Goal: Task Accomplishment & Management: Use online tool/utility

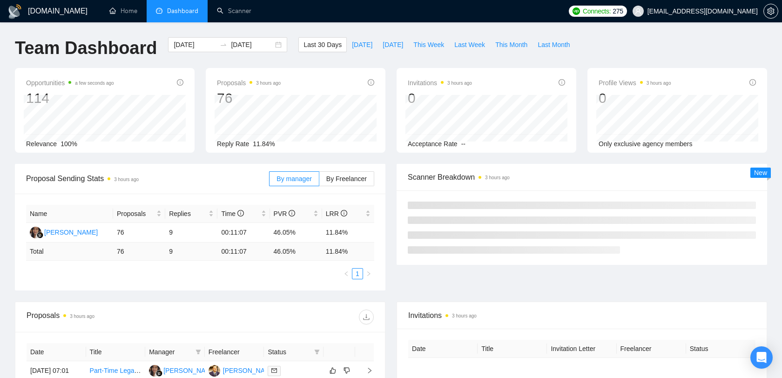
click at [719, 11] on span "[EMAIL_ADDRESS][DOMAIN_NAME]" at bounding box center [702, 11] width 110 height 0
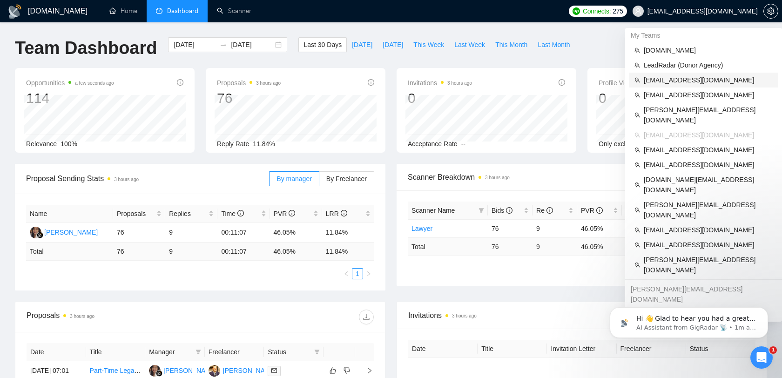
click at [686, 81] on span "[EMAIL_ADDRESS][DOMAIN_NAME]" at bounding box center [707, 80] width 129 height 10
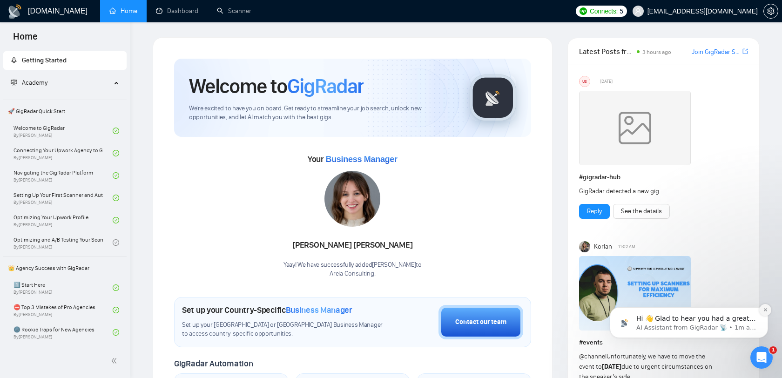
click at [763, 313] on button "Dismiss notification" at bounding box center [765, 310] width 12 height 12
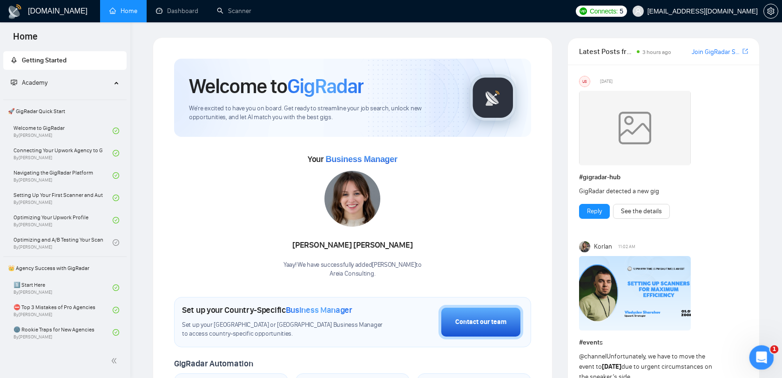
click at [764, 350] on div "Open Intercom Messenger" at bounding box center [759, 356] width 31 height 31
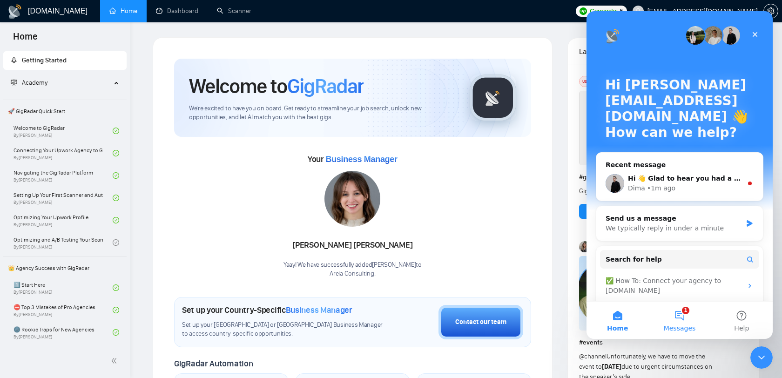
click at [685, 326] on span "Messages" at bounding box center [679, 328] width 32 height 7
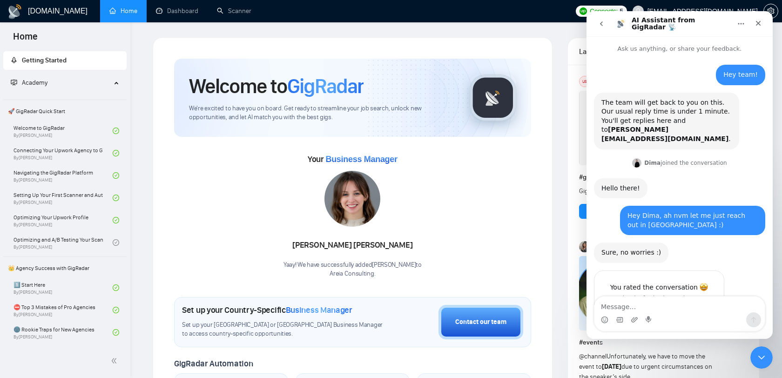
scroll to position [28, 0]
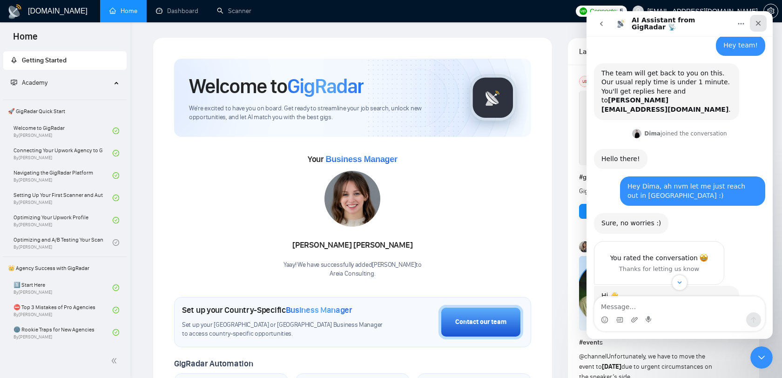
click at [755, 27] on div "Close" at bounding box center [757, 23] width 17 height 17
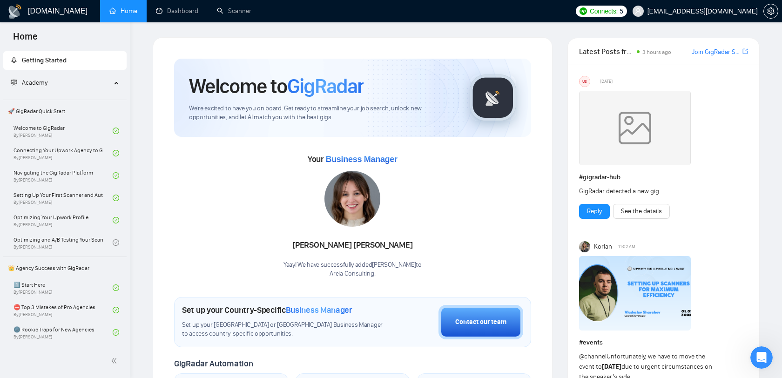
scroll to position [179, 0]
click at [176, 11] on link "Dashboard" at bounding box center [177, 11] width 42 height 8
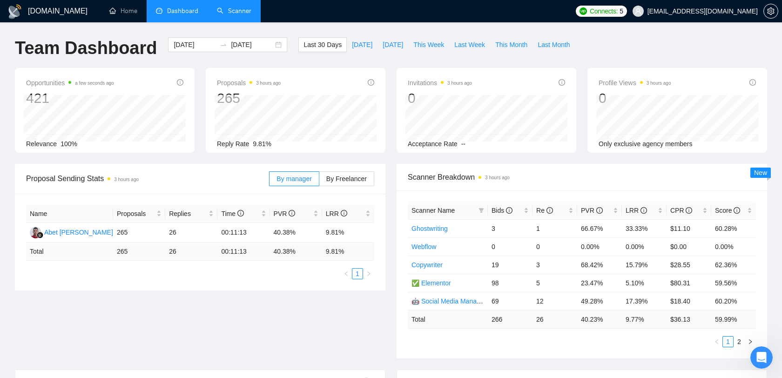
click at [243, 12] on link "Scanner" at bounding box center [234, 11] width 34 height 8
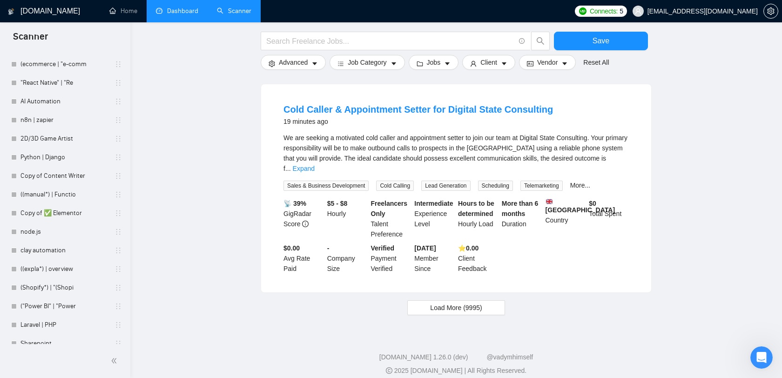
scroll to position [631, 0]
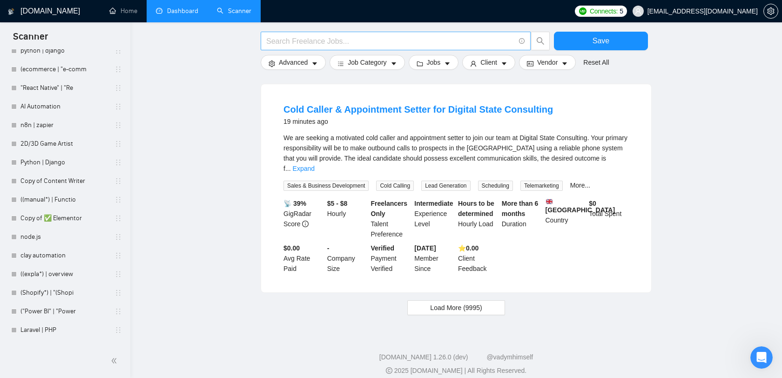
click at [303, 38] on input "text" at bounding box center [390, 41] width 248 height 12
paste input "((manual*) | Functional | Usability | Regression | web) ((qa*) | (qc*) | (test*…"
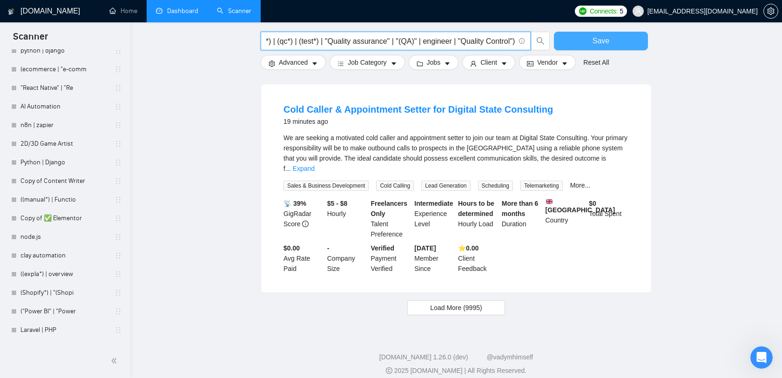
type input "((manual*) | Functional | Usability | Regression | web) ((qa*) | (qc*) | (test*…"
click at [594, 40] on span "Save" at bounding box center [600, 41] width 17 height 12
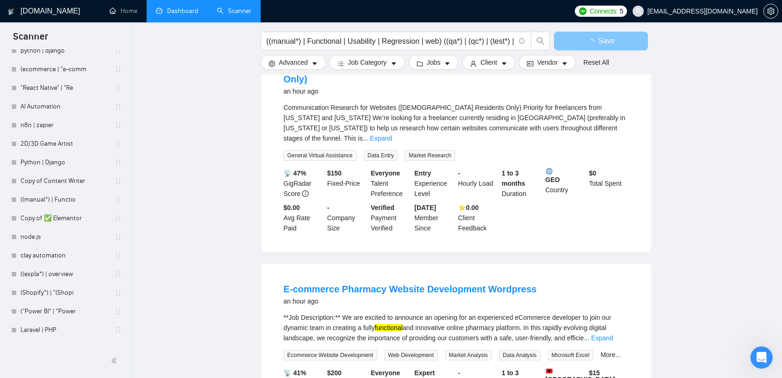
scroll to position [897, 0]
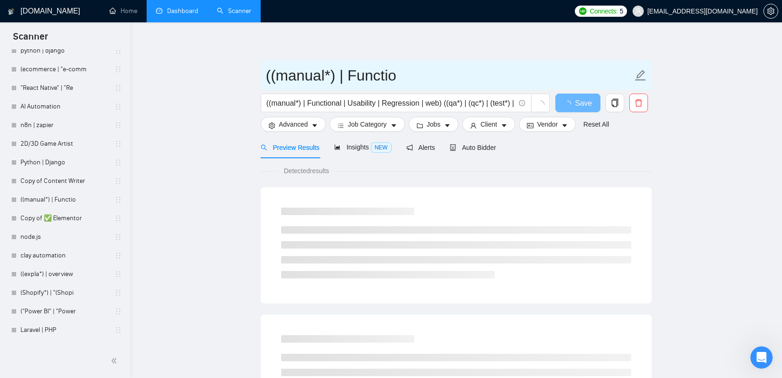
click at [375, 74] on input "((manual*) | Functio" at bounding box center [449, 75] width 367 height 23
click at [395, 76] on input "((manual*) | Functio" at bounding box center [449, 75] width 367 height 23
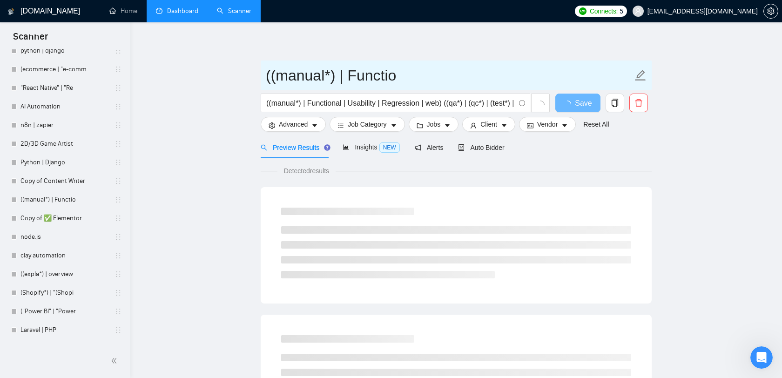
click at [395, 76] on input "((manual*) | Functio" at bounding box center [449, 75] width 367 height 23
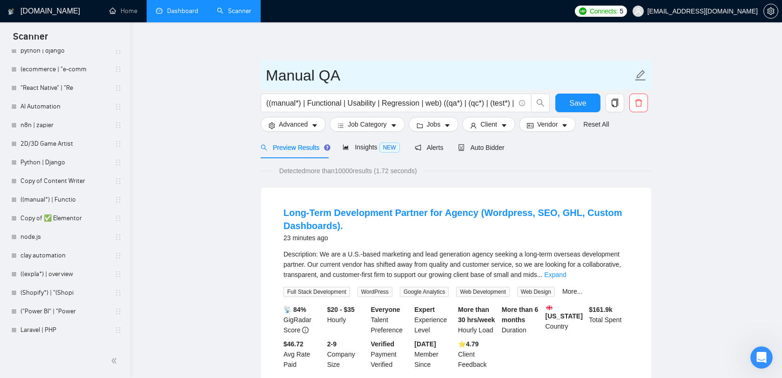
type input "Manual QA"
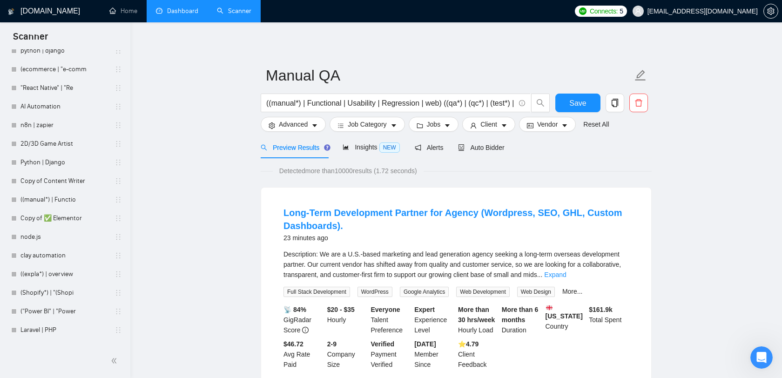
click at [579, 91] on form "Manual QA ((manual*) | Functional | Usability | Regression | web) ((qa*) | (qc*…" at bounding box center [456, 98] width 391 height 76
click at [574, 102] on span "Save" at bounding box center [577, 103] width 17 height 12
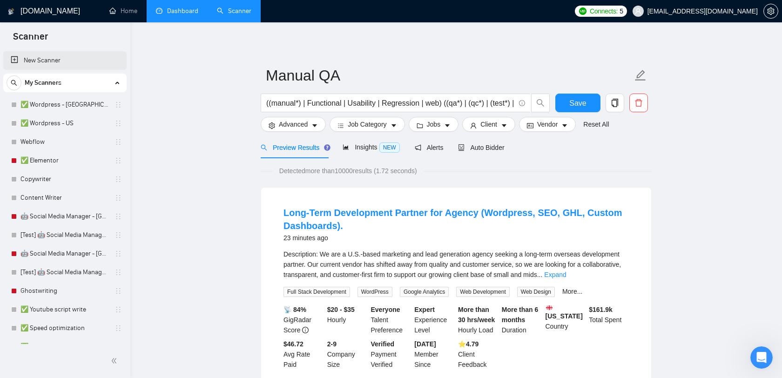
click at [73, 56] on link "New Scanner" at bounding box center [65, 60] width 108 height 19
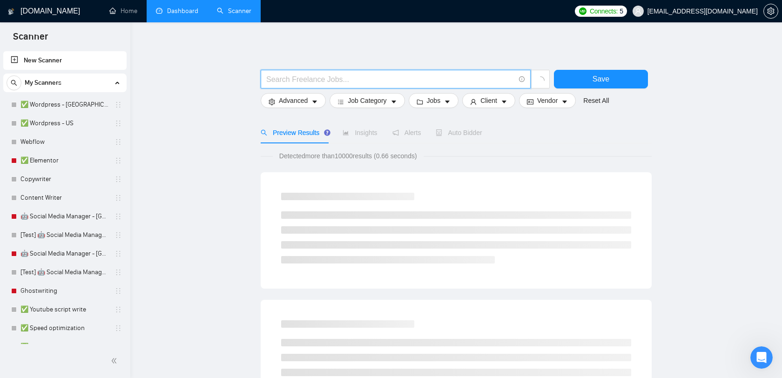
click at [355, 77] on input "text" at bounding box center [390, 80] width 248 height 12
paste input "(auto*) ((qa*) | (qc*) | (test*) | "Quality assurance" | "(QA)" | engineer | "Q…"
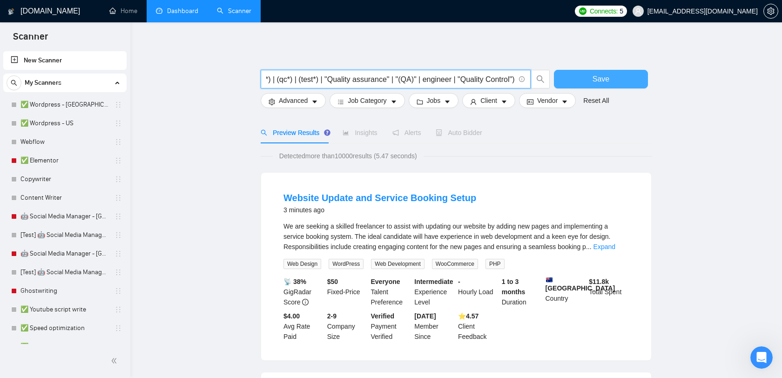
type input "(auto*) ((qa*) | (qc*) | (test*) | "Quality assurance" | "(QA)" | engineer | "Q…"
click at [579, 75] on button "Save" at bounding box center [601, 79] width 94 height 19
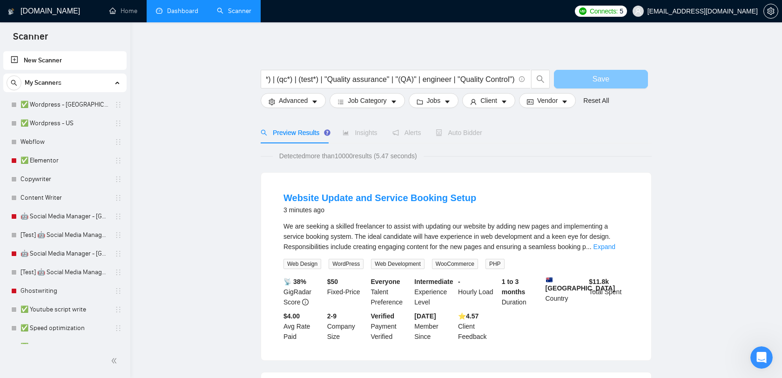
scroll to position [0, 0]
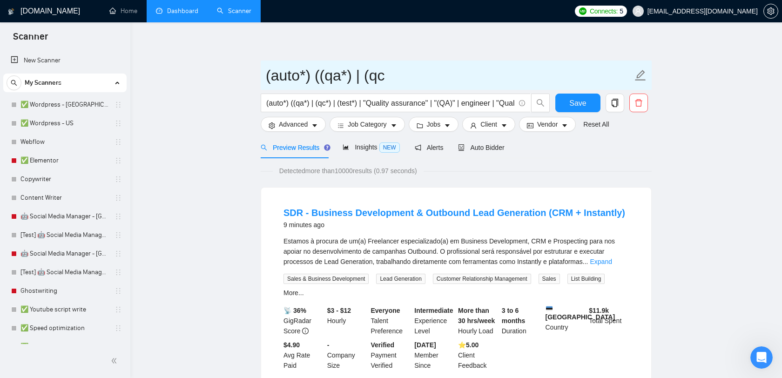
click at [402, 77] on input "(auto*) ((qa*) | (qc" at bounding box center [449, 75] width 367 height 23
click at [645, 75] on icon "edit" at bounding box center [640, 75] width 12 height 12
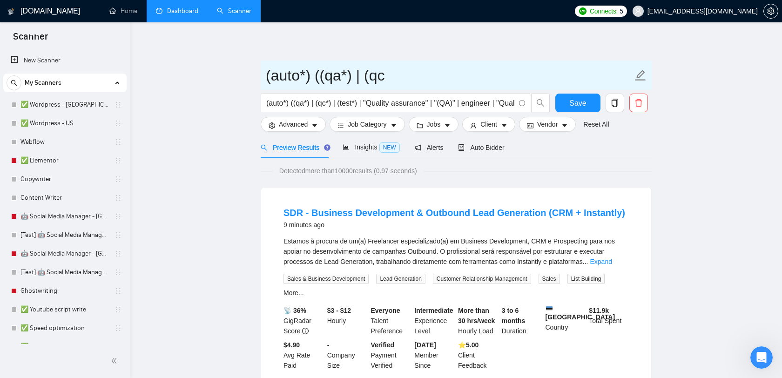
click at [644, 75] on icon "edit" at bounding box center [640, 75] width 12 height 12
type input "Automated QA"
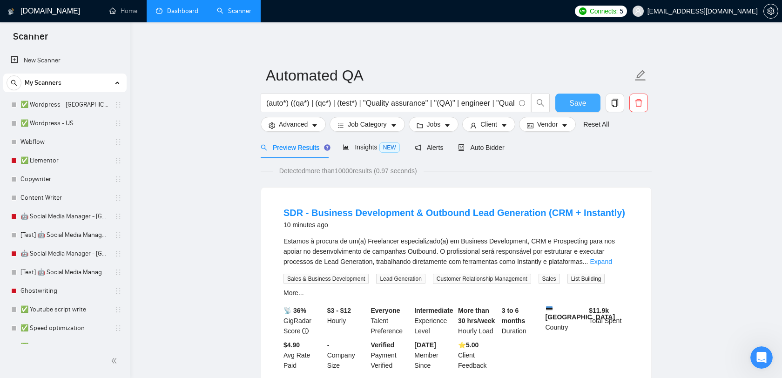
click at [569, 102] on button "Save" at bounding box center [577, 103] width 45 height 19
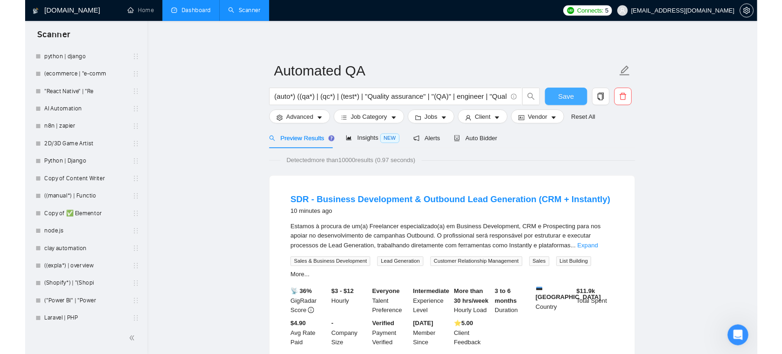
scroll to position [701, 0]
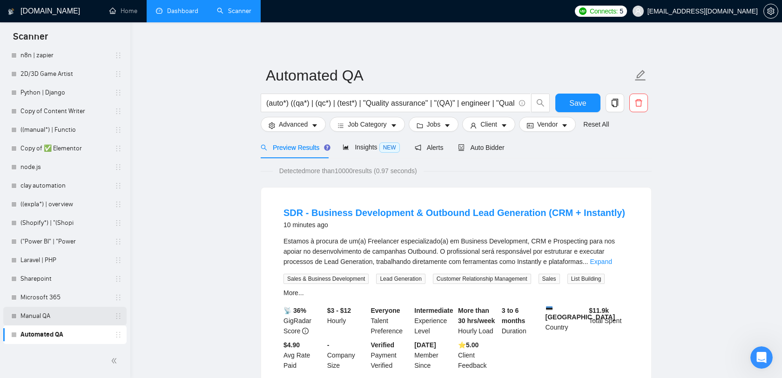
click at [48, 314] on link "Manual QA" at bounding box center [64, 316] width 88 height 19
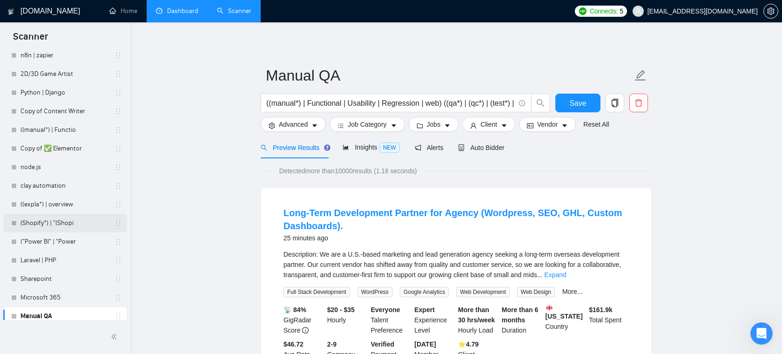
scroll to position [725, 0]
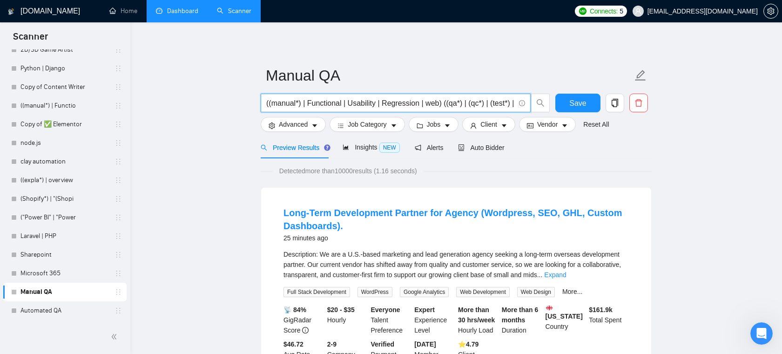
click at [321, 100] on input "((manual*) | Functional | Usability | Regression | web) ((qa*) | (qc*) | (test*…" at bounding box center [390, 103] width 248 height 12
click at [56, 313] on link "Automated QA" at bounding box center [64, 310] width 88 height 19
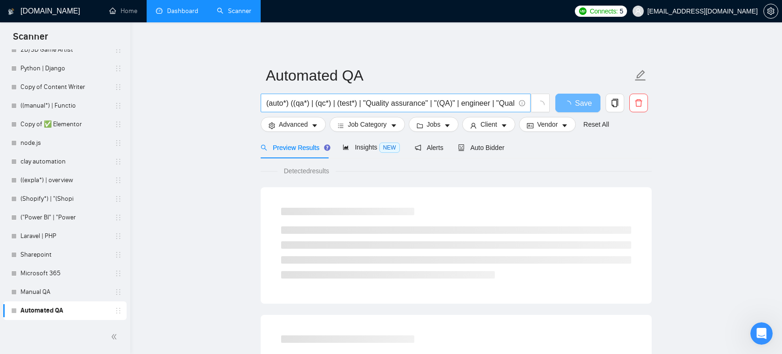
click at [292, 101] on input "(auto*) ((qa*) | (qc*) | (test*) | "Quality assurance" | "(QA)" | engineer | "Q…" at bounding box center [390, 103] width 248 height 12
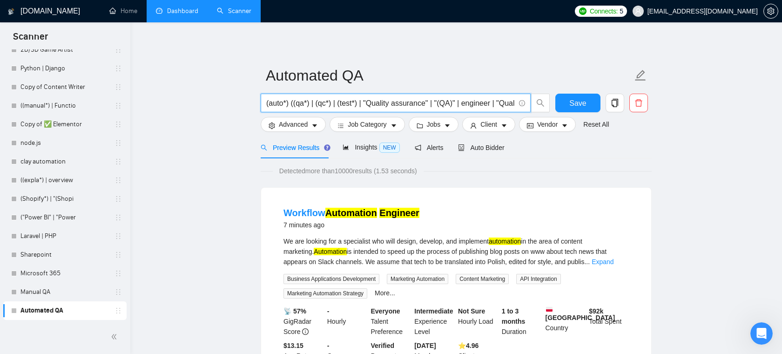
drag, startPoint x: 266, startPoint y: 105, endPoint x: 473, endPoint y: 98, distance: 206.7
click at [473, 98] on input "(auto*) ((qa*) | (qc*) | (test*) | "Quality assurance" | "(QA)" | engineer | "Q…" at bounding box center [390, 103] width 248 height 12
click at [472, 98] on input "(auto*) ((qa*) | (qc*) | (test*) | "Quality assurance" | "(QA)" | engineer | "Q…" at bounding box center [390, 103] width 248 height 12
drag, startPoint x: 457, startPoint y: 103, endPoint x: 517, endPoint y: 100, distance: 59.7
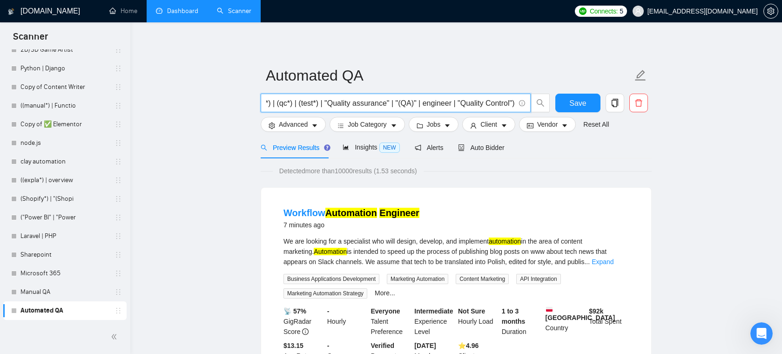
click at [517, 100] on span "(auto*) ((qa*) | (qc*) | (test*) | "Quality assurance" | "(QA)" | engineer | "Q…" at bounding box center [396, 103] width 270 height 19
click at [481, 101] on input "(auto*) ((qa*) | (qc*) | (test*) | "Quality assurance" | "(QA)" | engineer | "Q…" at bounding box center [390, 103] width 248 height 12
click at [363, 150] on span "Insights NEW" at bounding box center [370, 146] width 57 height 7
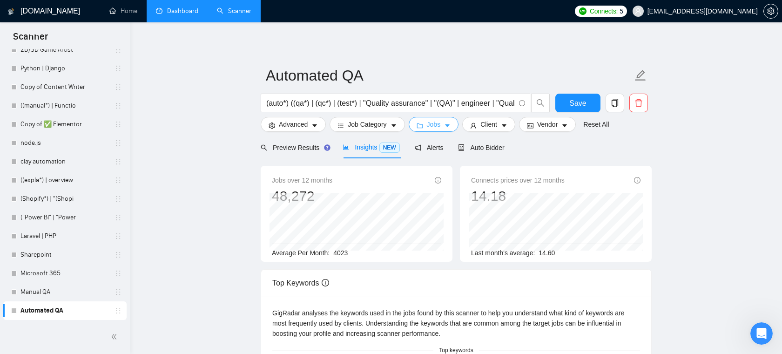
click at [432, 125] on span "Jobs" at bounding box center [434, 124] width 14 height 10
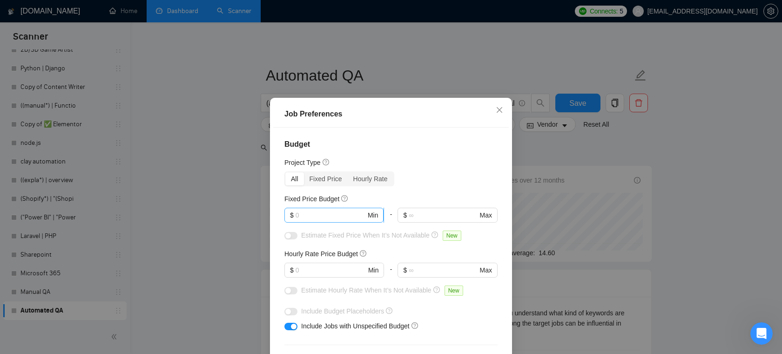
click at [316, 213] on input "text" at bounding box center [330, 215] width 70 height 10
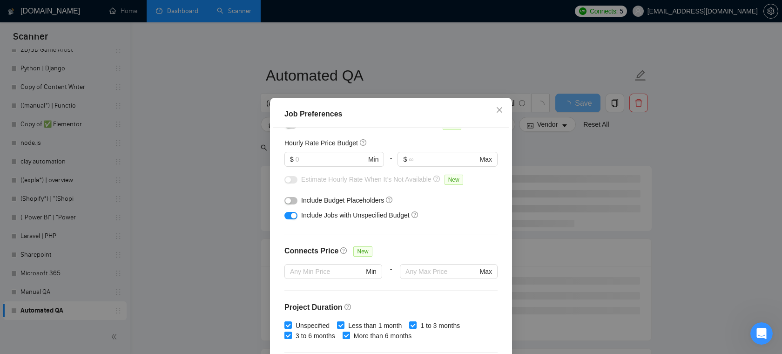
scroll to position [277, 0]
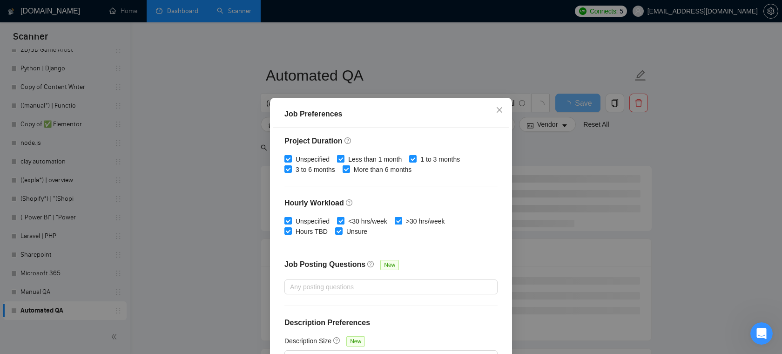
type input "3000"
click at [343, 157] on input "Less than 1 month" at bounding box center [340, 158] width 7 height 7
checkbox input "false"
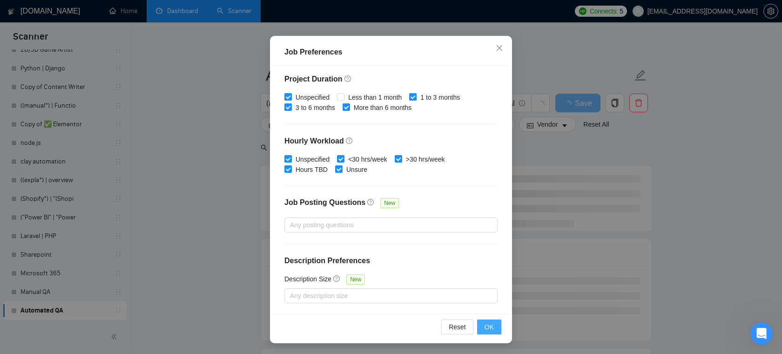
click at [488, 324] on span "OK" at bounding box center [488, 326] width 9 height 10
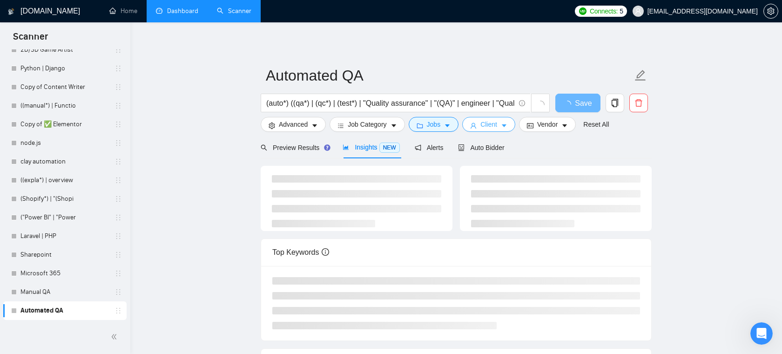
click at [503, 123] on button "Client" at bounding box center [488, 124] width 53 height 15
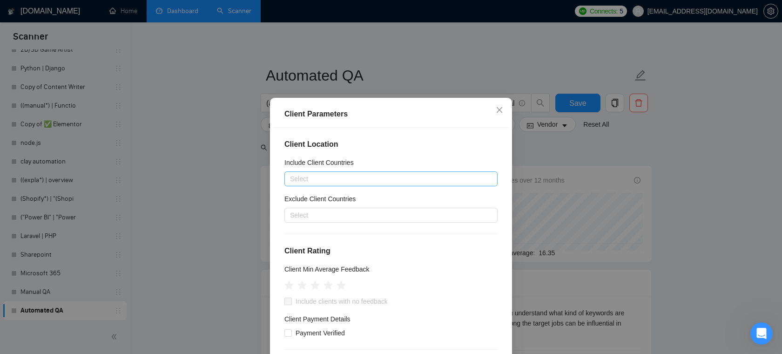
click at [328, 180] on div at bounding box center [386, 178] width 199 height 11
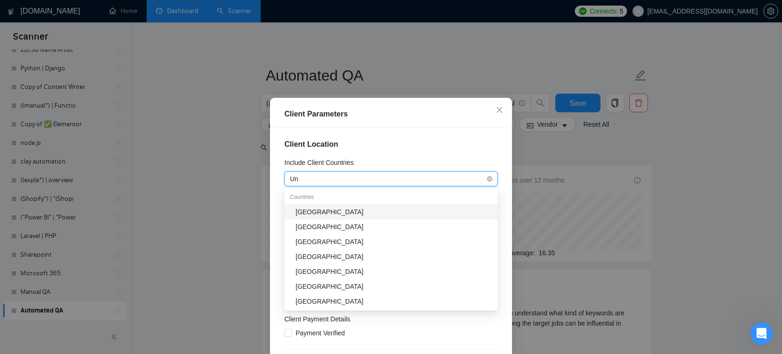
type input "U"
type input "Amer"
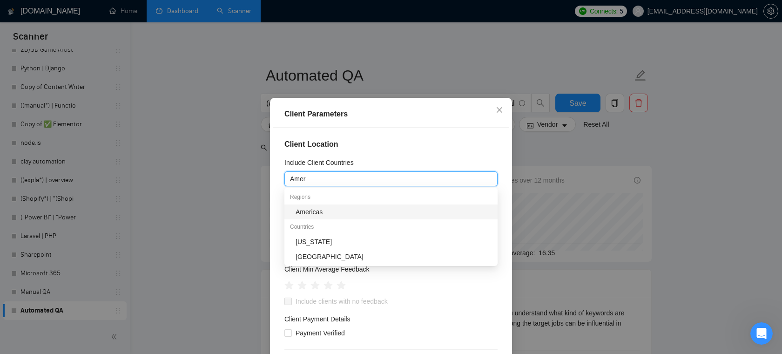
click at [305, 211] on div "Americas" at bounding box center [393, 212] width 196 height 10
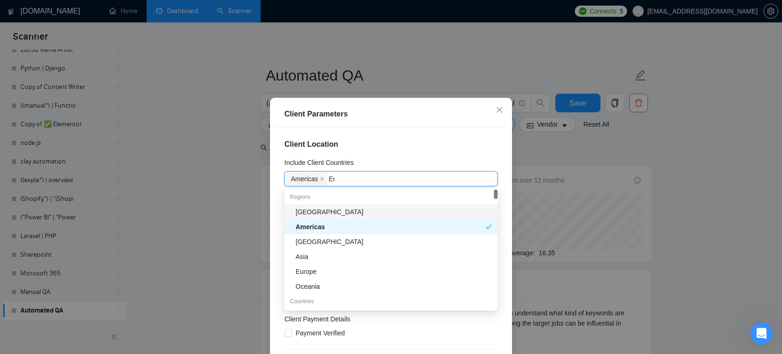
type input "Eur"
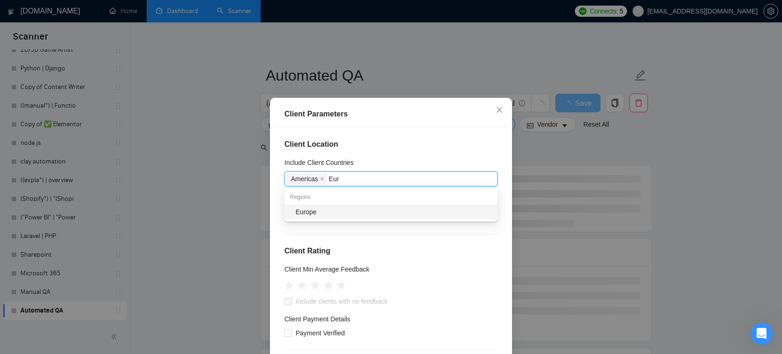
click at [355, 210] on div "Europe" at bounding box center [393, 212] width 196 height 10
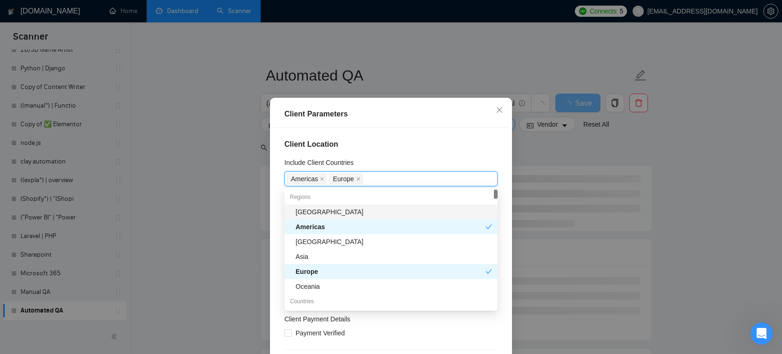
type input "U"
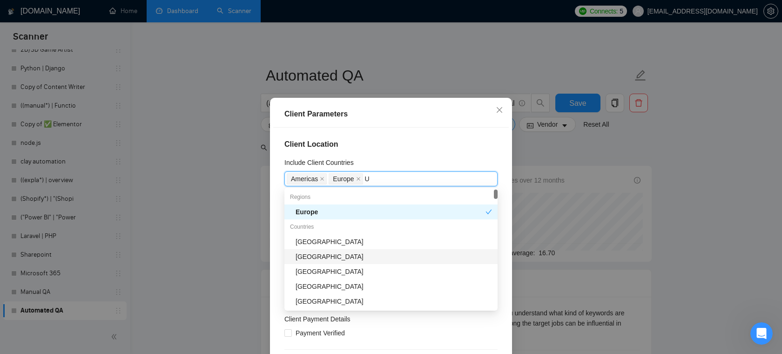
click at [345, 256] on div "[GEOGRAPHIC_DATA]" at bounding box center [393, 256] width 196 height 10
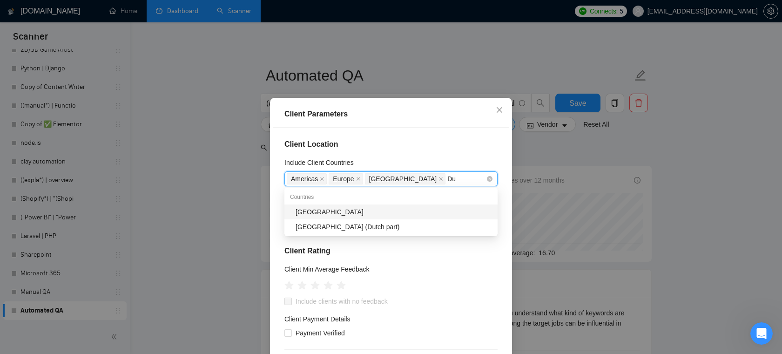
type input "D"
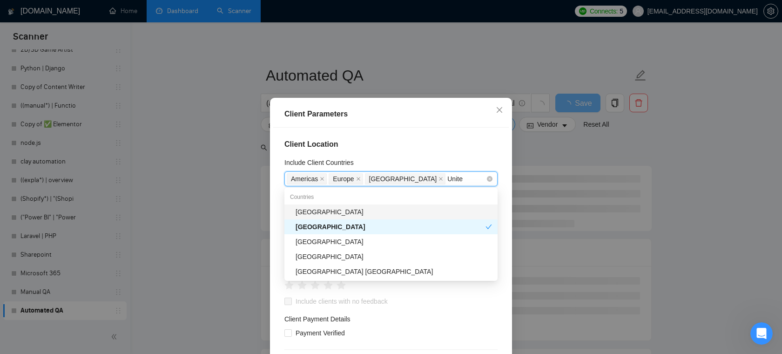
type input "United"
click at [354, 242] on div "United Arab Emirates" at bounding box center [393, 241] width 196 height 10
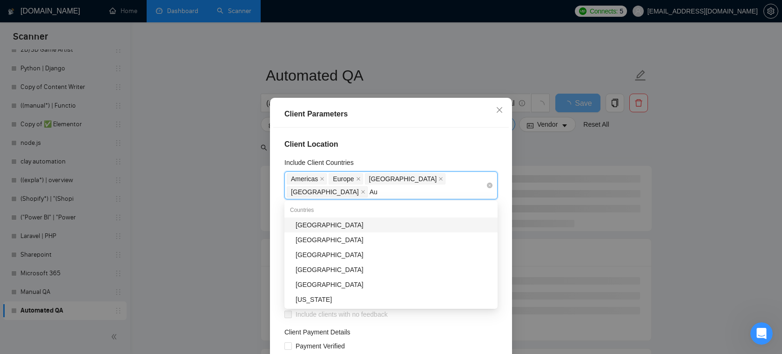
type input "Aus"
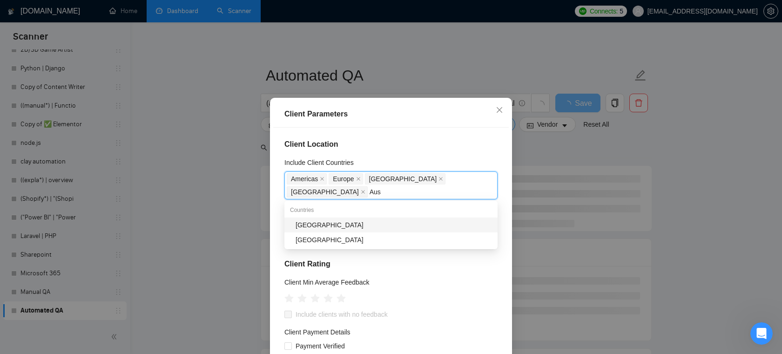
click at [362, 222] on div "[GEOGRAPHIC_DATA]" at bounding box center [393, 225] width 196 height 10
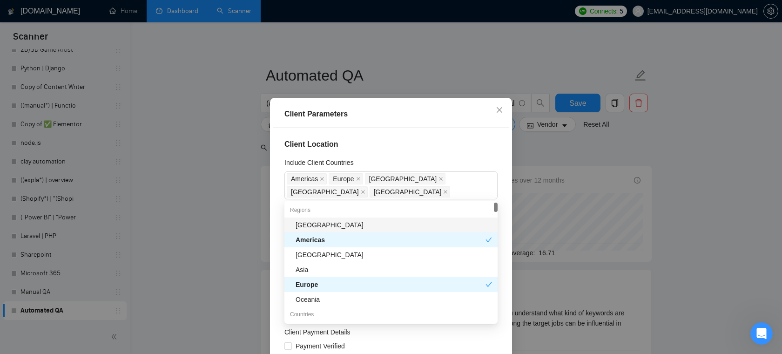
click at [440, 148] on h4 "Client Location" at bounding box center [390, 144] width 213 height 11
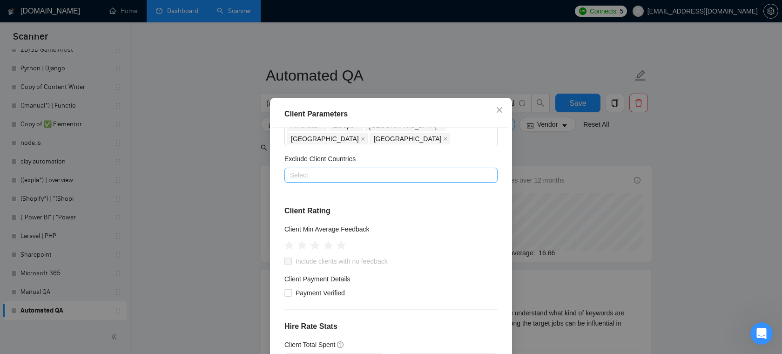
scroll to position [54, 0]
click at [288, 293] on input "Payment Verified" at bounding box center [287, 291] width 7 height 7
checkbox input "true"
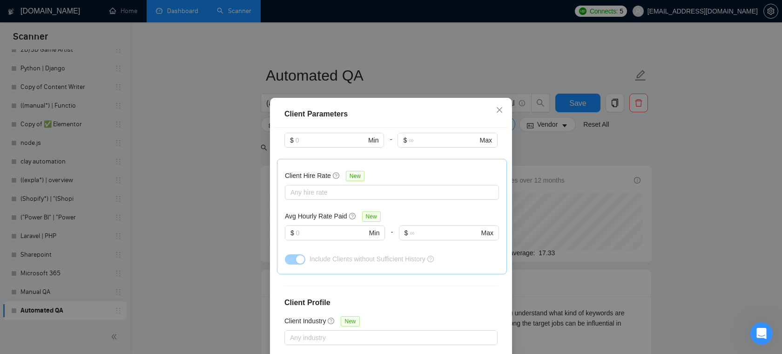
scroll to position [345, 0]
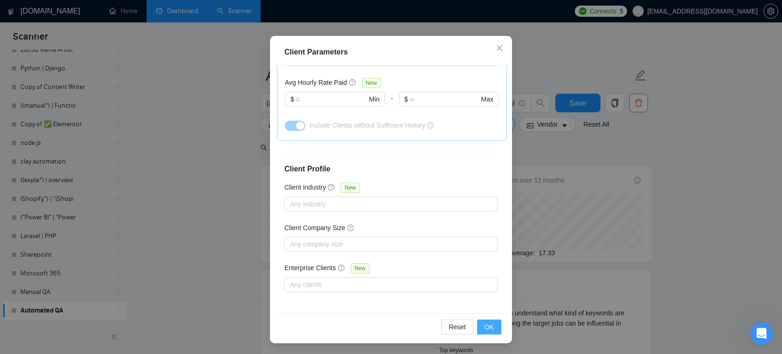
click at [495, 329] on button "OK" at bounding box center [489, 326] width 24 height 15
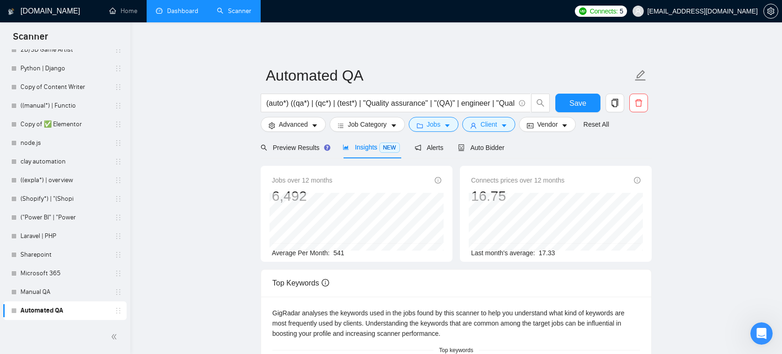
scroll to position [20, 0]
click at [438, 126] on span "Jobs" at bounding box center [434, 124] width 14 height 10
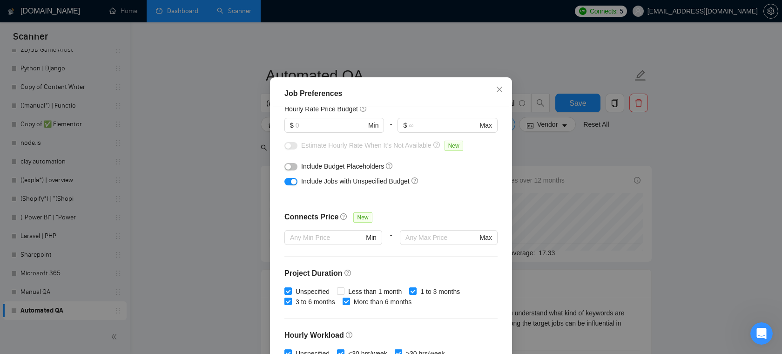
scroll to position [0, 0]
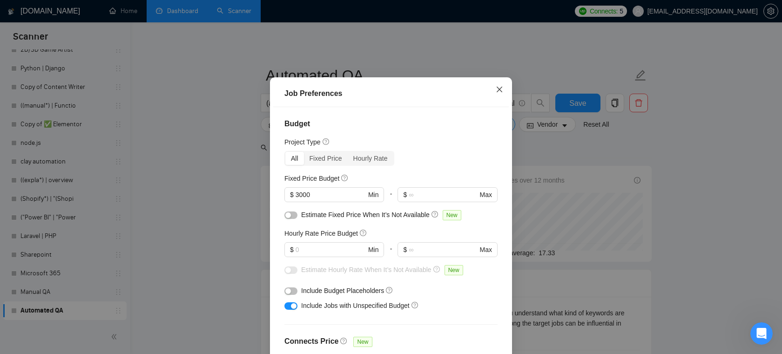
click at [494, 102] on span "Close" at bounding box center [499, 89] width 25 height 25
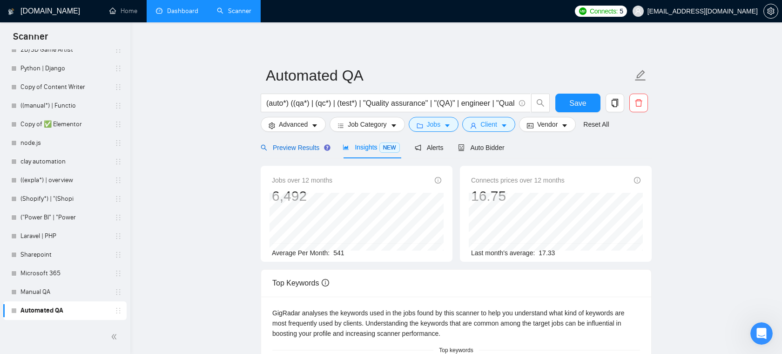
click at [309, 149] on span "Preview Results" at bounding box center [294, 147] width 67 height 7
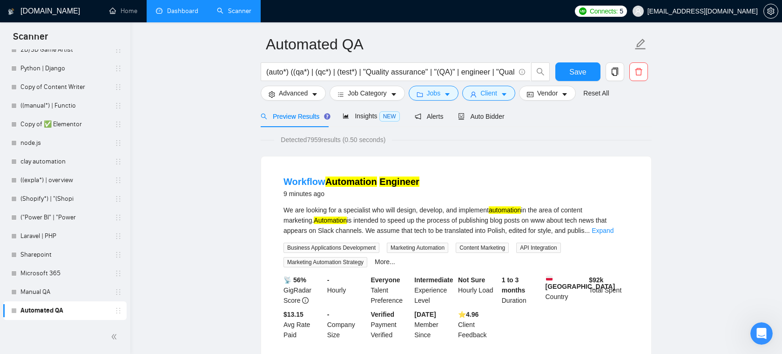
scroll to position [66, 0]
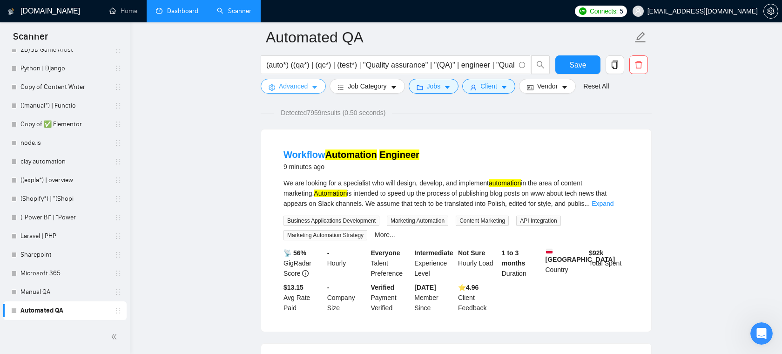
click at [310, 88] on button "Advanced" at bounding box center [293, 86] width 65 height 15
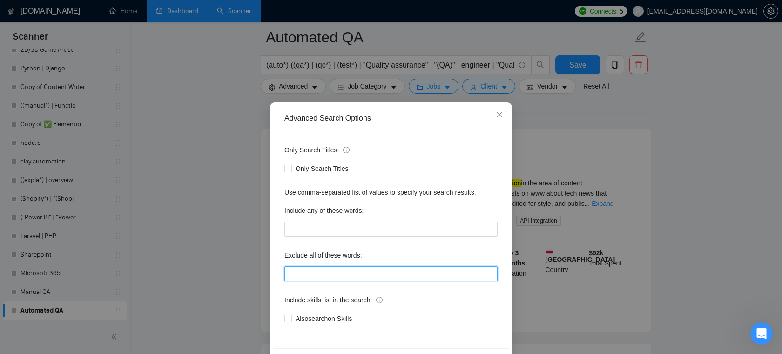
click at [332, 271] on input "text" at bounding box center [390, 273] width 213 height 15
click at [501, 112] on icon "close" at bounding box center [498, 114] width 7 height 7
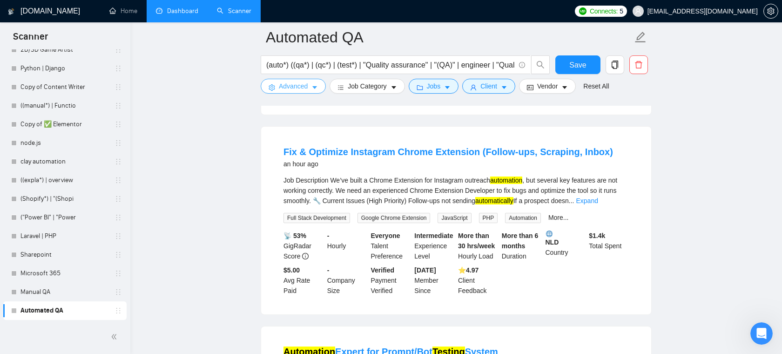
scroll to position [191, 0]
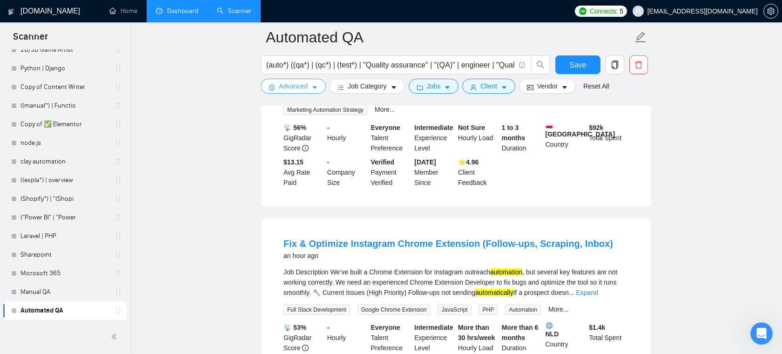
click at [308, 85] on button "Advanced" at bounding box center [293, 86] width 65 height 15
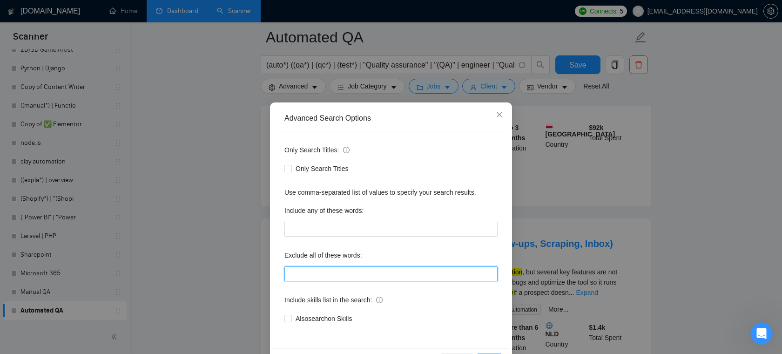
click at [335, 271] on input "text" at bounding box center [390, 273] width 213 height 15
click at [496, 116] on icon "close" at bounding box center [498, 114] width 7 height 7
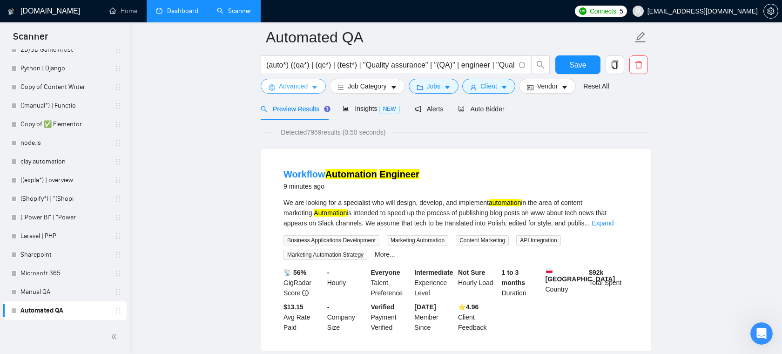
scroll to position [0, 0]
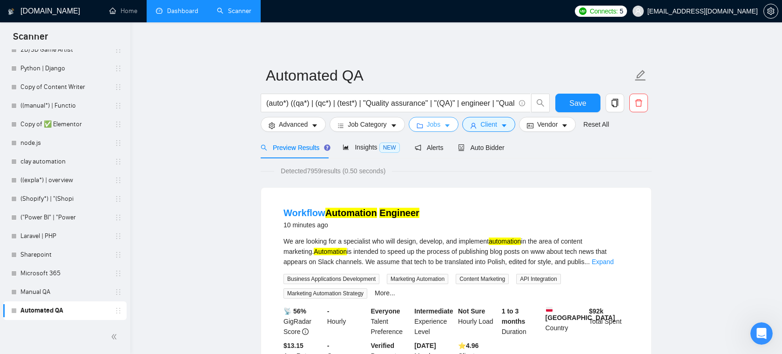
click at [435, 124] on span "Jobs" at bounding box center [434, 124] width 14 height 10
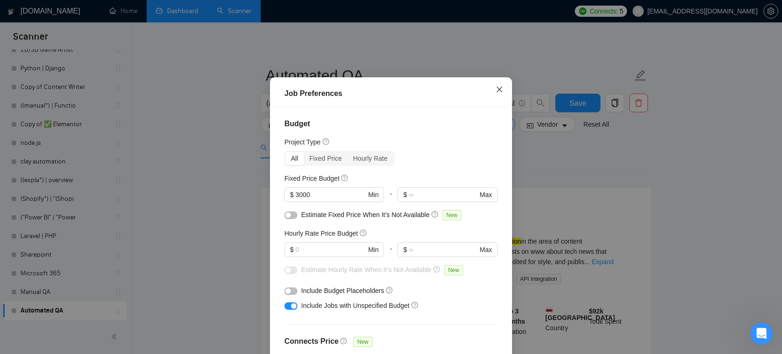
click at [501, 102] on span "Close" at bounding box center [499, 89] width 25 height 25
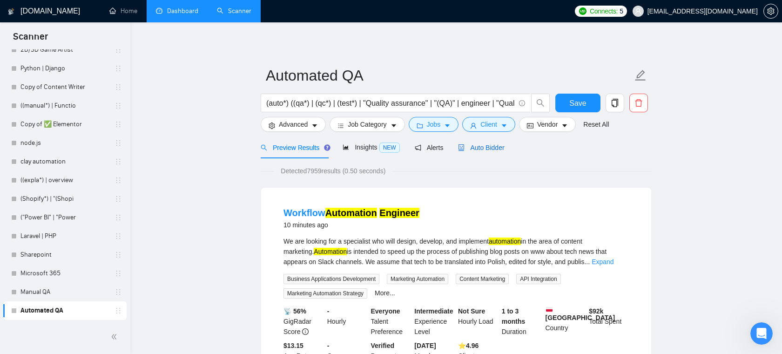
click at [479, 144] on span "Auto Bidder" at bounding box center [481, 147] width 46 height 7
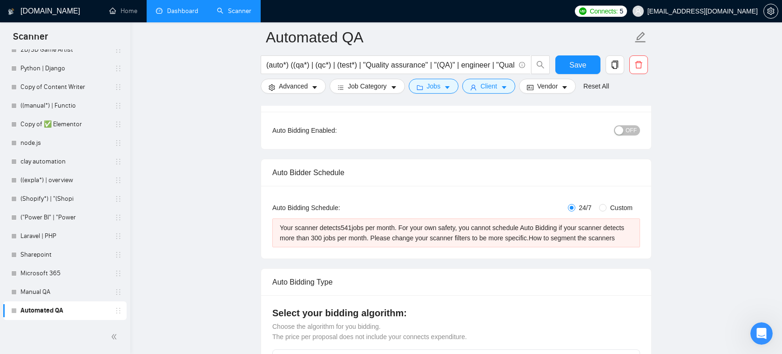
scroll to position [92, 0]
click at [606, 206] on span "Custom" at bounding box center [621, 206] width 30 height 10
click at [606, 206] on input "Custom" at bounding box center [602, 205] width 7 height 7
radio input "true"
radio input "false"
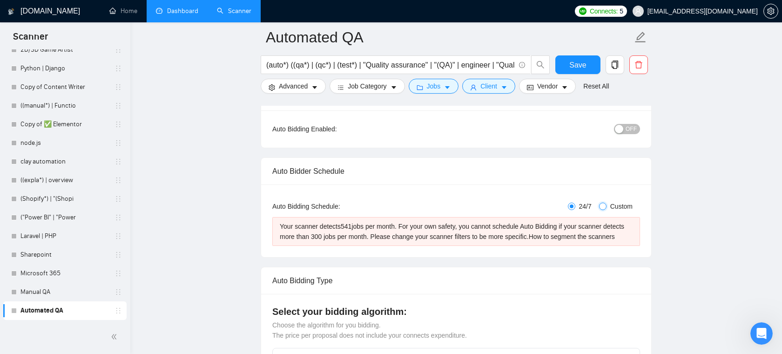
checkbox input "true"
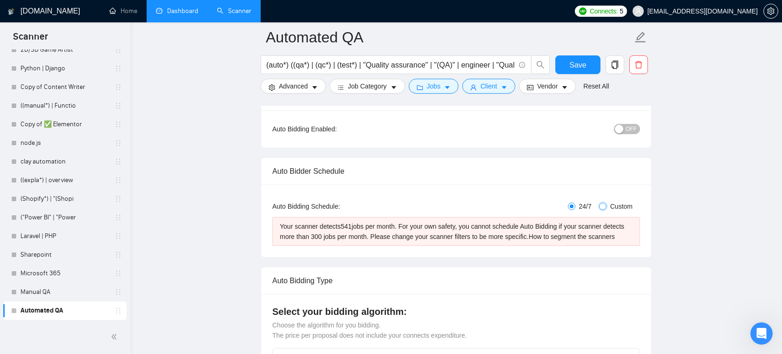
checkbox input "true"
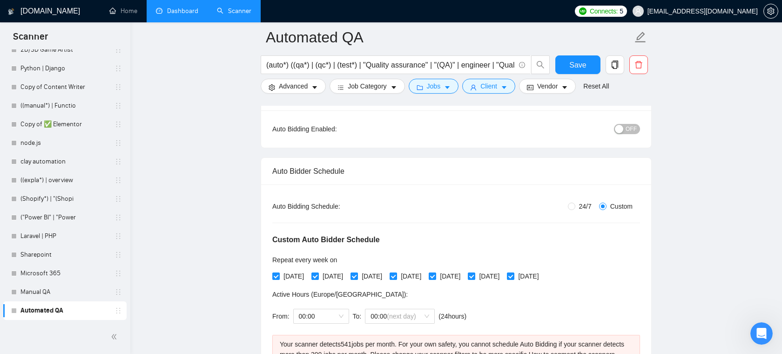
click at [577, 207] on span "24/7" at bounding box center [585, 206] width 20 height 10
click at [575, 207] on input "24/7" at bounding box center [571, 205] width 7 height 7
radio input "true"
radio input "false"
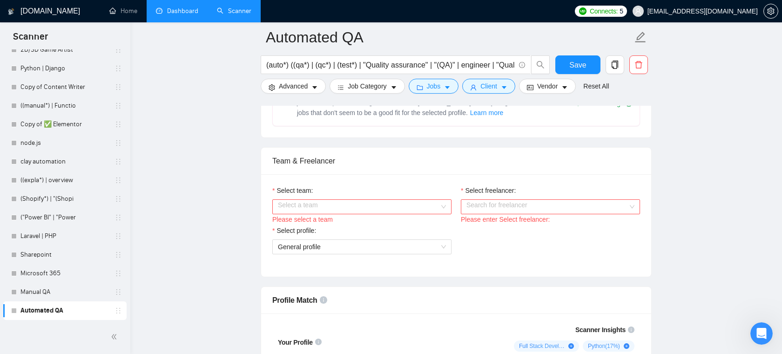
scroll to position [471, 0]
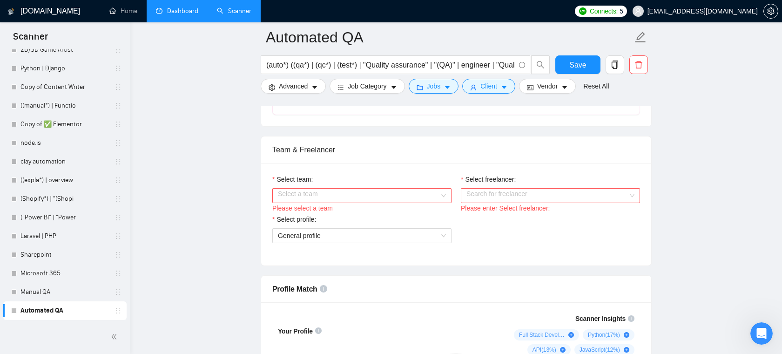
click at [422, 202] on input "Select team:" at bounding box center [358, 195] width 161 height 14
click at [377, 222] on div "Areia Consulting" at bounding box center [362, 224] width 168 height 10
click at [516, 201] on input "Select freelancer:" at bounding box center [546, 195] width 161 height 14
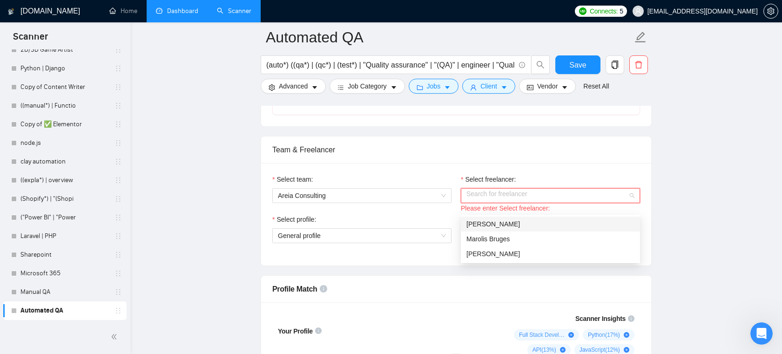
click at [508, 226] on span "Alejandro Rodriguez Puerta" at bounding box center [493, 223] width 54 height 7
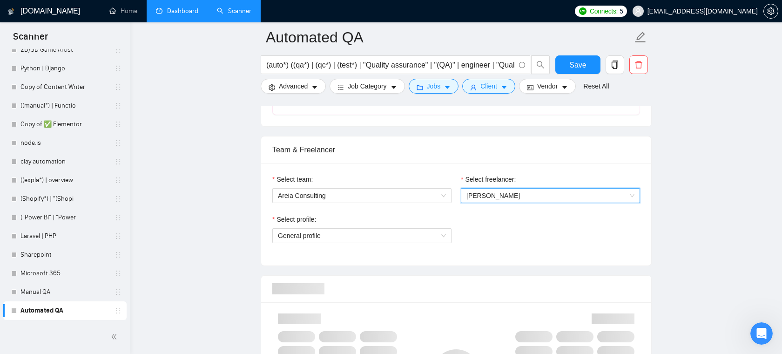
click at [341, 254] on div "Select profile: General profile" at bounding box center [362, 234] width 188 height 40
click at [351, 242] on span "General profile" at bounding box center [362, 235] width 168 height 14
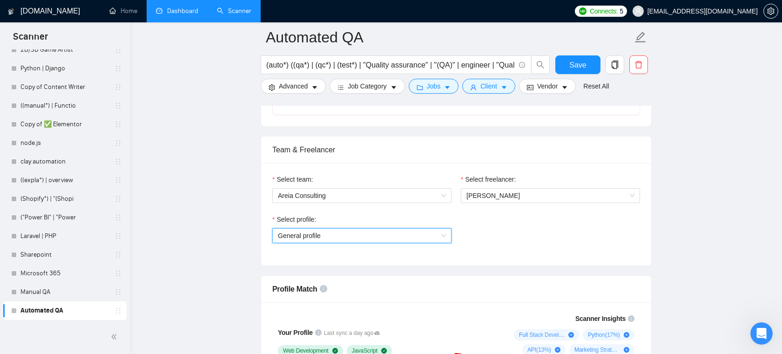
click at [388, 242] on span "General profile" at bounding box center [362, 235] width 168 height 14
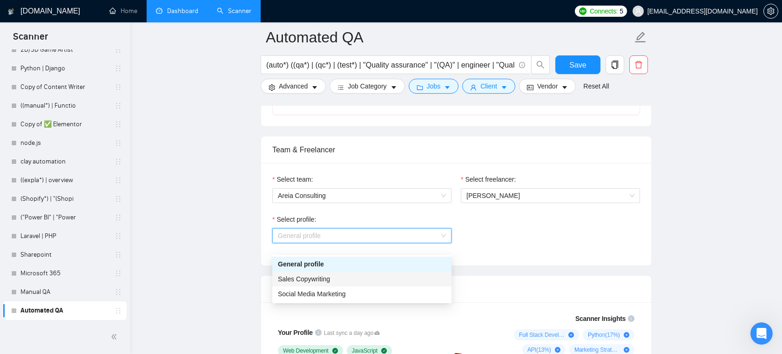
click at [522, 251] on div "Select profile: General profile" at bounding box center [456, 234] width 377 height 40
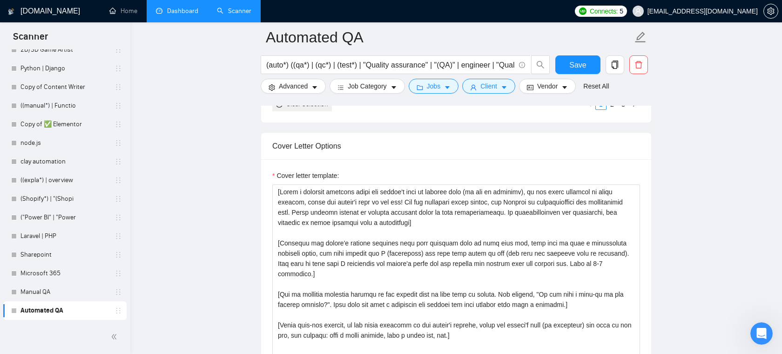
scroll to position [1061, 0]
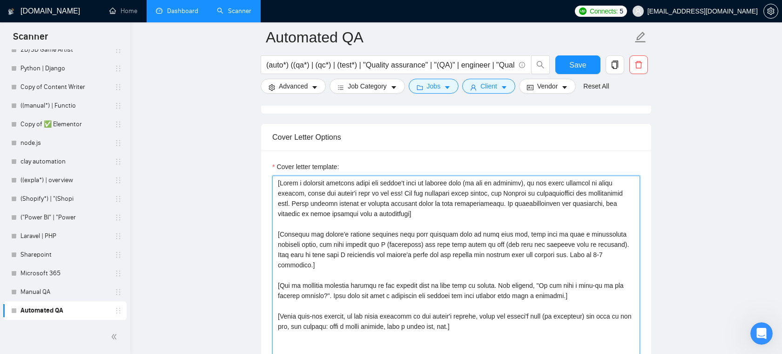
click at [403, 244] on textarea "Cover letter template:" at bounding box center [456, 279] width 368 height 209
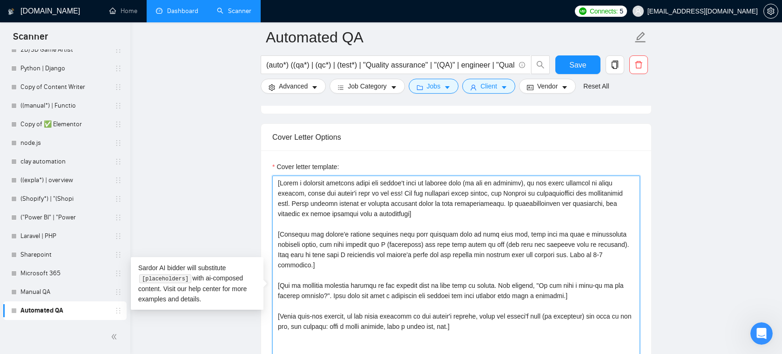
click at [449, 226] on textarea "Cover letter template:" at bounding box center [456, 279] width 368 height 209
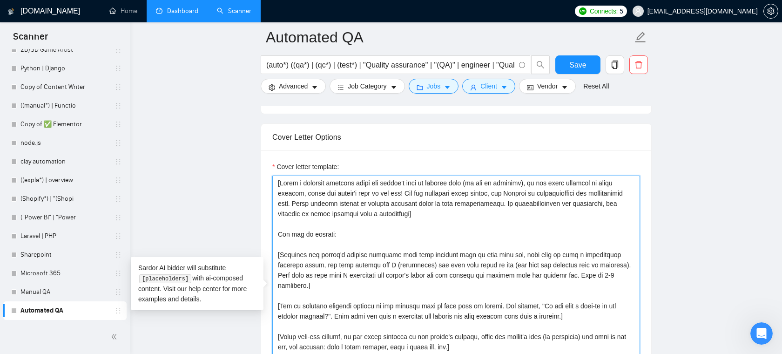
click at [366, 238] on textarea "Cover letter template:" at bounding box center [456, 279] width 368 height 209
click at [357, 244] on textarea "Cover letter template:" at bounding box center [456, 279] width 368 height 209
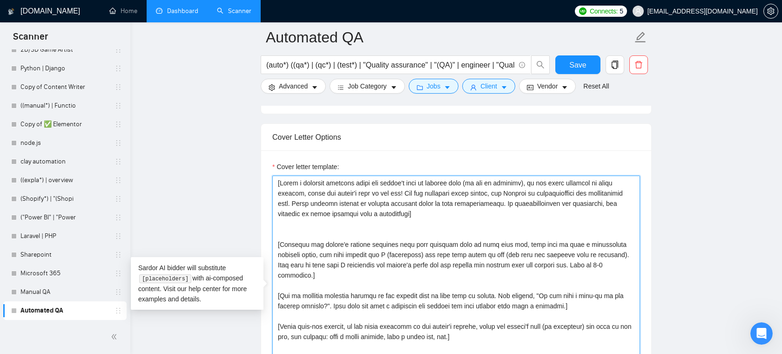
type textarea "[Write a personal greeting using the client's name or company name (if any is p…"
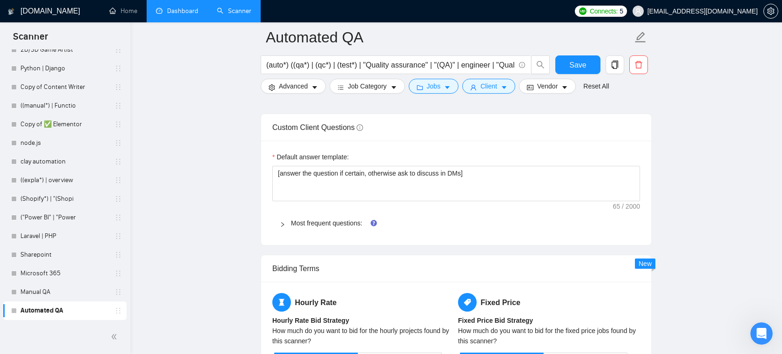
scroll to position [1371, 0]
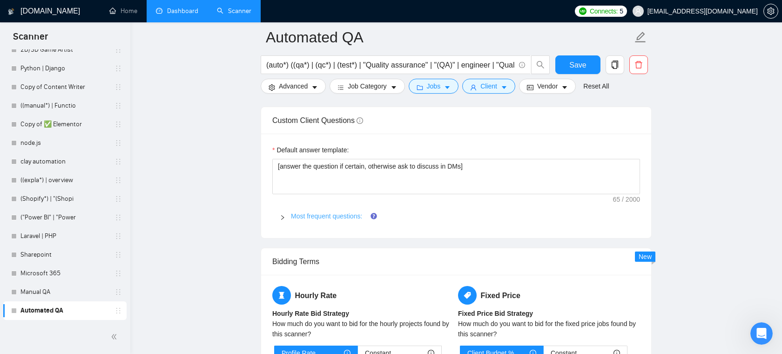
click at [346, 220] on link "Most frequent questions:" at bounding box center [326, 215] width 71 height 7
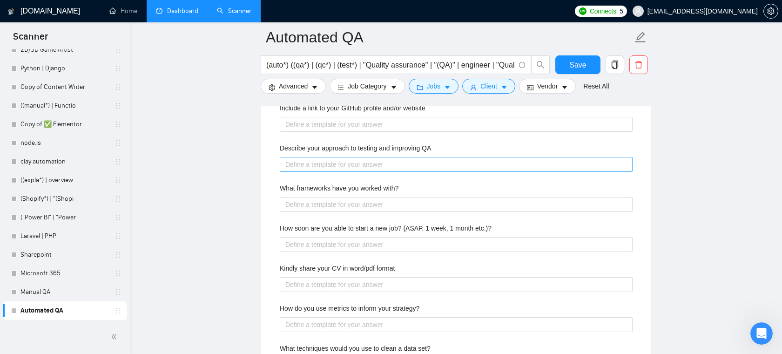
scroll to position [1518, 0]
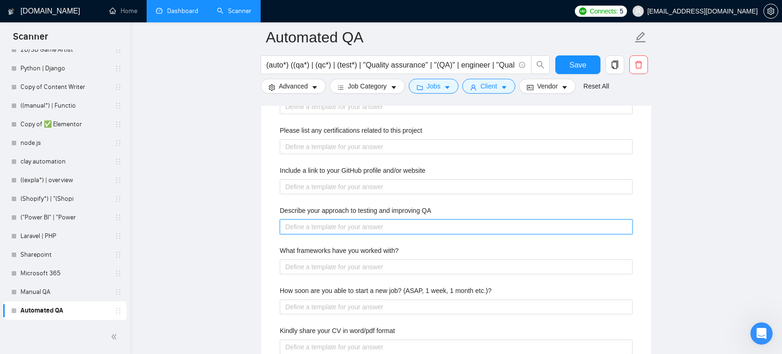
click at [356, 234] on QA "Describe your approach to testing and improving QA" at bounding box center [456, 226] width 353 height 15
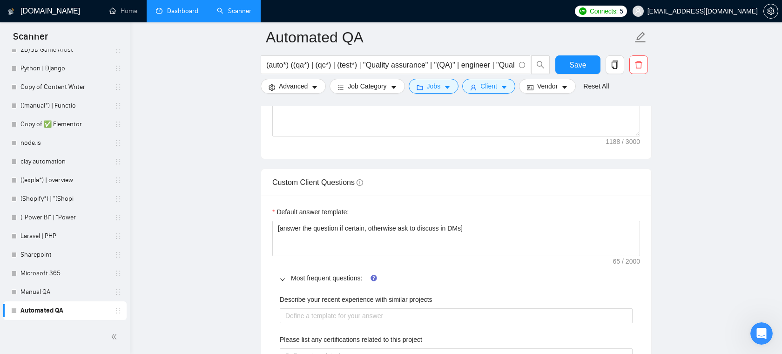
scroll to position [1302, 0]
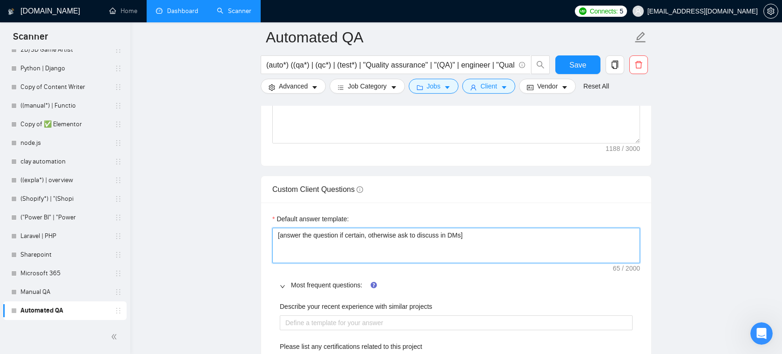
click at [430, 246] on textarea "[answer the question if certain, otherwise ask to discuss in DMs]" at bounding box center [456, 245] width 368 height 35
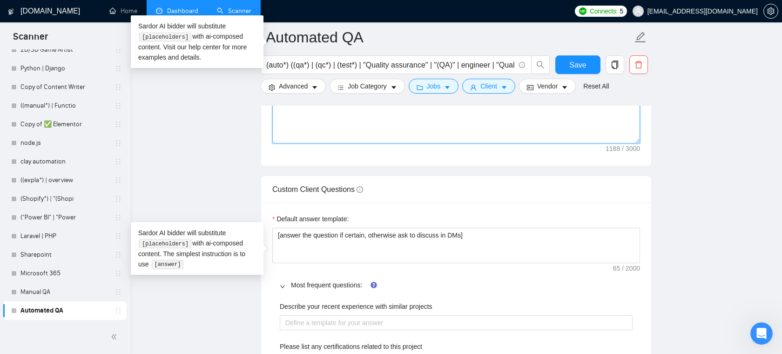
click at [413, 141] on textarea "Cover letter template:" at bounding box center [456, 38] width 368 height 209
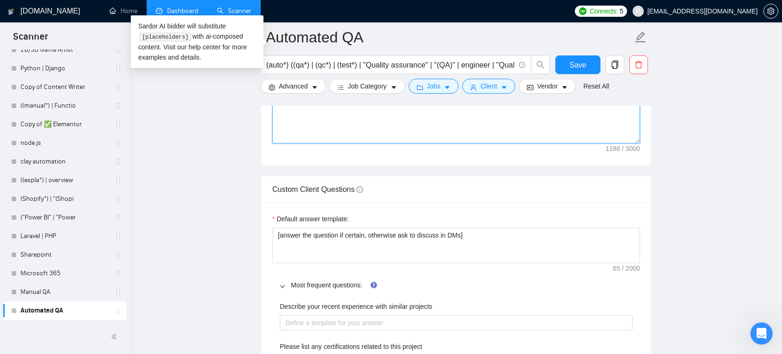
click at [385, 135] on textarea "Cover letter template:" at bounding box center [456, 38] width 368 height 209
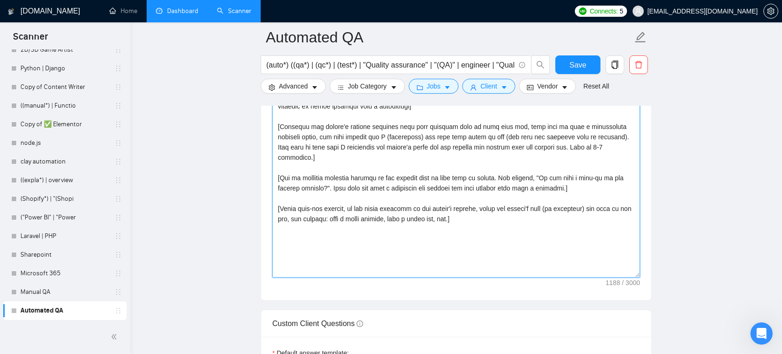
scroll to position [997, 0]
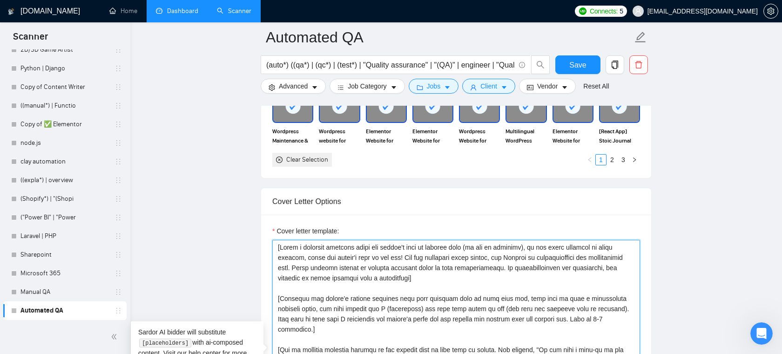
click at [379, 287] on textarea "Cover letter template:" at bounding box center [456, 344] width 368 height 209
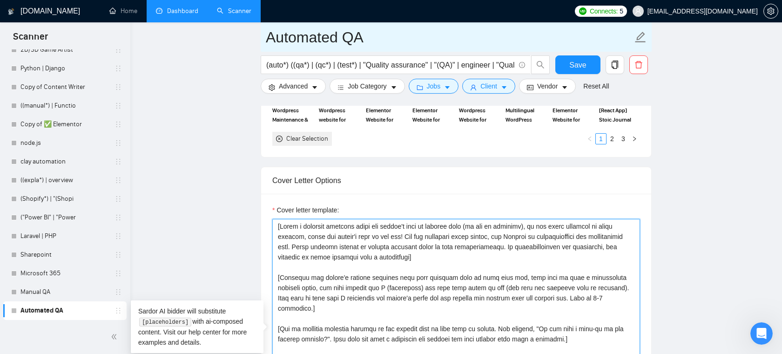
scroll to position [201, 0]
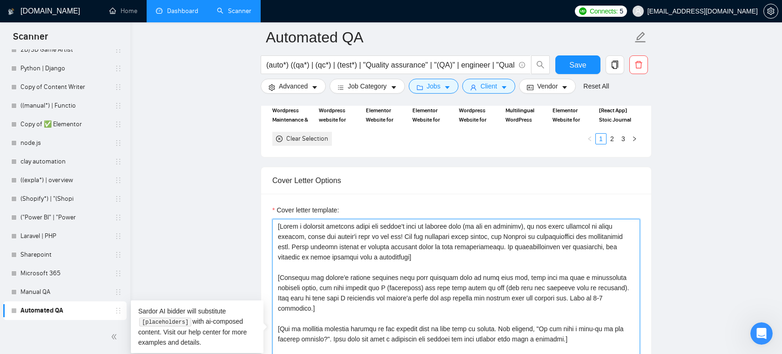
click at [370, 261] on textarea "Cover letter template:" at bounding box center [456, 323] width 368 height 209
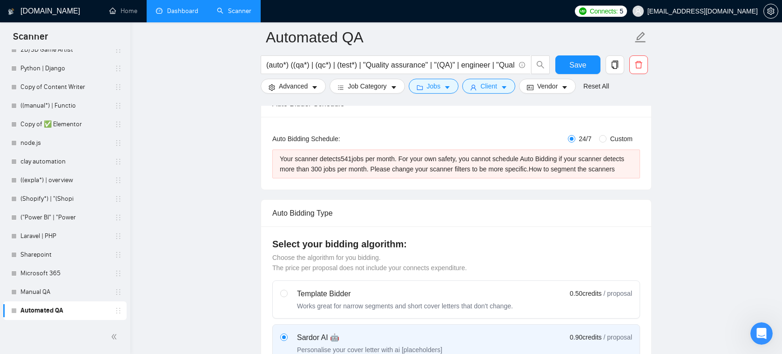
scroll to position [136, 0]
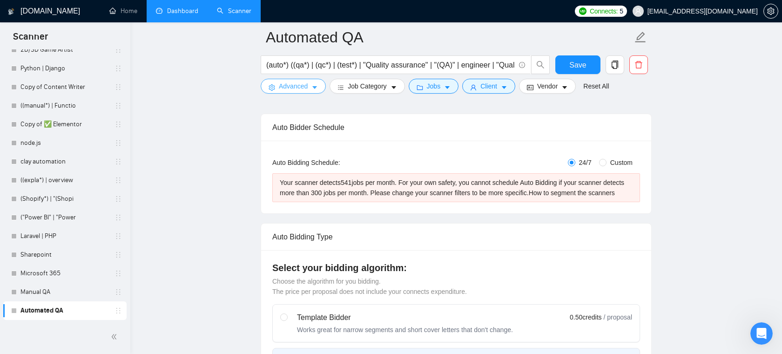
click at [303, 90] on span "Advanced" at bounding box center [293, 86] width 29 height 10
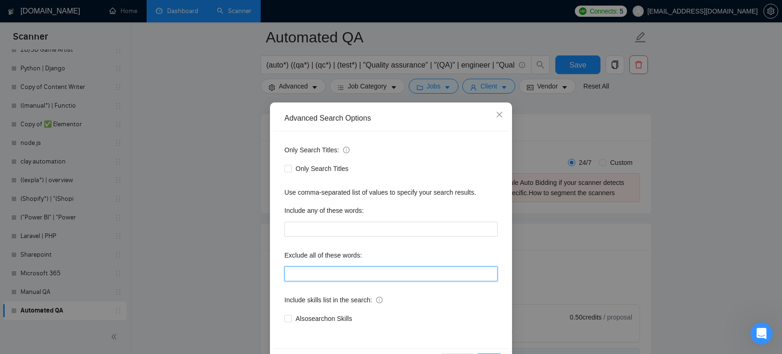
click at [322, 271] on input "text" at bounding box center [390, 273] width 213 height 15
click at [375, 274] on input "no agencies, freelancers only," at bounding box center [390, 273] width 213 height 15
drag, startPoint x: 375, startPoint y: 274, endPoint x: 475, endPoint y: 272, distance: 100.0
click at [475, 272] on input "no agencies, freelancers only," at bounding box center [390, 273] width 213 height 15
type input "no agencies, freelancers only,"
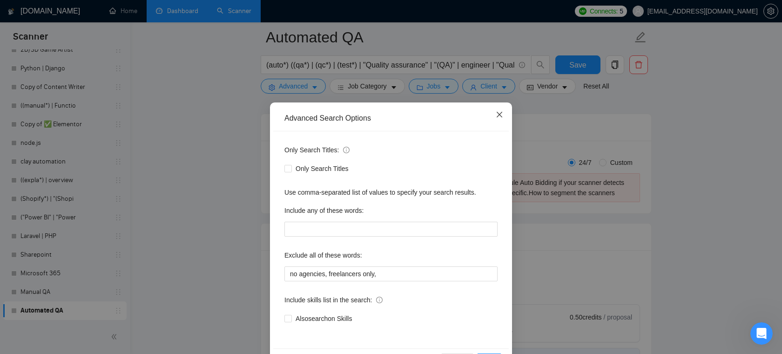
click at [501, 118] on icon "close" at bounding box center [498, 114] width 7 height 7
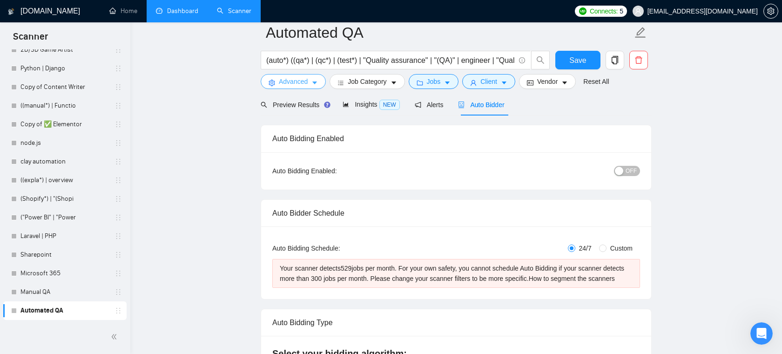
scroll to position [0, 0]
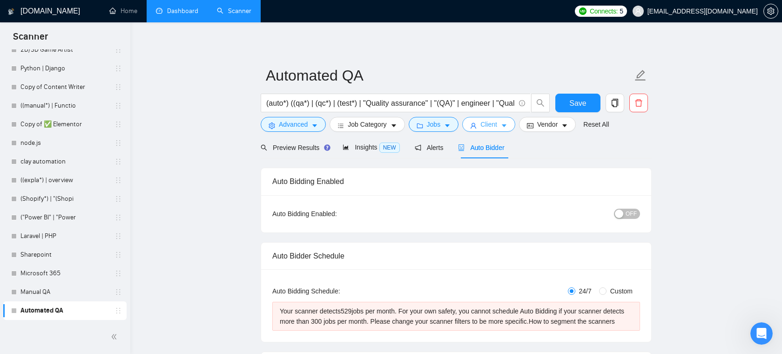
click at [487, 129] on span "Client" at bounding box center [488, 124] width 17 height 10
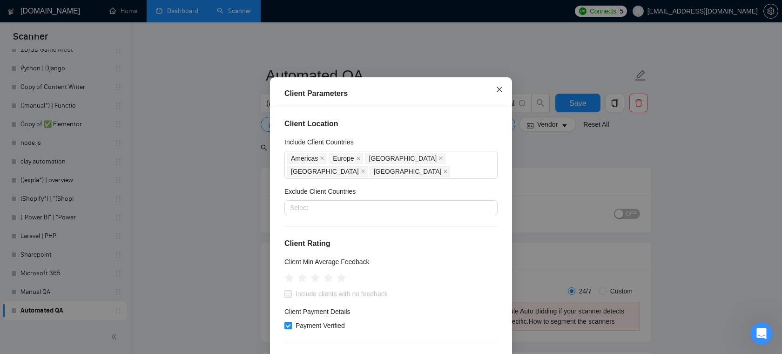
click at [502, 93] on icon "close" at bounding box center [498, 89] width 7 height 7
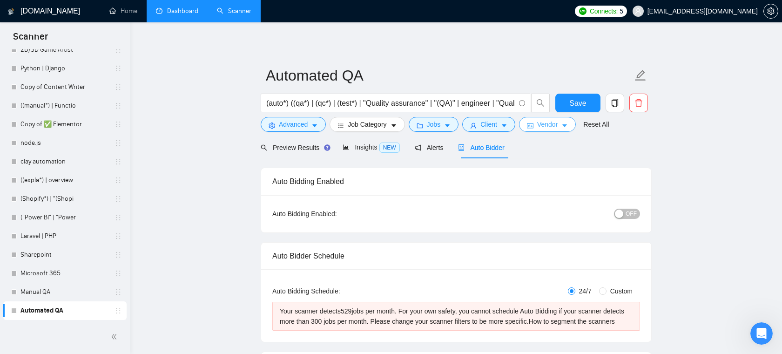
click at [554, 126] on span "Vendor" at bounding box center [547, 124] width 20 height 10
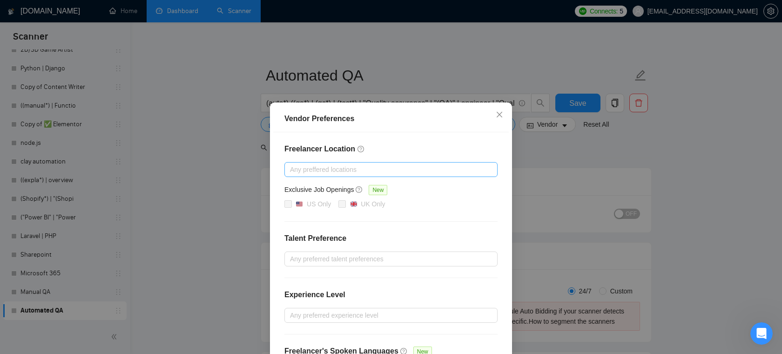
click at [364, 165] on div at bounding box center [386, 169] width 199 height 11
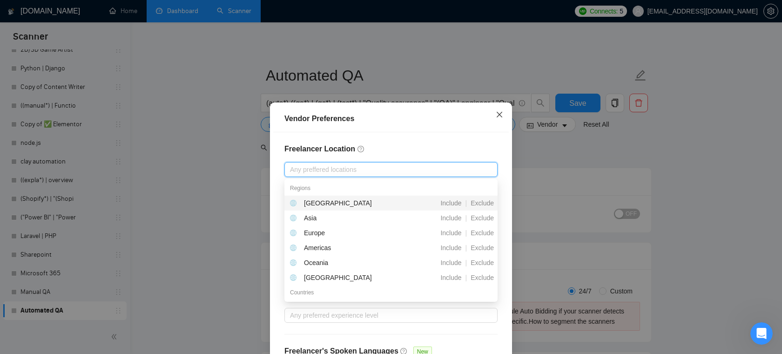
click at [498, 115] on icon "close" at bounding box center [498, 114] width 7 height 7
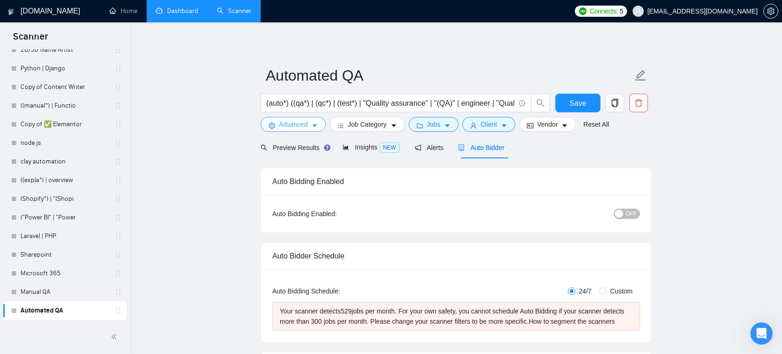
click at [294, 124] on span "Advanced" at bounding box center [293, 124] width 29 height 10
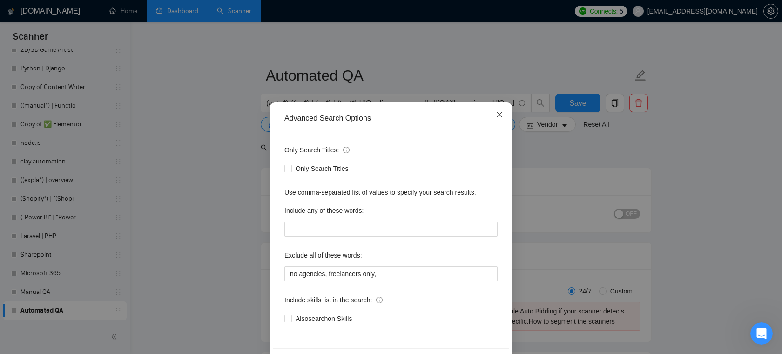
click at [506, 116] on span "Close" at bounding box center [499, 114] width 25 height 25
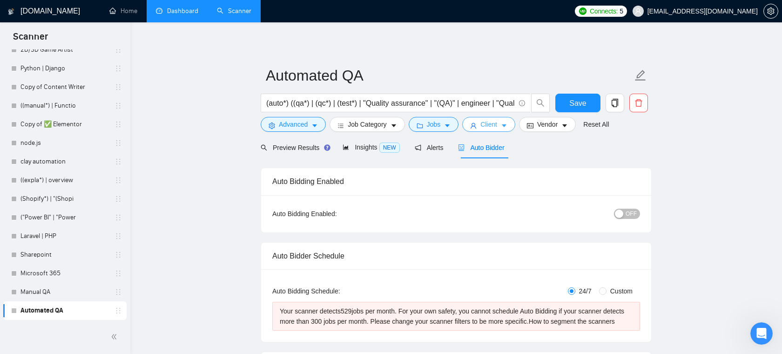
click at [496, 121] on span "Client" at bounding box center [488, 124] width 17 height 10
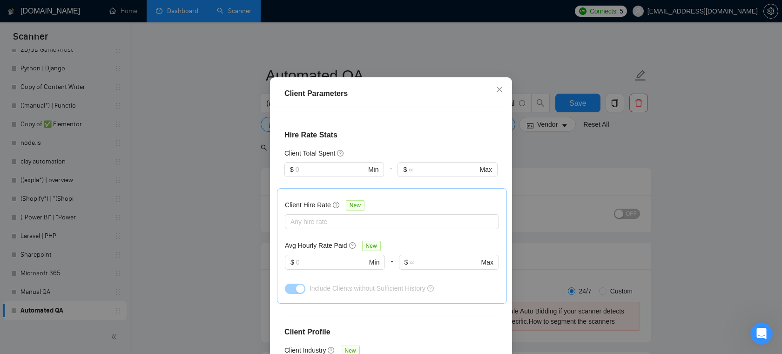
scroll to position [225, 0]
click at [341, 226] on div at bounding box center [387, 219] width 200 height 11
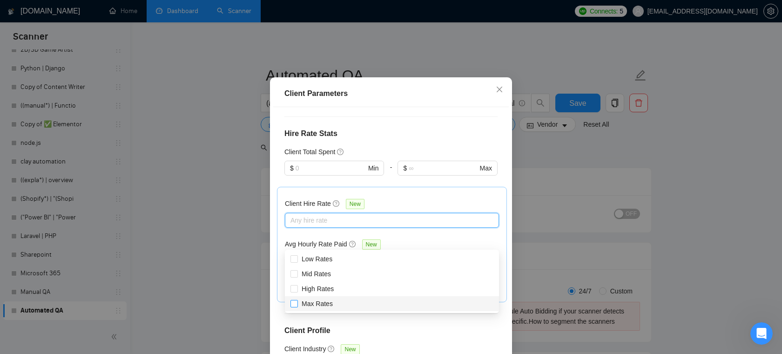
click at [295, 304] on input "Max Rates" at bounding box center [293, 303] width 7 height 7
checkbox input "true"
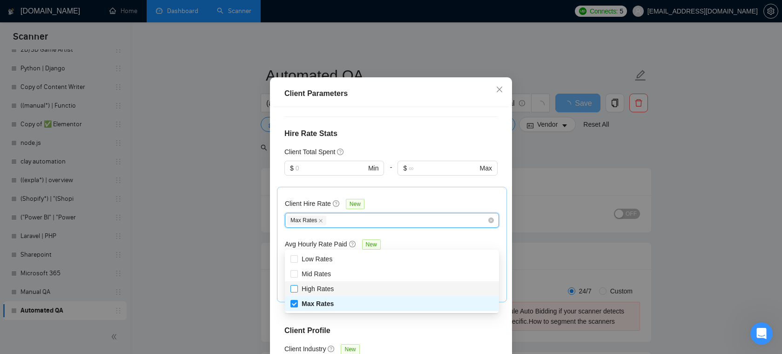
click at [296, 289] on input "High Rates" at bounding box center [293, 288] width 7 height 7
checkbox input "true"
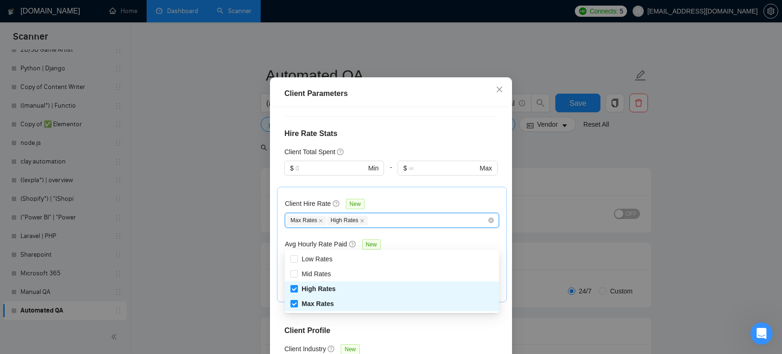
click at [336, 290] on span "High Rates" at bounding box center [318, 288] width 41 height 10
click at [297, 290] on input "High Rates" at bounding box center [293, 288] width 7 height 7
checkbox input "true"
click at [318, 304] on span "Max Rates" at bounding box center [317, 303] width 32 height 7
click at [297, 304] on input "Max Rates" at bounding box center [293, 303] width 7 height 7
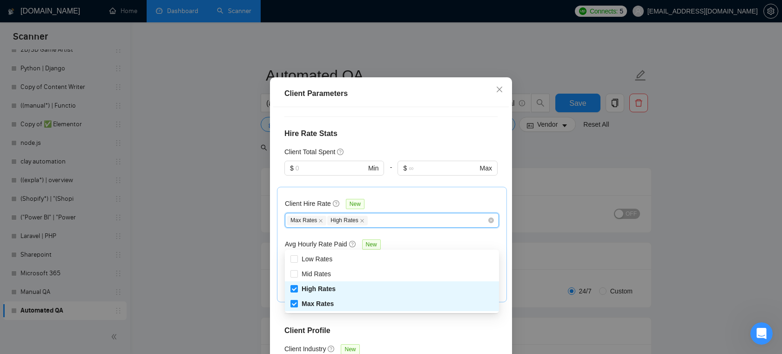
checkbox input "false"
click at [319, 288] on span "High Rates" at bounding box center [318, 288] width 34 height 7
click at [297, 288] on input "High Rates" at bounding box center [293, 288] width 7 height 7
checkbox input "false"
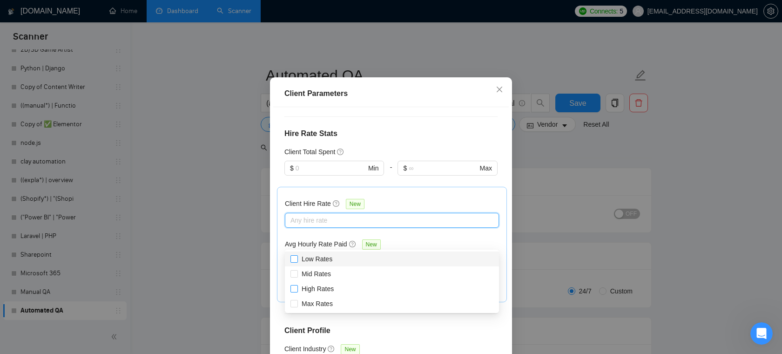
click at [323, 259] on span "Low Rates" at bounding box center [316, 258] width 31 height 7
click at [297, 259] on input "Low Rates" at bounding box center [293, 258] width 7 height 7
click at [323, 259] on span "Low Rates" at bounding box center [317, 258] width 33 height 7
click at [297, 259] on input "Low Rates" at bounding box center [293, 258] width 7 height 7
checkbox input "false"
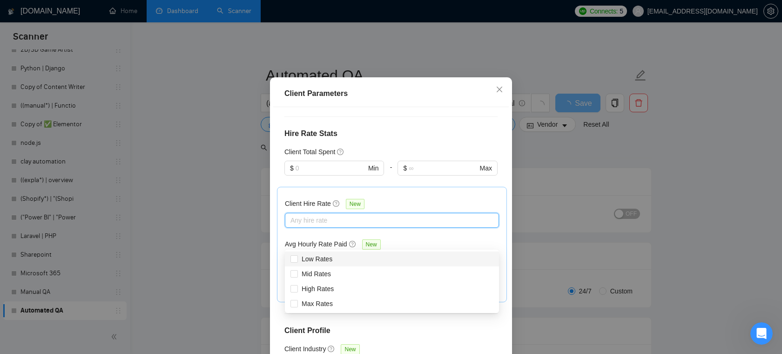
click at [399, 218] on div "Client Hire Rate New Any hire rate Avg Hourly Rate Paid New $ Min - $ Max Inclu…" at bounding box center [392, 244] width 214 height 100
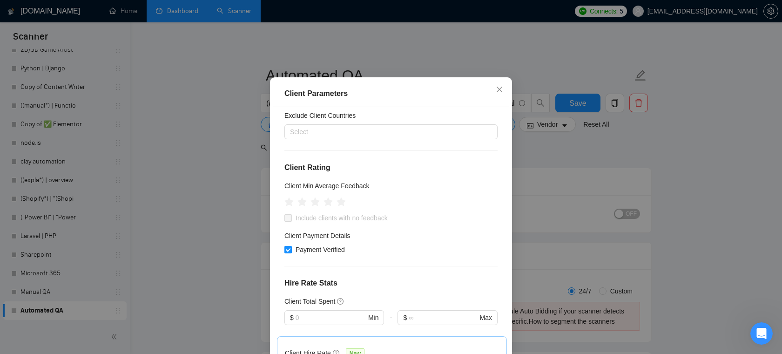
scroll to position [87, 0]
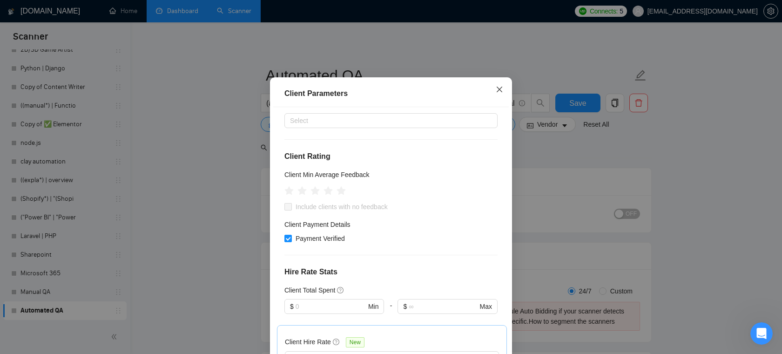
click at [501, 93] on icon "close" at bounding box center [498, 89] width 7 height 7
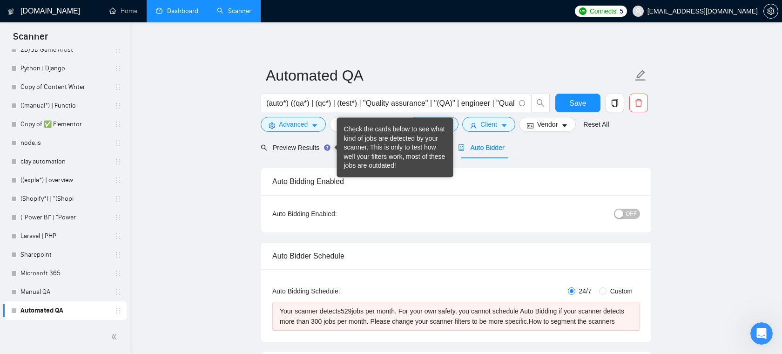
click at [356, 146] on div "Check the cards below to see what kind of jobs are detected by your scanner. Th…" at bounding box center [395, 148] width 102 height 46
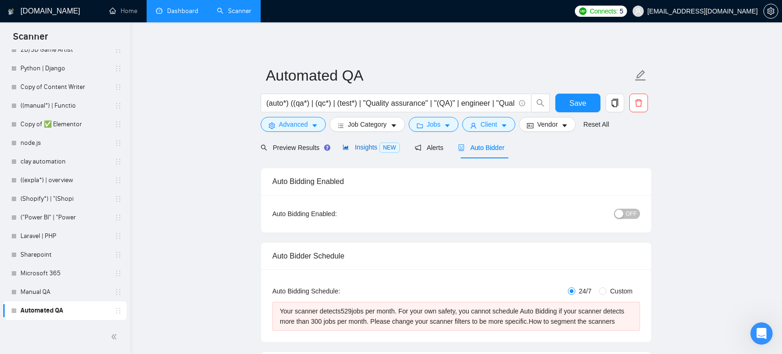
click at [374, 147] on span "Insights NEW" at bounding box center [370, 146] width 57 height 7
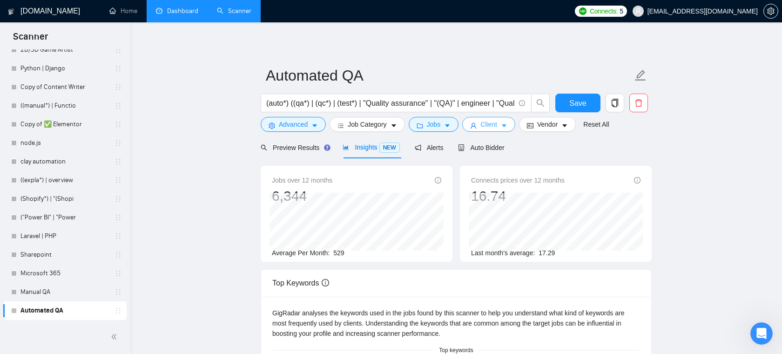
click at [497, 127] on span "Client" at bounding box center [488, 124] width 17 height 10
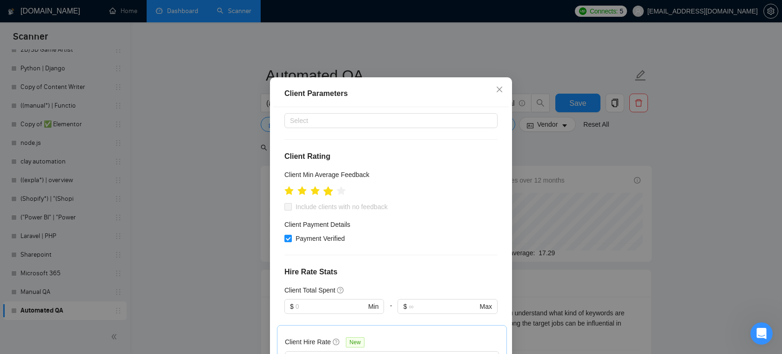
click at [328, 195] on icon "star" at bounding box center [328, 190] width 10 height 9
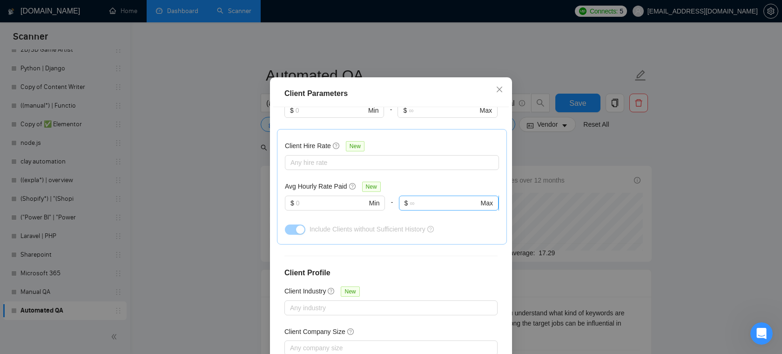
scroll to position [345, 0]
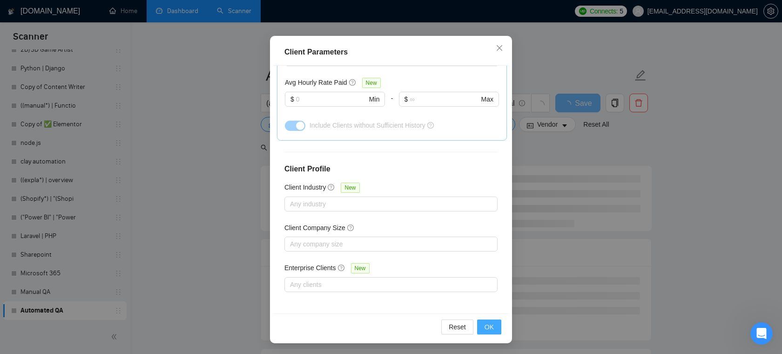
click at [487, 323] on span "OK" at bounding box center [488, 326] width 9 height 10
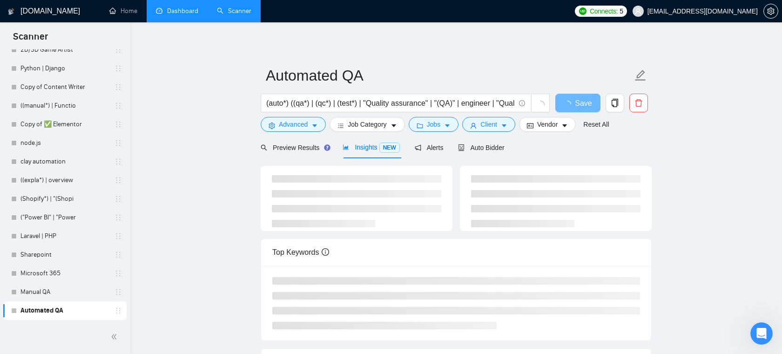
scroll to position [20, 0]
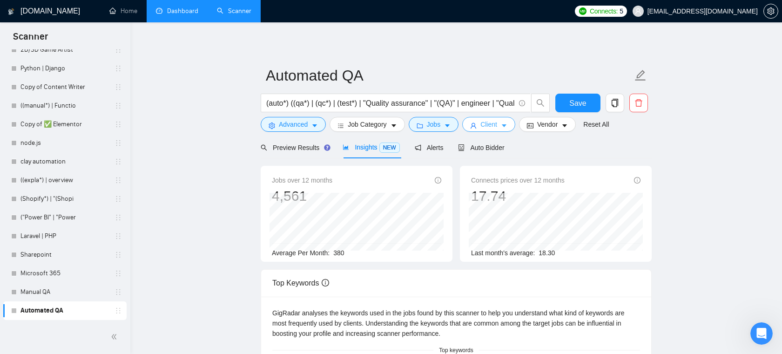
click at [505, 124] on icon "caret-down" at bounding box center [504, 125] width 7 height 7
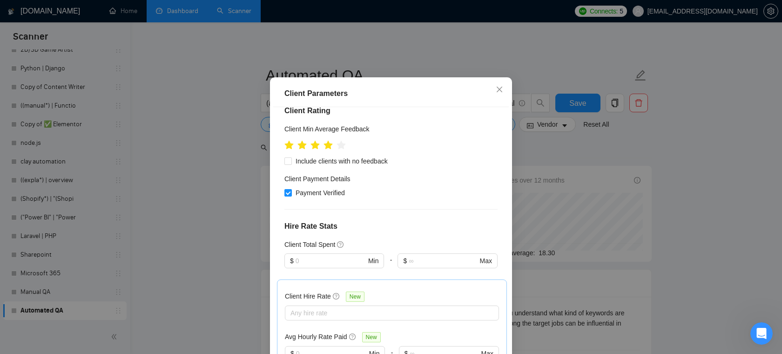
scroll to position [120, 0]
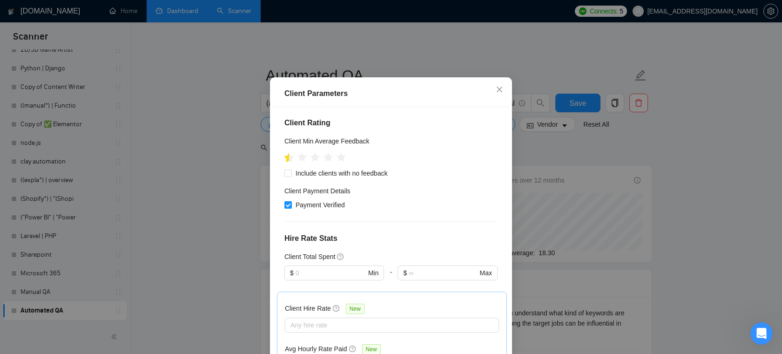
click at [288, 161] on icon "star" at bounding box center [289, 156] width 10 height 9
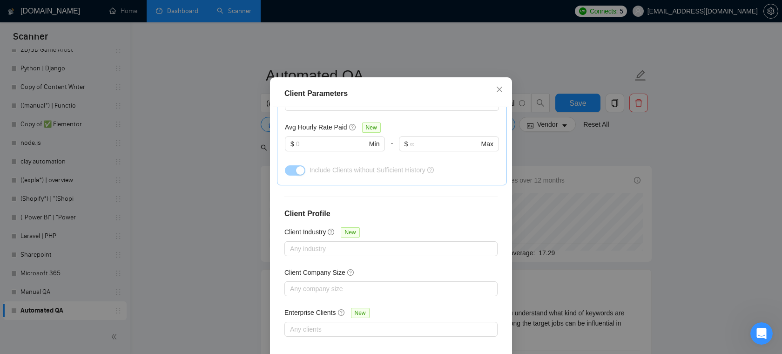
scroll to position [345, 0]
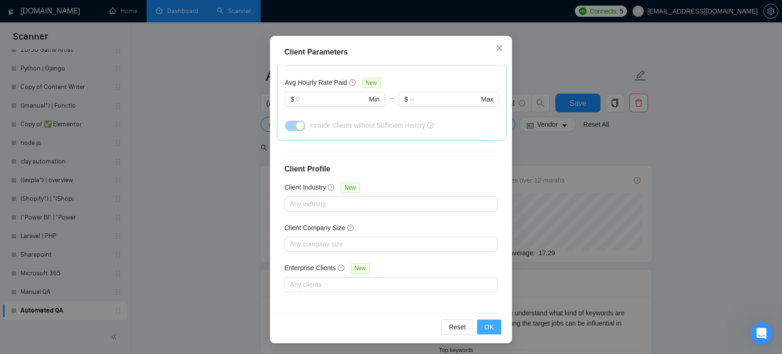
click at [490, 330] on span "OK" at bounding box center [488, 326] width 9 height 10
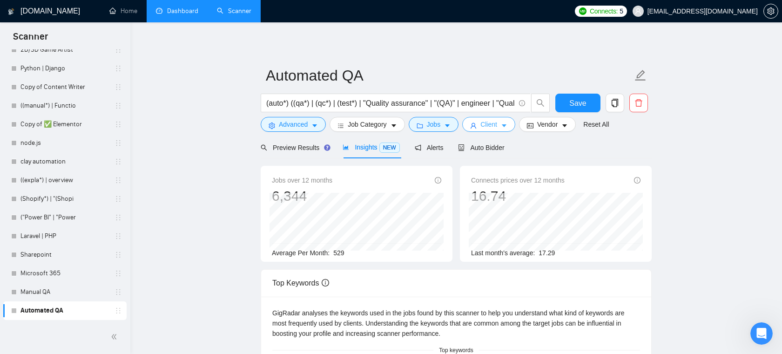
click at [502, 123] on button "Client" at bounding box center [488, 124] width 53 height 15
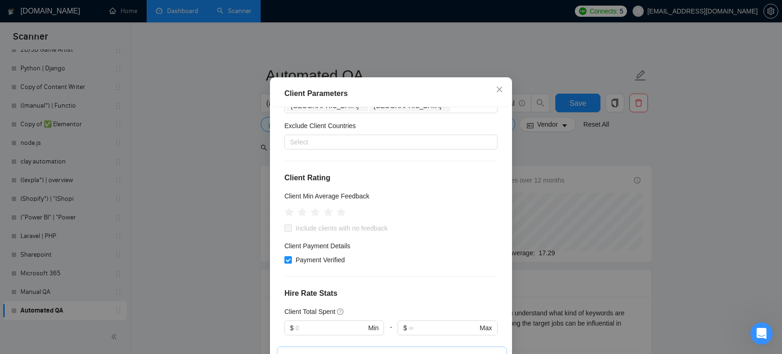
scroll to position [65, 0]
click at [326, 218] on icon "star" at bounding box center [328, 212] width 10 height 10
click at [331, 218] on icon "star" at bounding box center [328, 212] width 10 height 10
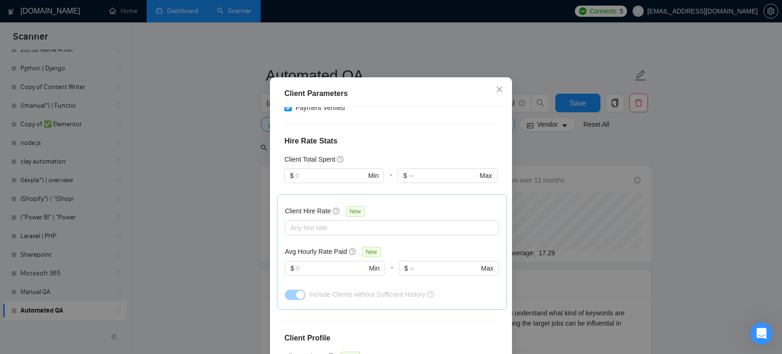
scroll to position [345, 0]
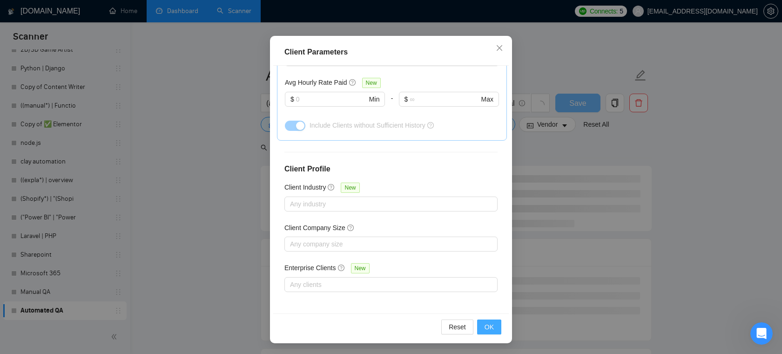
click at [491, 325] on span "OK" at bounding box center [488, 326] width 9 height 10
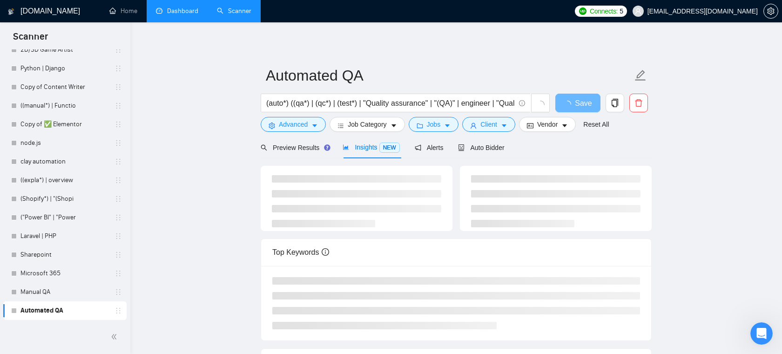
scroll to position [20, 0]
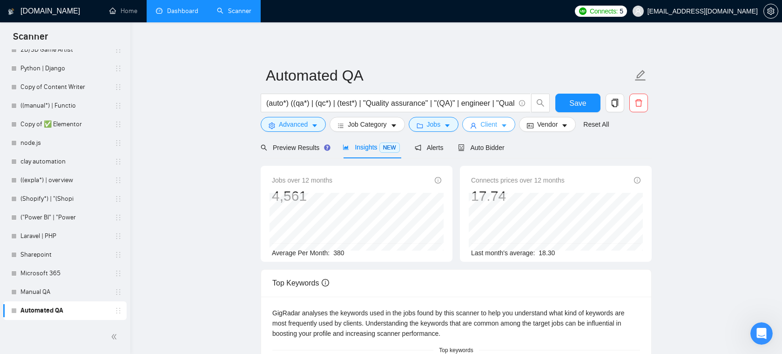
click at [506, 122] on span "caret-down" at bounding box center [504, 125] width 7 height 7
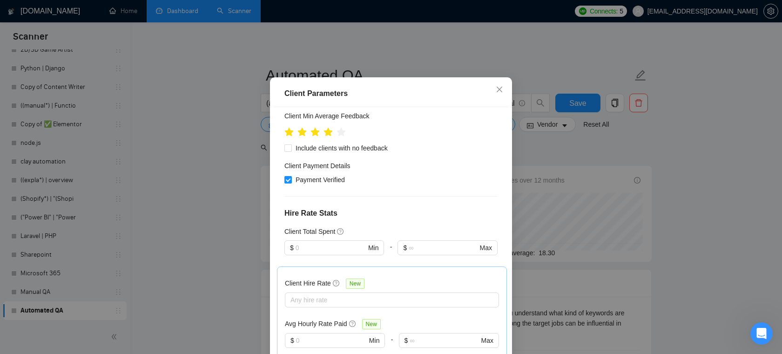
scroll to position [150, 0]
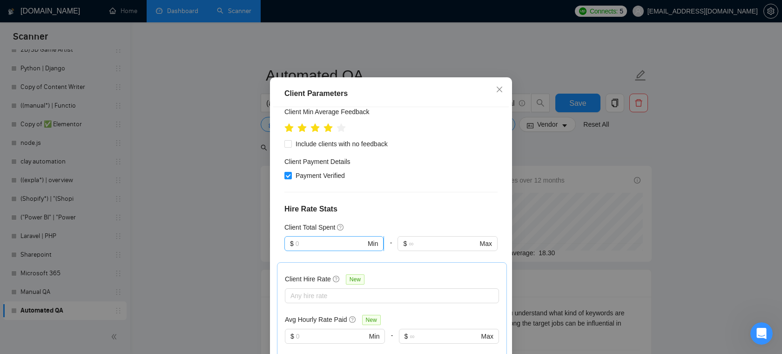
click at [313, 248] on input "text" at bounding box center [330, 243] width 70 height 10
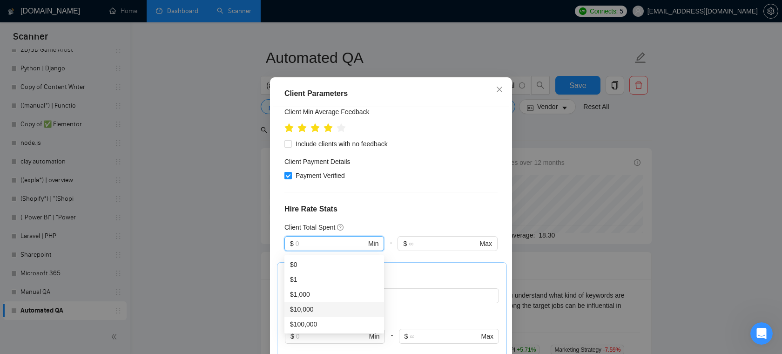
click at [321, 306] on div "$10,000" at bounding box center [334, 309] width 88 height 10
type input "10000"
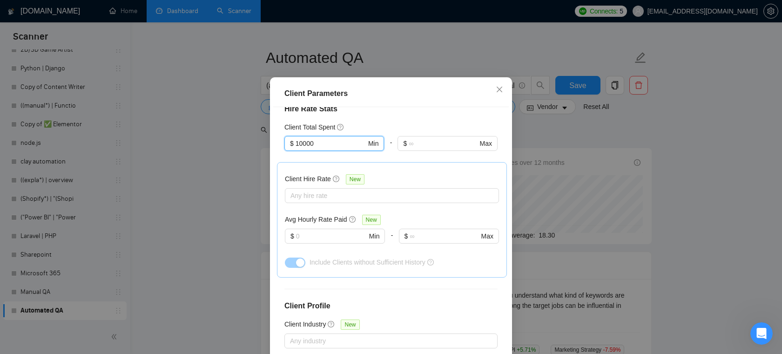
scroll to position [345, 0]
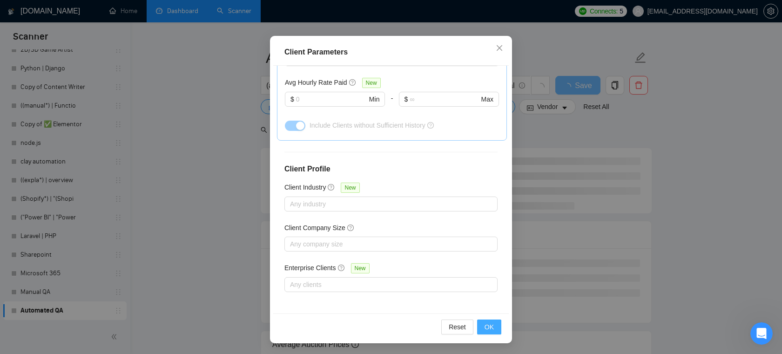
click at [485, 327] on span "OK" at bounding box center [488, 326] width 9 height 10
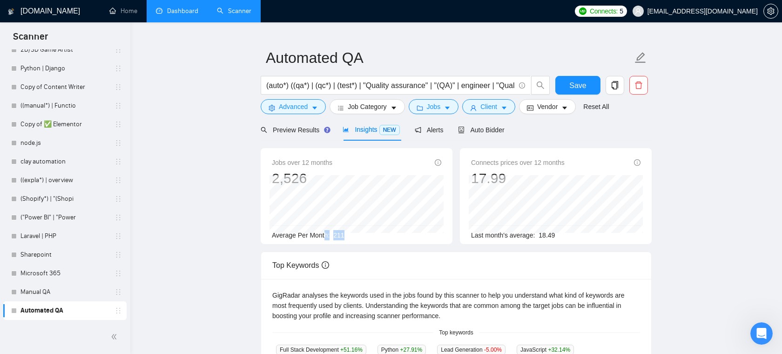
drag, startPoint x: 351, startPoint y: 235, endPoint x: 324, endPoint y: 235, distance: 26.5
click at [324, 235] on div "Average Per Month: 211" at bounding box center [356, 235] width 169 height 10
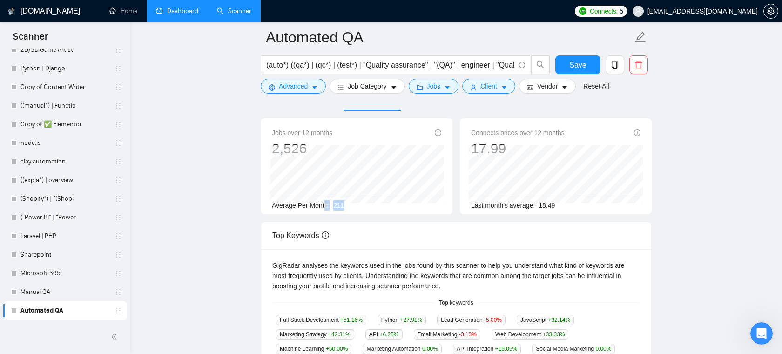
scroll to position [0, 0]
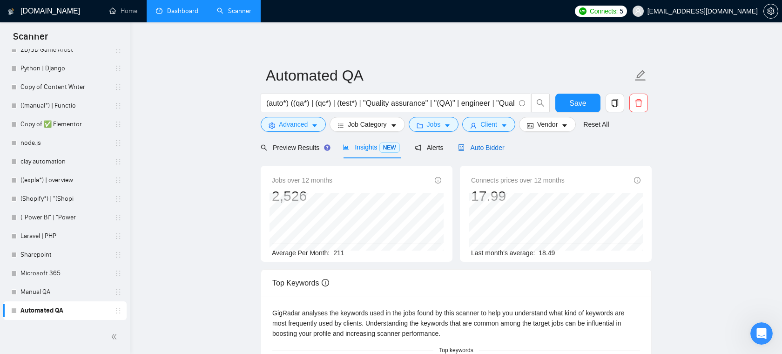
click at [497, 147] on span "Auto Bidder" at bounding box center [481, 147] width 46 height 7
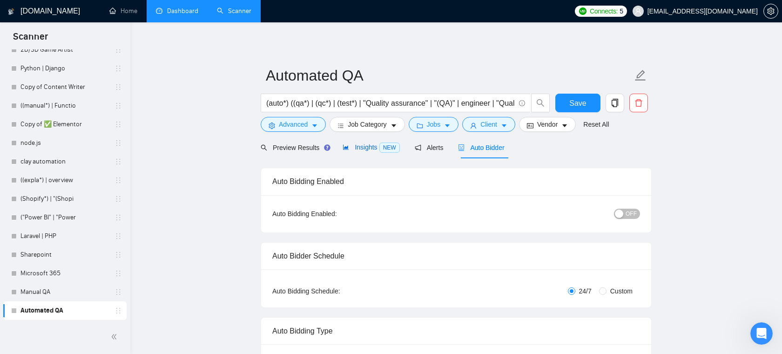
click at [365, 146] on span "Insights NEW" at bounding box center [370, 146] width 57 height 7
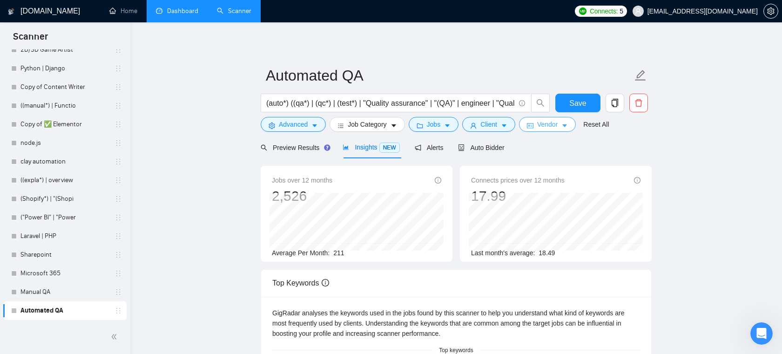
click at [556, 127] on span "Vendor" at bounding box center [547, 124] width 20 height 10
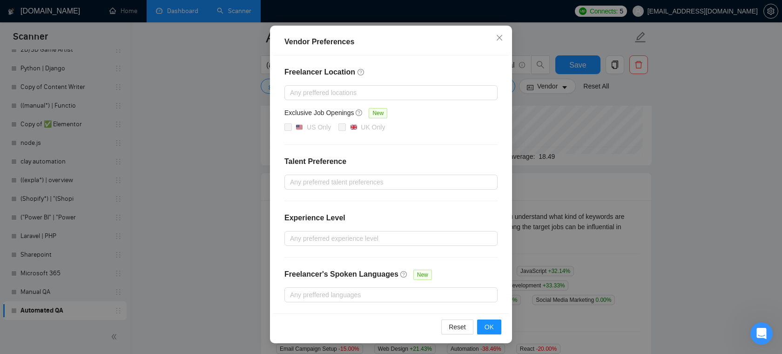
scroll to position [117, 0]
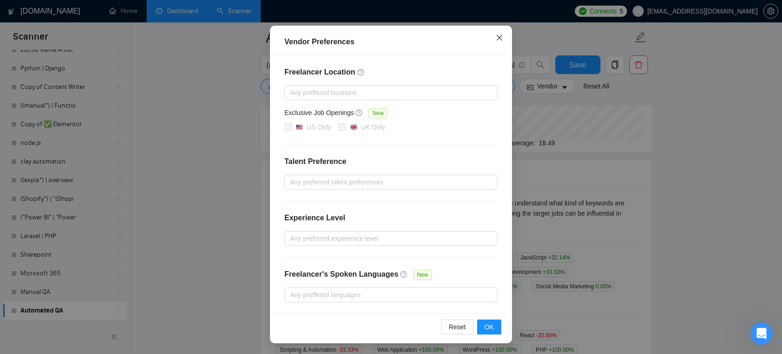
click at [498, 41] on icon "close" at bounding box center [498, 37] width 7 height 7
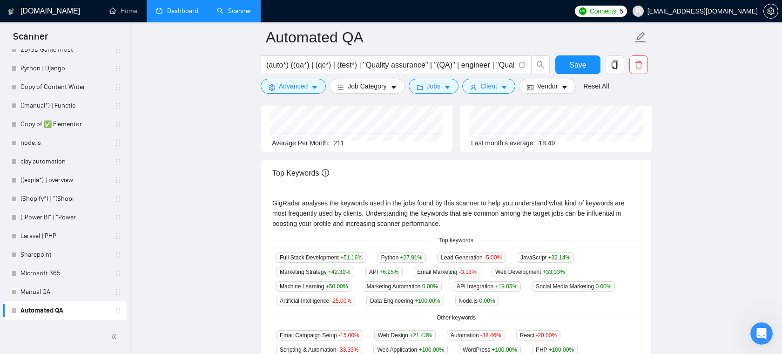
scroll to position [30, 0]
click at [498, 94] on form "Automated QA (auto*) ((qa*) | (qc*) | (test*) | "Quality assurance" | "(QA)" | …" at bounding box center [456, 60] width 391 height 76
click at [497, 87] on span "Client" at bounding box center [488, 86] width 17 height 10
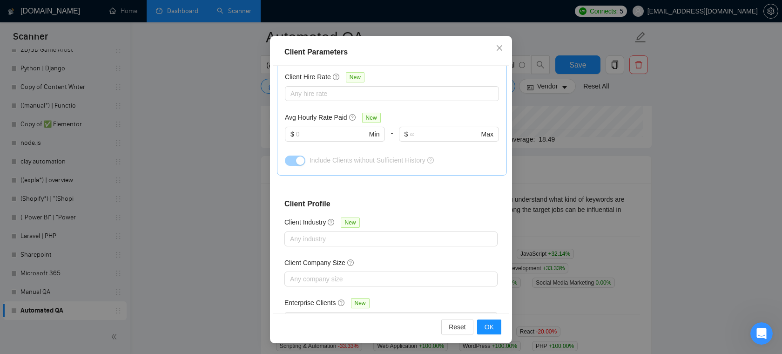
scroll to position [291, 0]
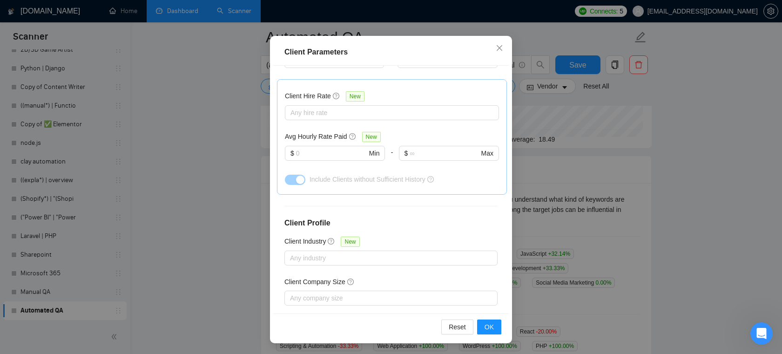
click at [351, 110] on div at bounding box center [387, 112] width 200 height 11
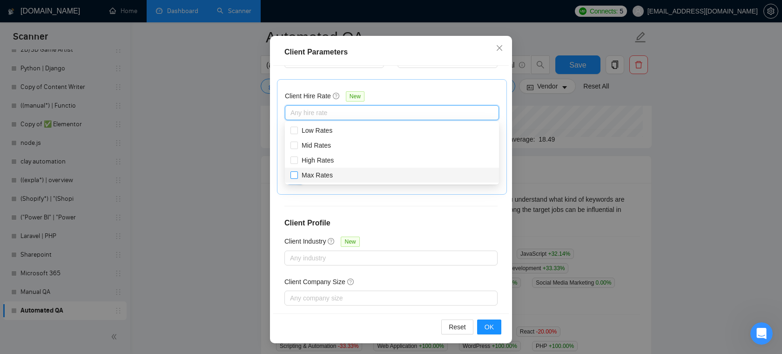
click at [311, 175] on span "Max Rates" at bounding box center [316, 174] width 31 height 7
click at [297, 175] on input "Max Rates" at bounding box center [293, 174] width 7 height 7
checkbox input "true"
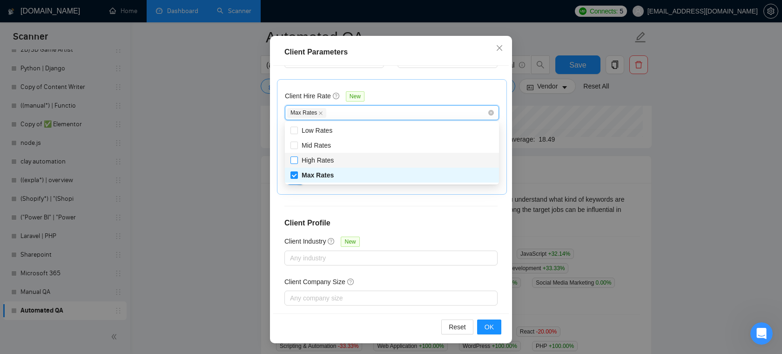
click at [314, 162] on span "High Rates" at bounding box center [317, 159] width 32 height 7
click at [297, 162] on input "High Rates" at bounding box center [293, 159] width 7 height 7
checkbox input "true"
click at [488, 332] on button "OK" at bounding box center [489, 326] width 24 height 15
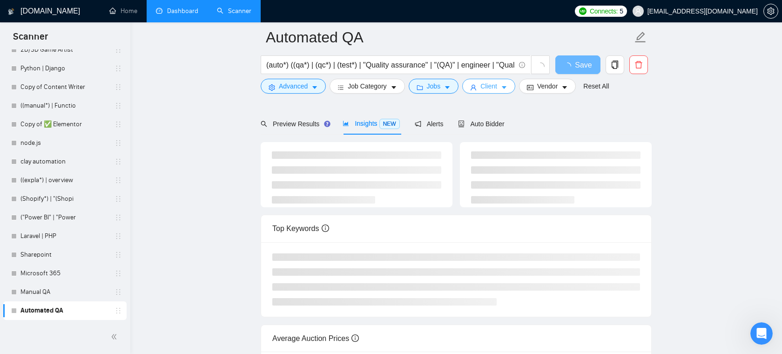
scroll to position [0, 0]
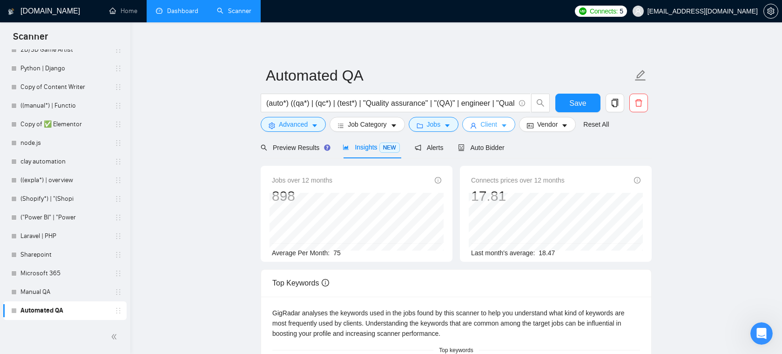
click at [494, 127] on span "Client" at bounding box center [488, 124] width 17 height 10
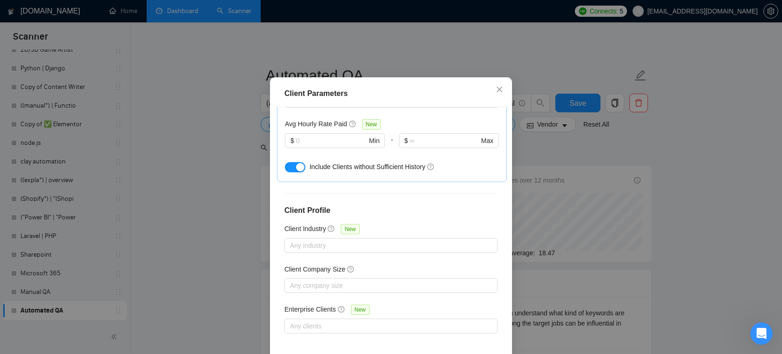
scroll to position [62, 0]
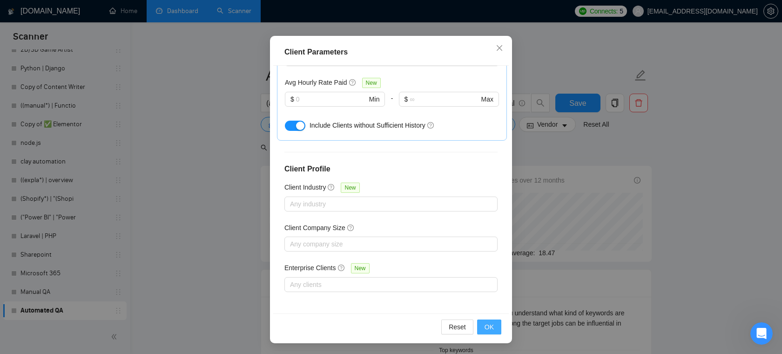
click at [491, 324] on span "OK" at bounding box center [488, 326] width 9 height 10
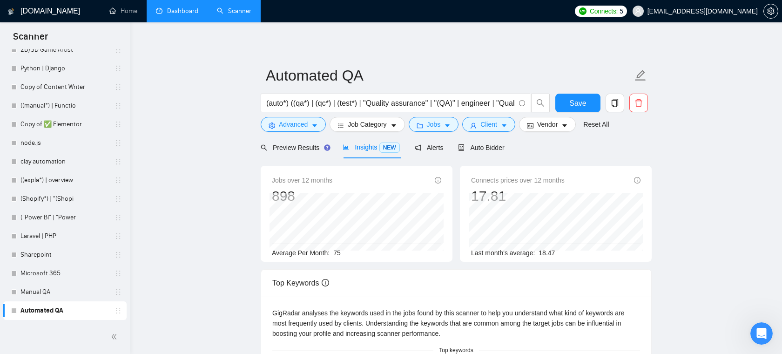
scroll to position [20, 0]
click at [443, 124] on button "Jobs" at bounding box center [433, 124] width 50 height 15
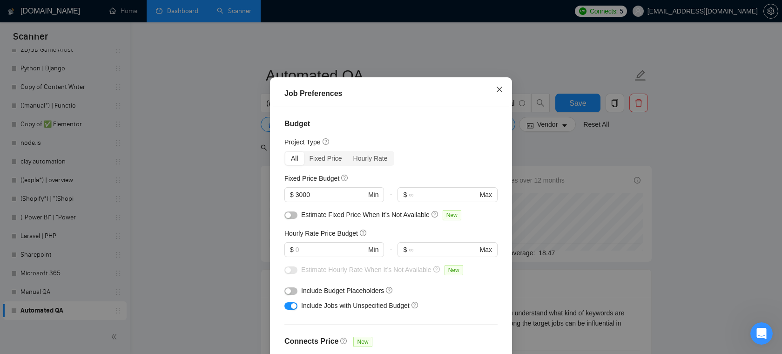
click at [500, 93] on icon "close" at bounding box center [498, 89] width 7 height 7
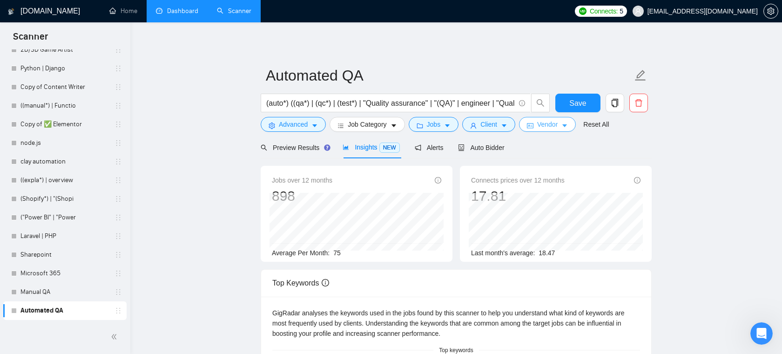
click at [553, 127] on span "Vendor" at bounding box center [547, 124] width 20 height 10
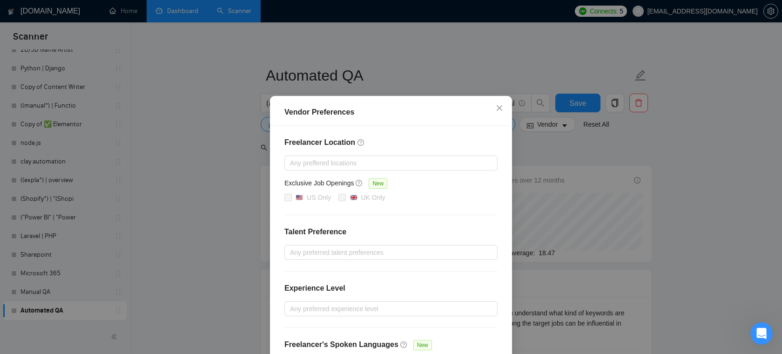
scroll to position [0, 0]
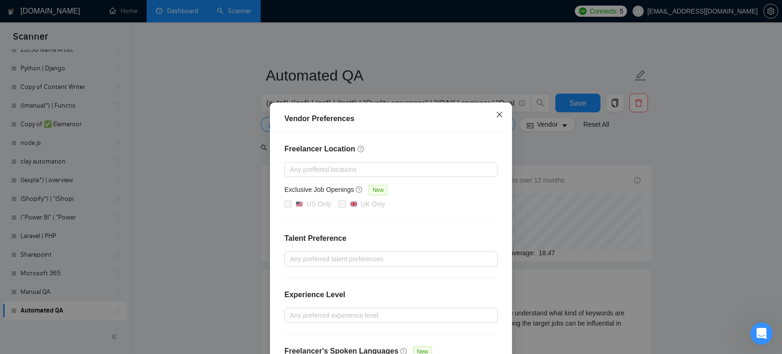
click at [499, 111] on span "Close" at bounding box center [499, 114] width 25 height 25
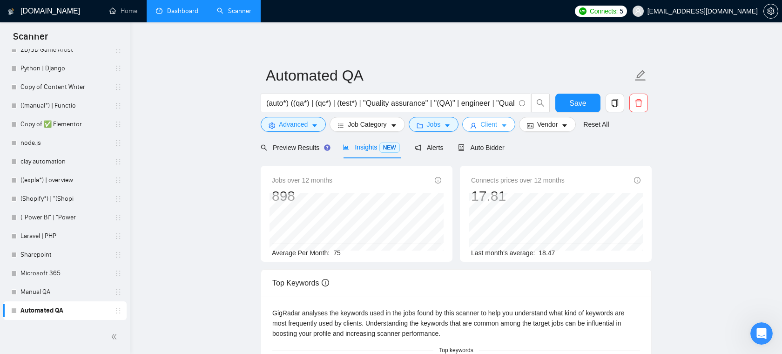
click at [497, 124] on span "Client" at bounding box center [488, 124] width 17 height 10
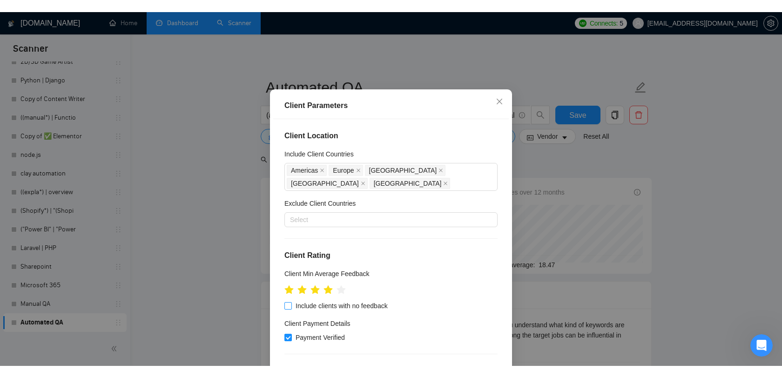
scroll to position [0, 0]
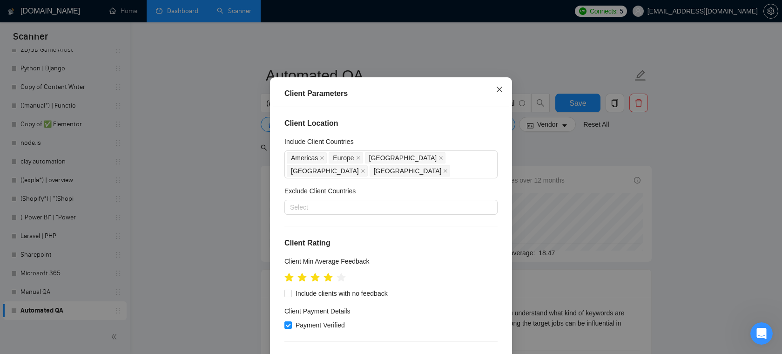
click at [499, 92] on icon "close" at bounding box center [499, 89] width 6 height 6
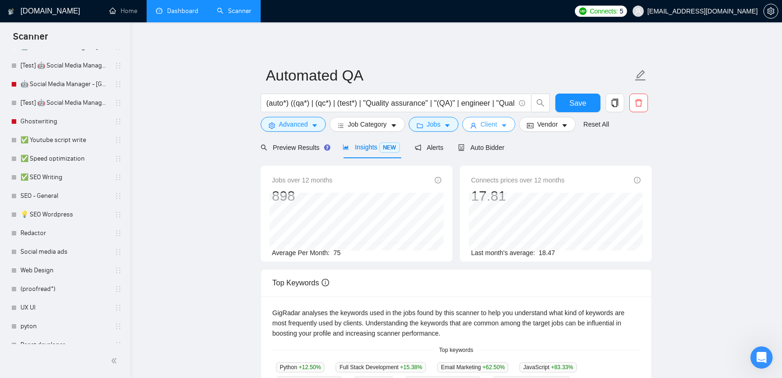
scroll to position [0, 0]
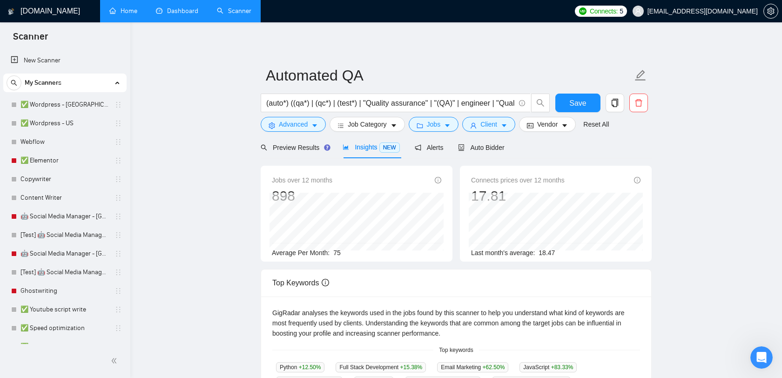
click at [127, 15] on link "Home" at bounding box center [123, 11] width 28 height 8
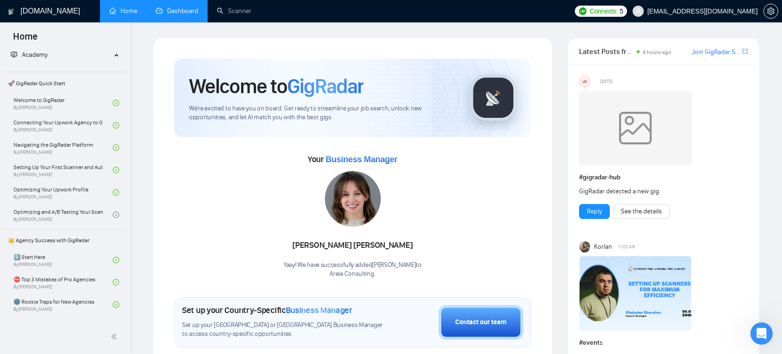
scroll to position [201, 0]
click at [187, 7] on link "Dashboard" at bounding box center [177, 11] width 42 height 8
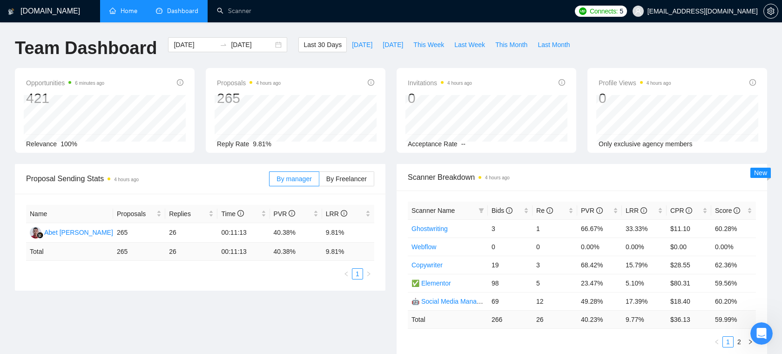
click at [124, 14] on link "Home" at bounding box center [123, 11] width 28 height 8
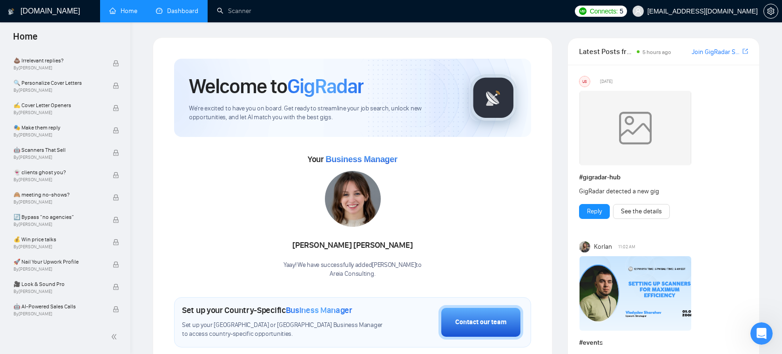
scroll to position [581, 0]
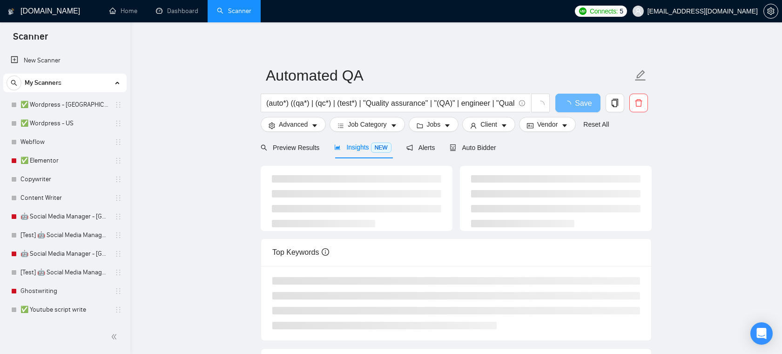
click at [717, 11] on span "[EMAIL_ADDRESS][DOMAIN_NAME]" at bounding box center [702, 11] width 110 height 0
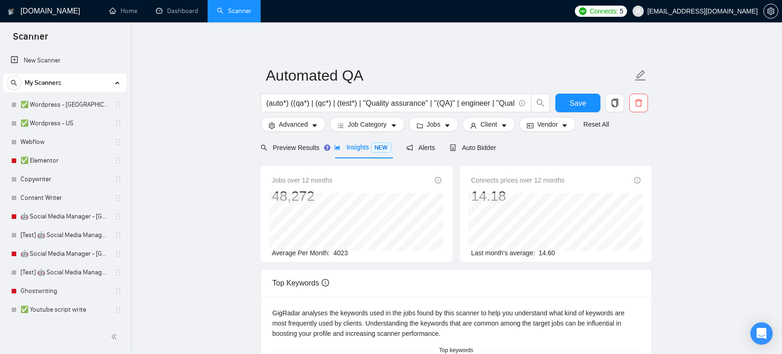
click at [723, 11] on span "[EMAIL_ADDRESS][DOMAIN_NAME]" at bounding box center [702, 11] width 110 height 0
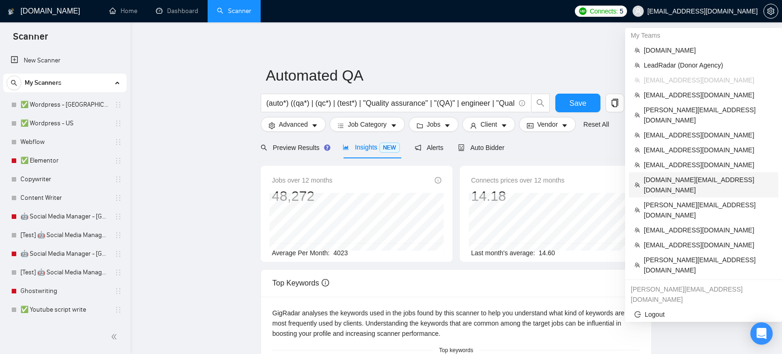
click at [688, 174] on span "[DOMAIN_NAME][EMAIL_ADDRESS][DOMAIN_NAME]" at bounding box center [707, 184] width 129 height 20
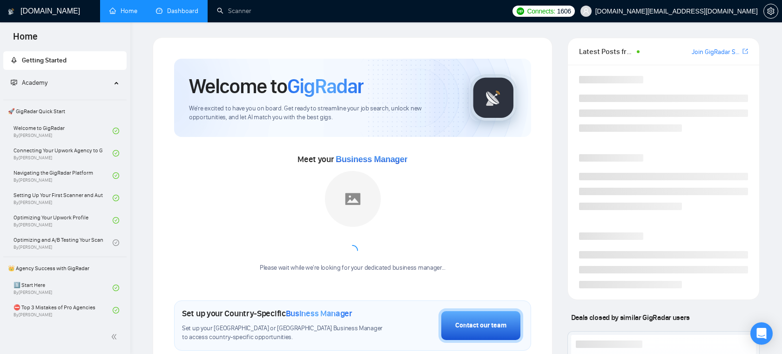
click at [191, 15] on link "Dashboard" at bounding box center [177, 11] width 42 height 8
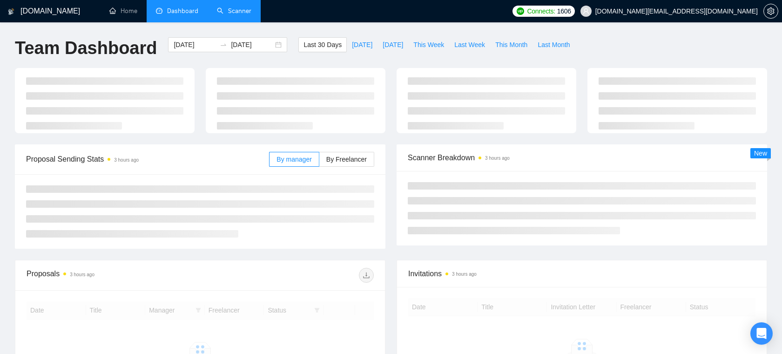
click at [228, 15] on link "Scanner" at bounding box center [234, 11] width 34 height 8
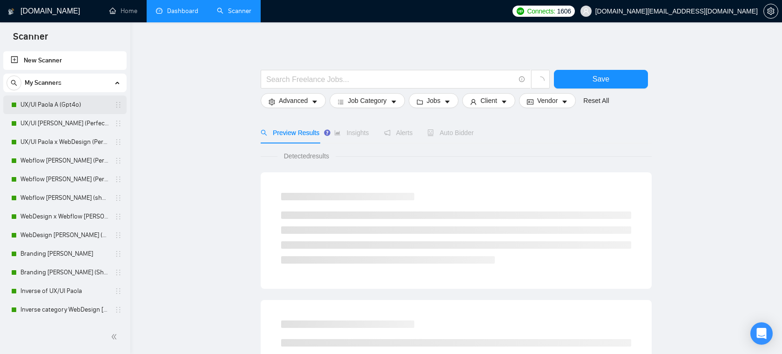
click at [71, 103] on link "UX/UI Paola A (Gpt4o)" at bounding box center [64, 104] width 88 height 19
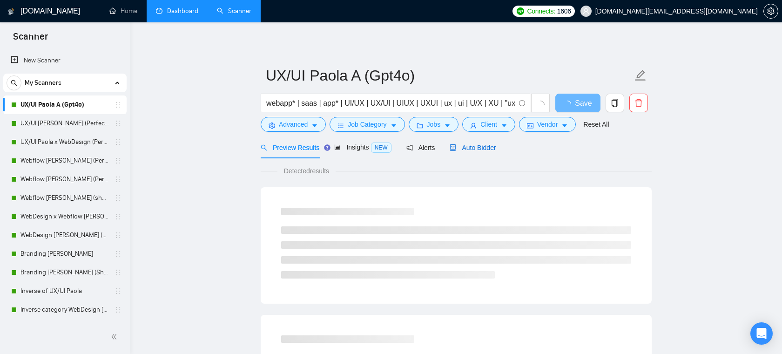
click at [468, 148] on span "Auto Bidder" at bounding box center [472, 147] width 46 height 7
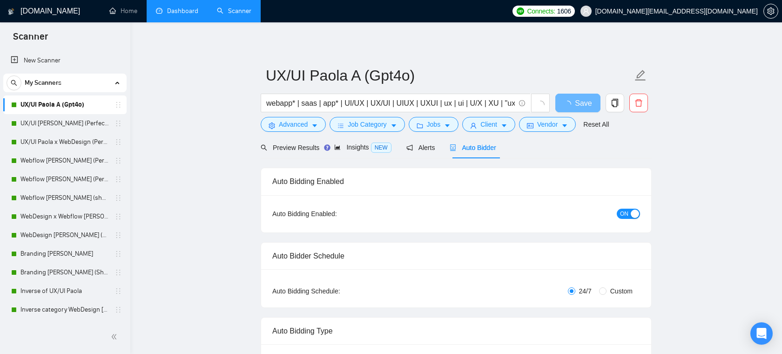
radio input "false"
radio input "true"
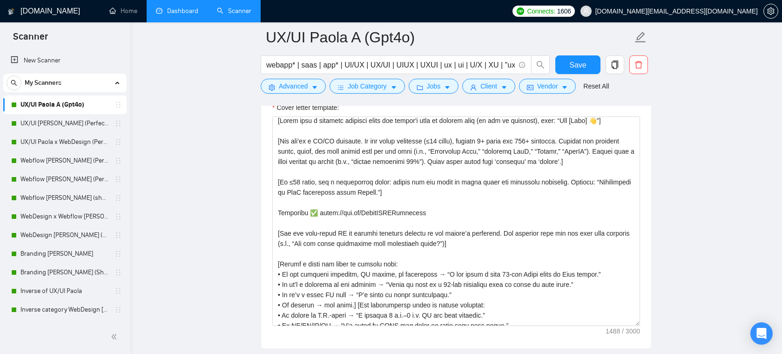
scroll to position [1240, 0]
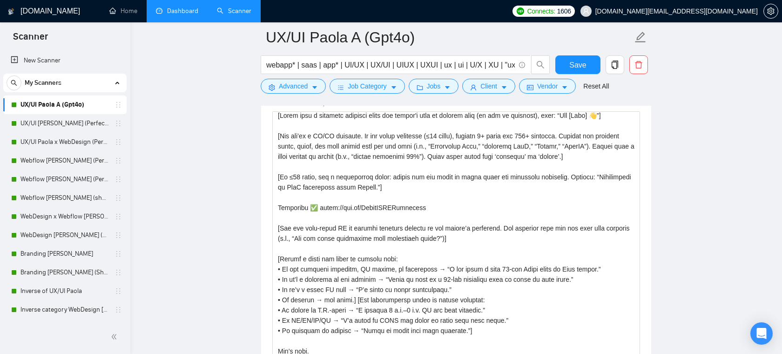
drag, startPoint x: 636, startPoint y: 316, endPoint x: 633, endPoint y: 360, distance: 43.4
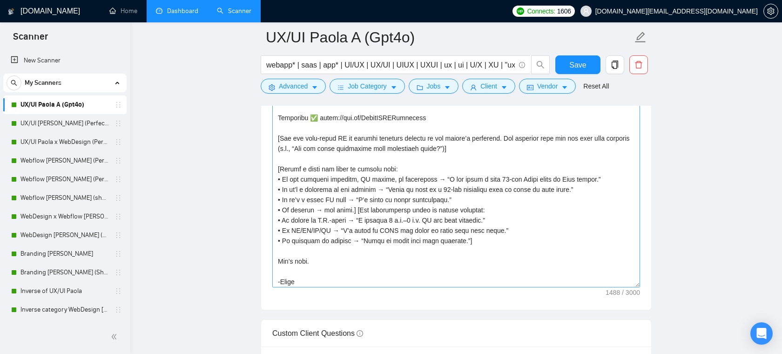
scroll to position [0, 0]
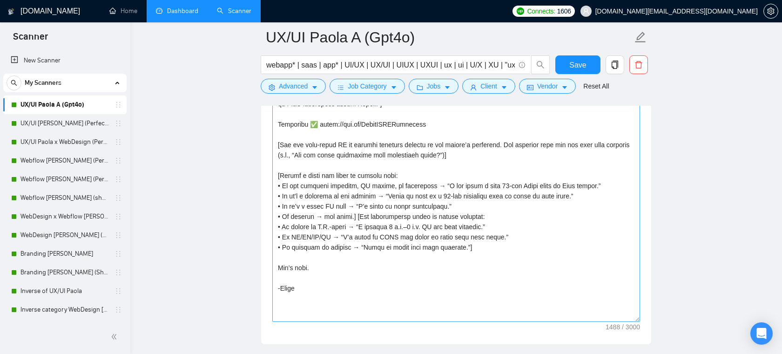
drag, startPoint x: 637, startPoint y: 275, endPoint x: 628, endPoint y: 319, distance: 45.2
click at [628, 319] on textarea "Cover letter template:" at bounding box center [456, 173] width 368 height 297
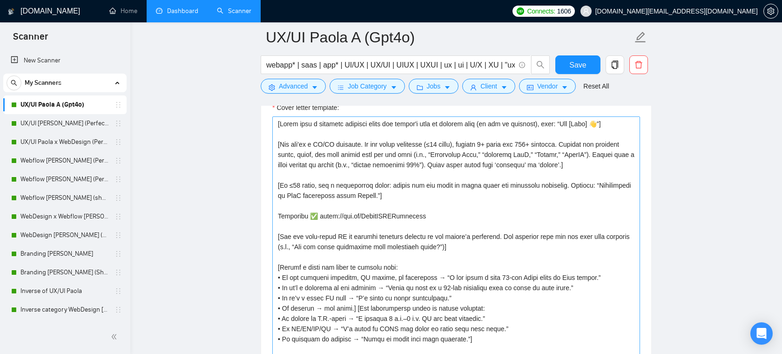
scroll to position [1238, 0]
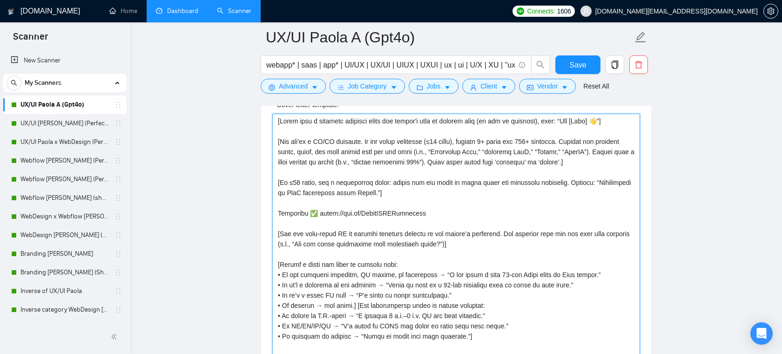
click at [388, 132] on textarea "Cover letter template:" at bounding box center [456, 262] width 368 height 297
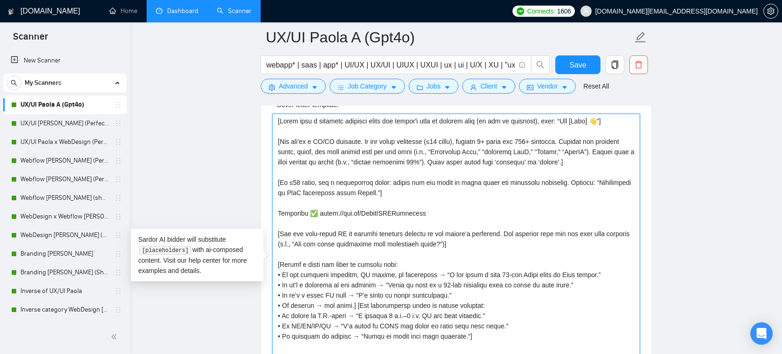
drag, startPoint x: 278, startPoint y: 121, endPoint x: 360, endPoint y: 118, distance: 82.4
click at [360, 118] on textarea "Cover letter template:" at bounding box center [456, 262] width 368 height 297
drag, startPoint x: 290, startPoint y: 142, endPoint x: 370, endPoint y: 137, distance: 80.2
click at [370, 137] on textarea "Cover letter template:" at bounding box center [456, 262] width 368 height 297
click at [442, 143] on textarea "Cover letter template:" at bounding box center [456, 262] width 368 height 297
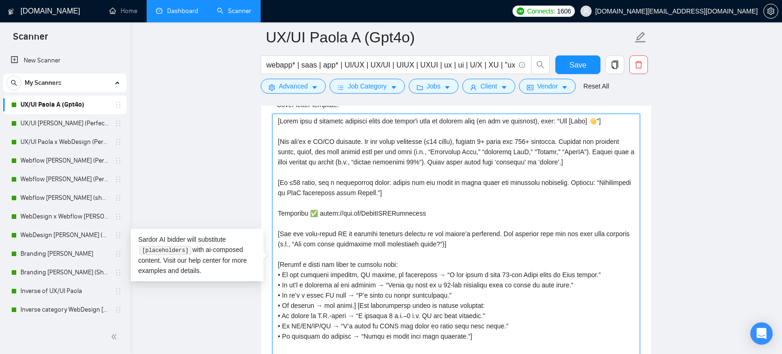
drag, startPoint x: 475, startPoint y: 140, endPoint x: 444, endPoint y: 140, distance: 31.6
click at [444, 140] on textarea "Cover letter template:" at bounding box center [456, 262] width 368 height 297
drag, startPoint x: 499, startPoint y: 141, endPoint x: 515, endPoint y: 141, distance: 15.8
click at [515, 141] on textarea "Cover letter template:" at bounding box center [456, 262] width 368 height 297
drag, startPoint x: 541, startPoint y: 141, endPoint x: 563, endPoint y: 141, distance: 22.3
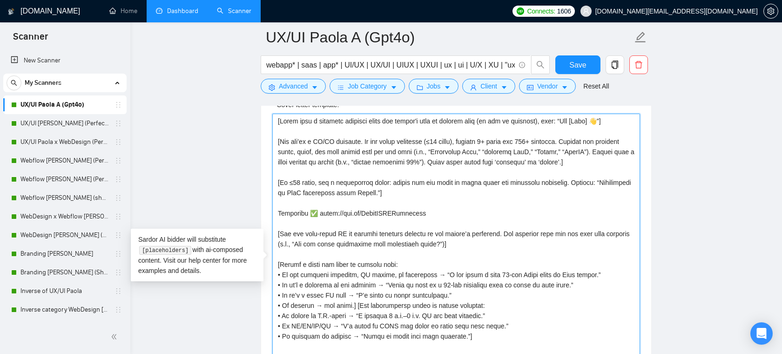
click at [563, 141] on textarea "Cover letter template:" at bounding box center [456, 262] width 368 height 297
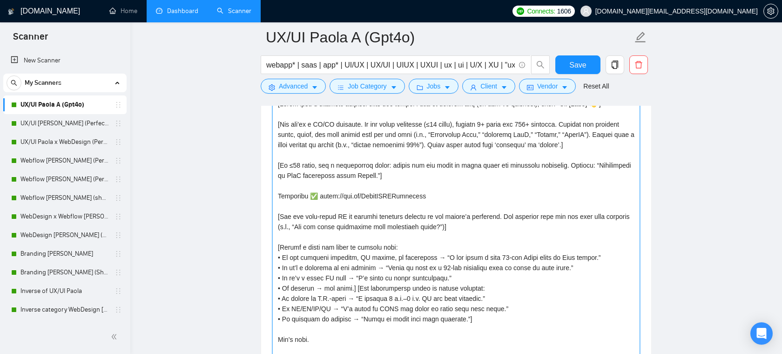
scroll to position [1259, 0]
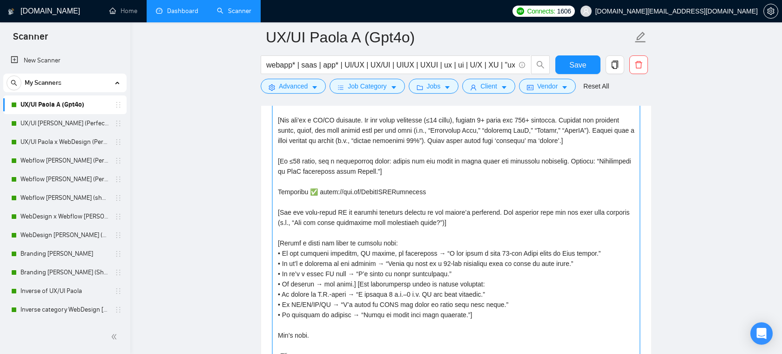
drag, startPoint x: 415, startPoint y: 202, endPoint x: 277, endPoint y: 204, distance: 137.3
click at [277, 204] on textarea "Cover letter template:" at bounding box center [456, 240] width 368 height 297
click at [422, 204] on textarea "Cover letter template:" at bounding box center [456, 240] width 368 height 297
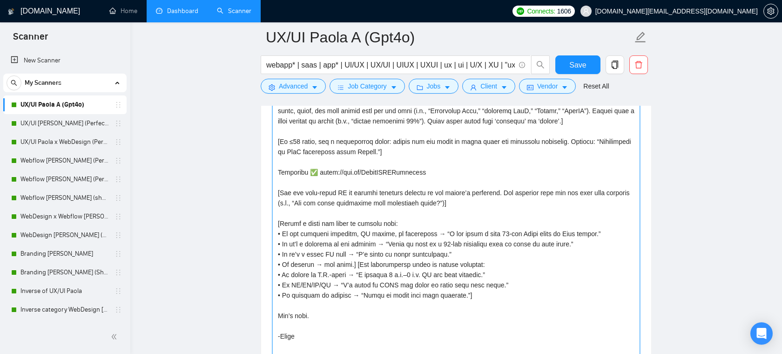
drag, startPoint x: 315, startPoint y: 202, endPoint x: 355, endPoint y: 203, distance: 40.0
click at [355, 202] on textarea "Cover letter template:" at bounding box center [456, 221] width 368 height 297
click at [415, 203] on textarea "Cover letter template:" at bounding box center [456, 221] width 368 height 297
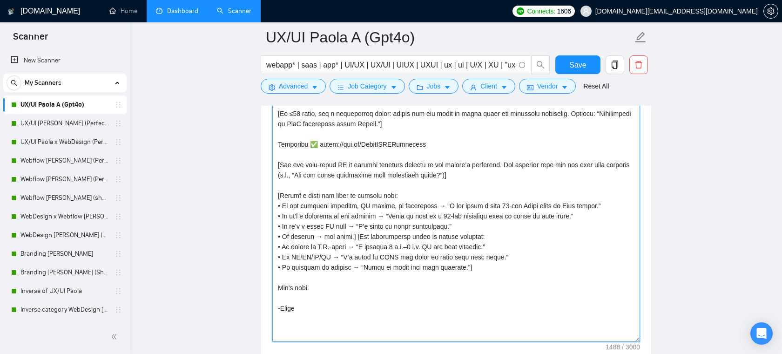
scroll to position [1307, 0]
drag, startPoint x: 482, startPoint y: 278, endPoint x: 294, endPoint y: 207, distance: 200.4
click at [294, 207] on textarea "Cover letter template:" at bounding box center [456, 192] width 368 height 297
click at [343, 208] on textarea "Cover letter template:" at bounding box center [456, 192] width 368 height 297
click at [393, 205] on textarea "Cover letter template:" at bounding box center [456, 192] width 368 height 297
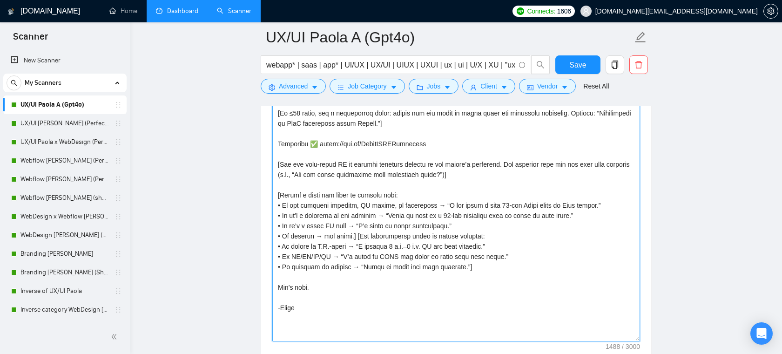
click at [489, 217] on textarea "Cover letter template:" at bounding box center [456, 192] width 368 height 297
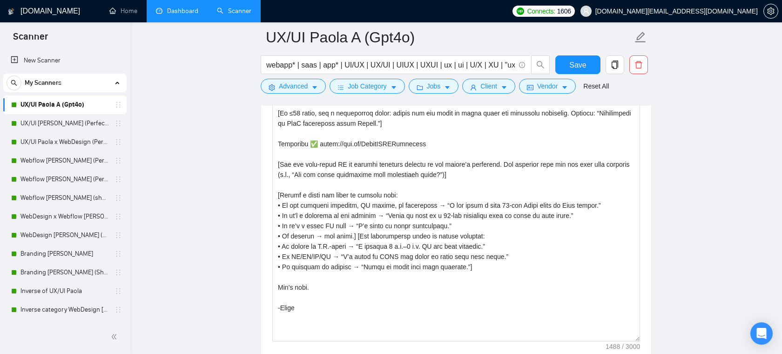
click at [677, 187] on main "UX/UI Paola A (Gpt4o) webapp* | saas | app* | UI/UX | UX/UI | UIUX | UXUI | ux …" at bounding box center [456, 192] width 622 height 2925
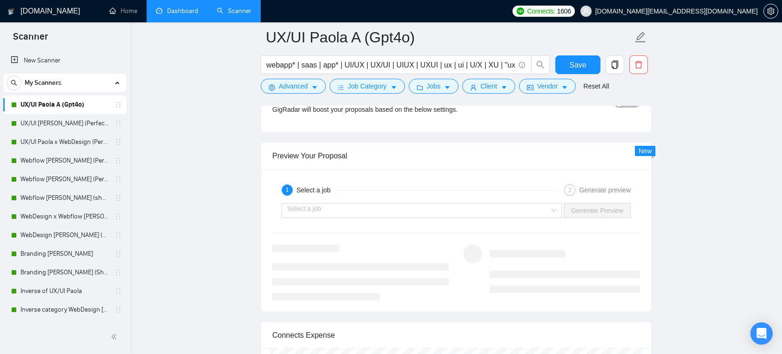
scroll to position [2016, 0]
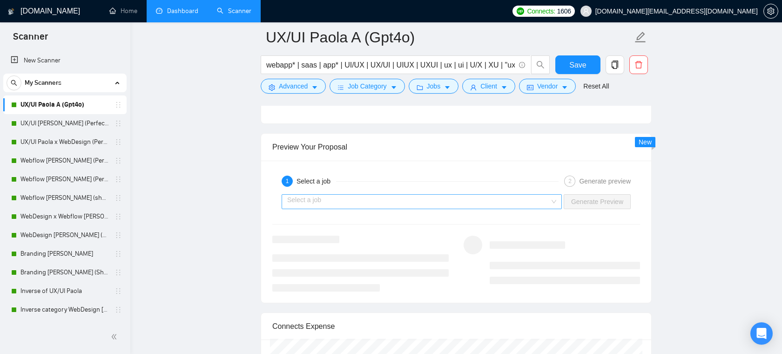
click at [481, 204] on input "search" at bounding box center [418, 201] width 262 height 14
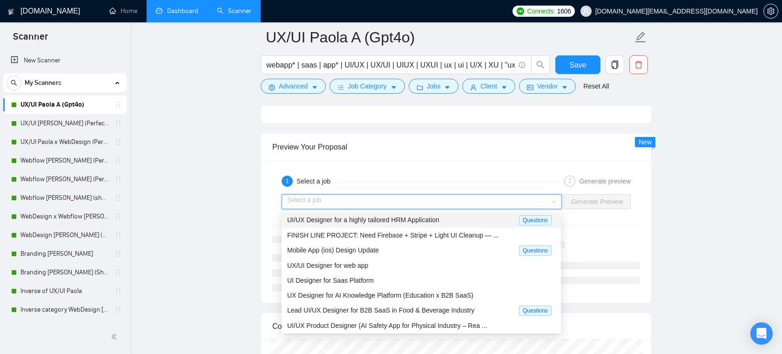
click at [430, 222] on span "UI/UX Designer for a highly tailored HRM Application" at bounding box center [363, 219] width 152 height 7
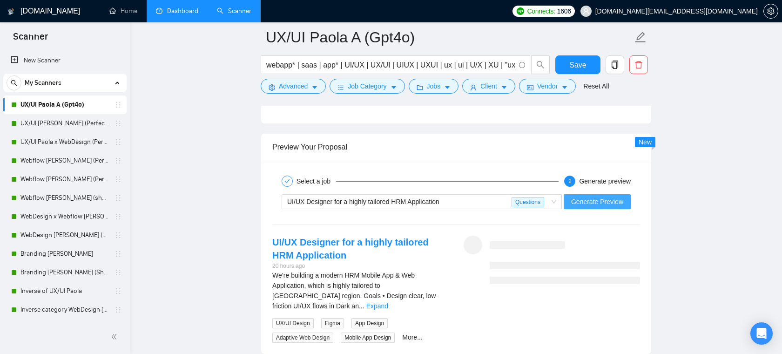
click at [604, 196] on span "Generate Preview" at bounding box center [597, 201] width 52 height 10
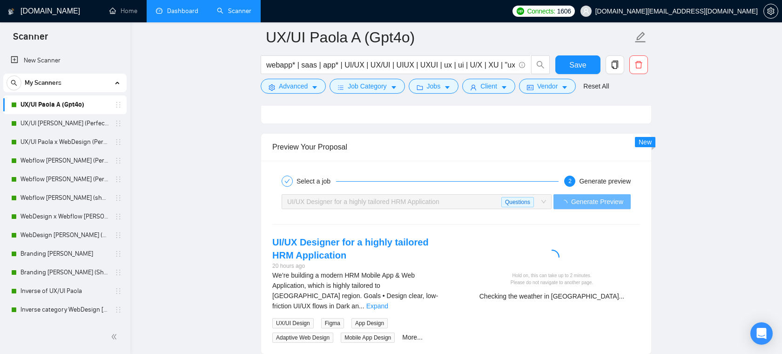
drag, startPoint x: 625, startPoint y: 296, endPoint x: 514, endPoint y: 296, distance: 111.2
click at [514, 296] on div "Checking the weather in [GEOGRAPHIC_DATA]..." at bounding box center [551, 296] width 169 height 10
click at [512, 286] on div "Hold on, this can take up to 2 minutes. Please do not navigate to another page.…" at bounding box center [551, 286] width 169 height 29
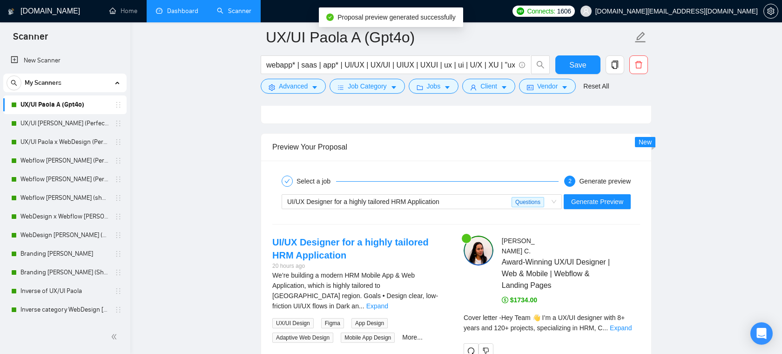
scroll to position [2077, 0]
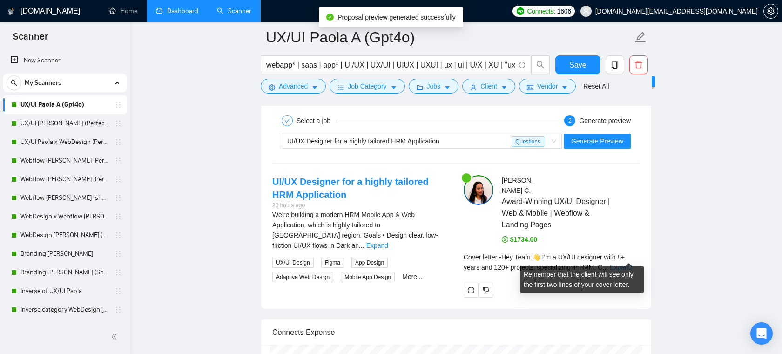
click at [624, 263] on link "Expand" at bounding box center [620, 266] width 22 height 7
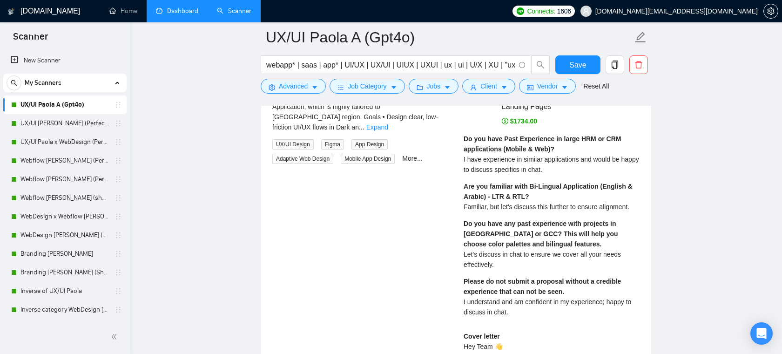
scroll to position [2206, 0]
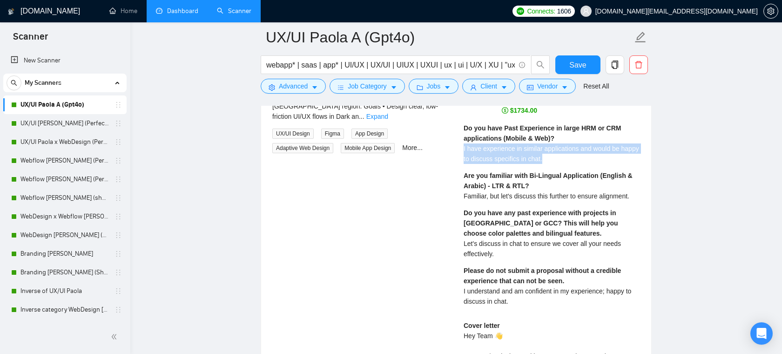
drag, startPoint x: 571, startPoint y: 147, endPoint x: 457, endPoint y: 133, distance: 114.4
click at [457, 133] on div "[PERSON_NAME] Award-Winning UX/UI Designer | Web & Mobile | Webflow & Landing P…" at bounding box center [551, 323] width 191 height 555
click at [504, 145] on span "I have experience in similar applications and would be happy to discuss specifi…" at bounding box center [550, 154] width 175 height 18
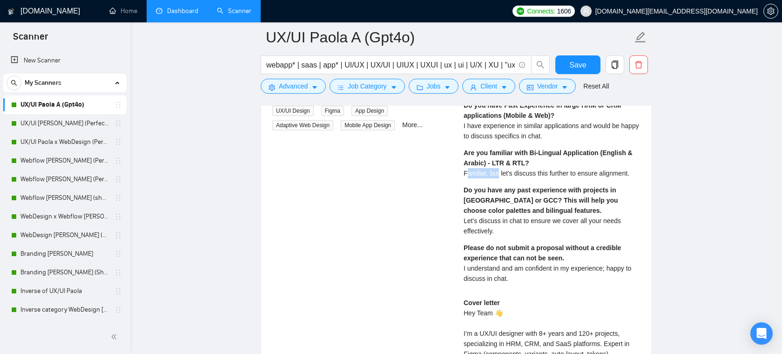
drag, startPoint x: 467, startPoint y: 167, endPoint x: 500, endPoint y: 167, distance: 33.5
click at [500, 167] on div "Are you familiar with Bi-Lingual Application (English & Arabic) - LTR & RTL? Fa…" at bounding box center [551, 162] width 176 height 31
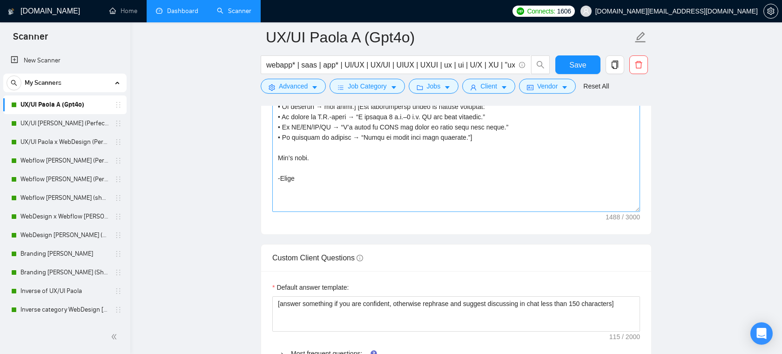
scroll to position [1563, 0]
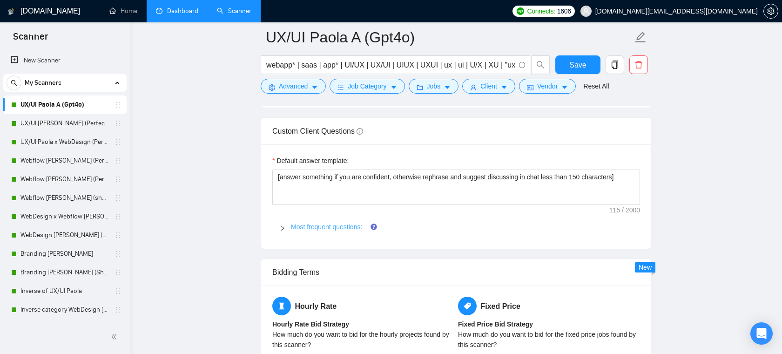
click at [341, 225] on link "Most frequent questions:" at bounding box center [326, 226] width 71 height 7
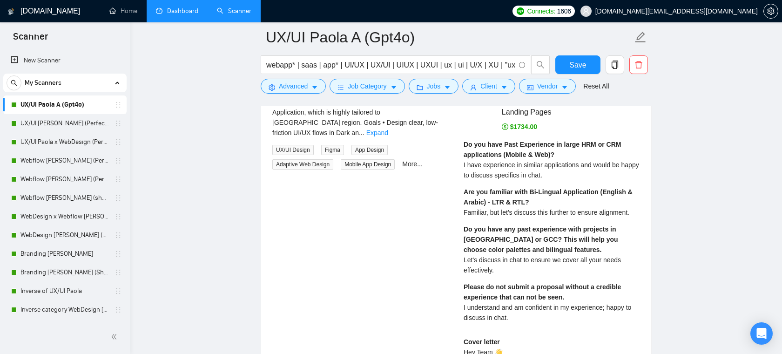
scroll to position [2617, 0]
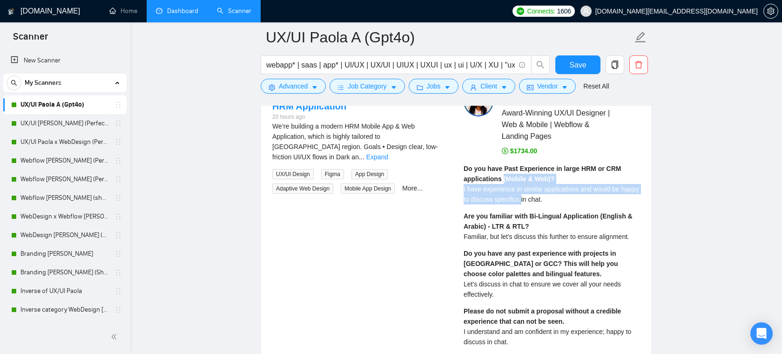
drag, startPoint x: 504, startPoint y: 166, endPoint x: 545, endPoint y: 193, distance: 48.4
click at [545, 193] on div "Do you have Past Experience in large HRM or CRM applications (Mobile & Web)? I …" at bounding box center [551, 183] width 176 height 41
click at [563, 187] on span "I have experience in similar applications and would be happy to discuss specifi…" at bounding box center [550, 194] width 175 height 18
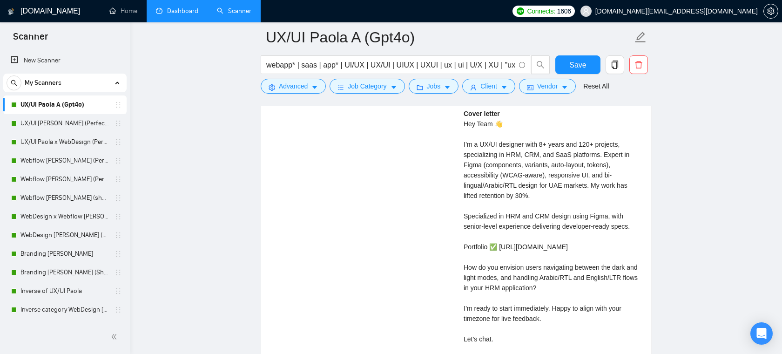
scroll to position [2864, 0]
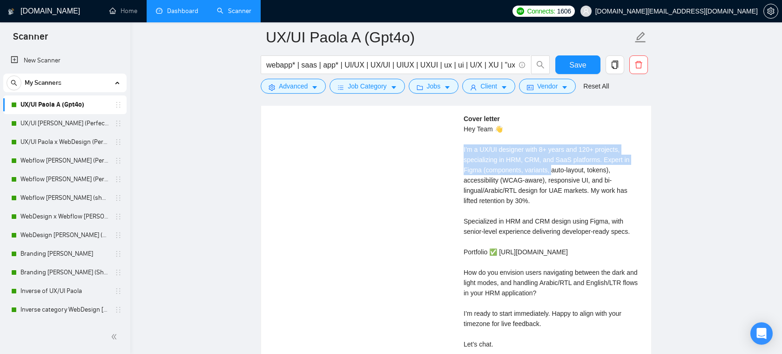
drag, startPoint x: 461, startPoint y: 142, endPoint x: 558, endPoint y: 155, distance: 98.5
click at [558, 155] on div "[PERSON_NAME] Award-Winning UX/UI Designer | Web & Mobile | Webflow & Landing P…" at bounding box center [551, 116] width 191 height 555
click at [563, 141] on div "Cover letter Hey Team 👋 I’m a UX/UI designer with 8+ years and 120+ projects, s…" at bounding box center [551, 242] width 176 height 256
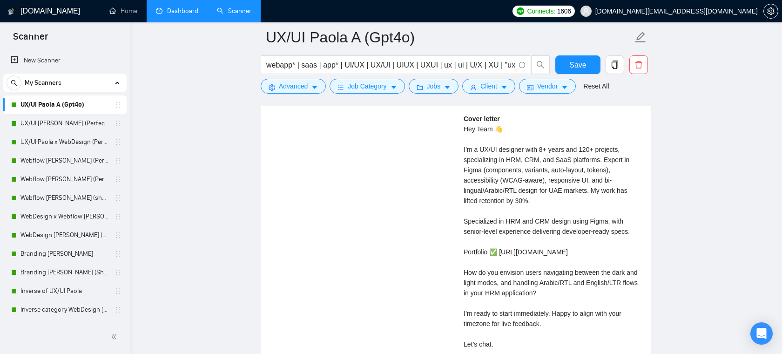
scroll to position [2870, 0]
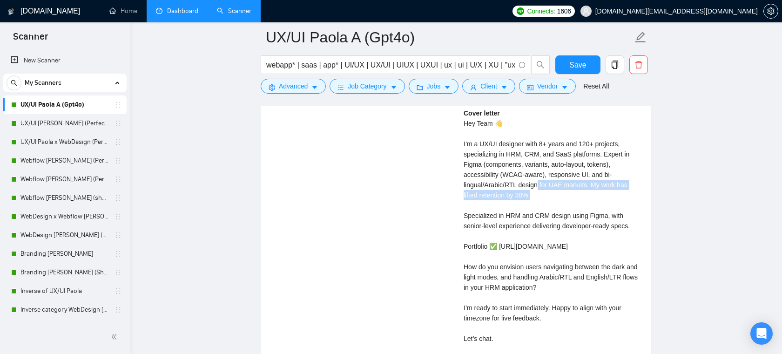
drag, startPoint x: 570, startPoint y: 187, endPoint x: 538, endPoint y: 170, distance: 36.2
click at [538, 170] on div "Cover letter Hey Team 👋 I’m a UX/UI designer with 8+ years and 120+ projects, s…" at bounding box center [551, 236] width 176 height 256
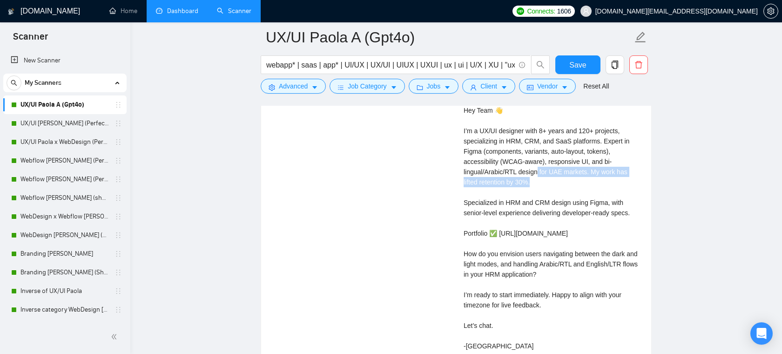
scroll to position [2884, 0]
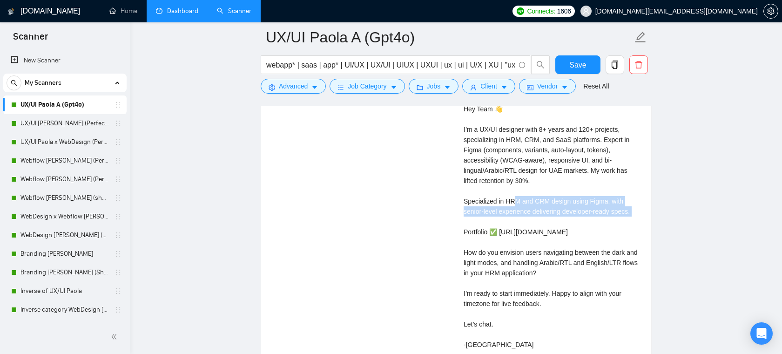
drag, startPoint x: 514, startPoint y: 195, endPoint x: 557, endPoint y: 206, distance: 44.7
click at [557, 206] on div "Cover letter Hey Team 👋 I’m a UX/UI designer with 8+ years and 120+ projects, s…" at bounding box center [551, 222] width 176 height 256
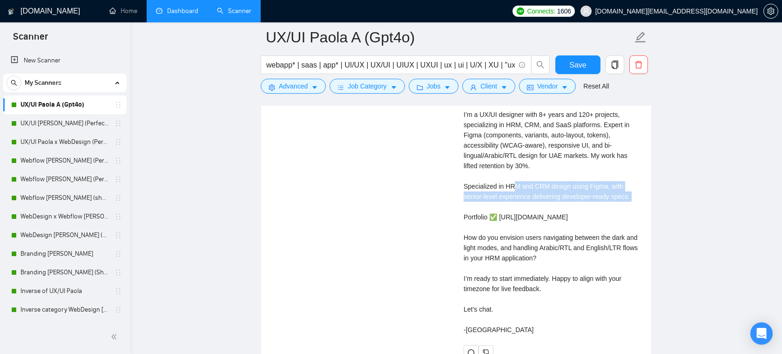
scroll to position [2900, 0]
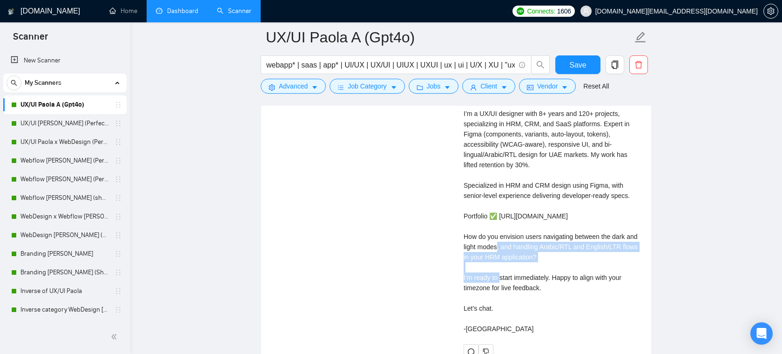
drag, startPoint x: 565, startPoint y: 246, endPoint x: 452, endPoint y: 238, distance: 112.9
click at [452, 238] on div "UI/UX Designer for a highly tailored HRM Application 20 hours ago We’re buildin…" at bounding box center [456, 81] width 382 height 555
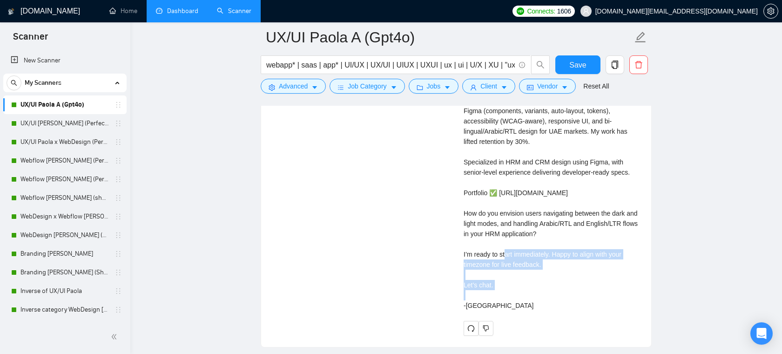
drag, startPoint x: 559, startPoint y: 255, endPoint x: 455, endPoint y: 244, distance: 104.3
click at [455, 244] on div "UI/UX Designer for a highly tailored HRM Application 20 hours ago We’re buildin…" at bounding box center [456, 57] width 382 height 555
click at [519, 243] on div "Cover letter Hey Team 👋 I’m a UX/UI designer with 8+ years and 120+ projects, s…" at bounding box center [551, 182] width 176 height 256
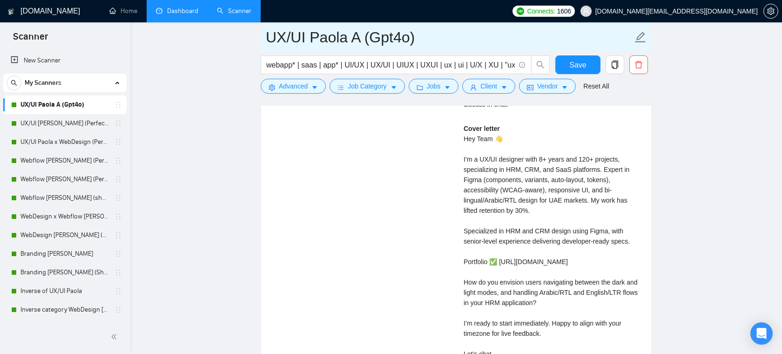
scroll to position [2850, 0]
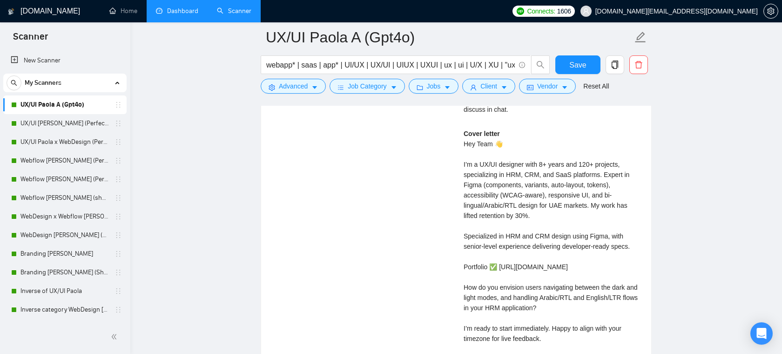
click at [179, 15] on link "Dashboard" at bounding box center [177, 11] width 42 height 8
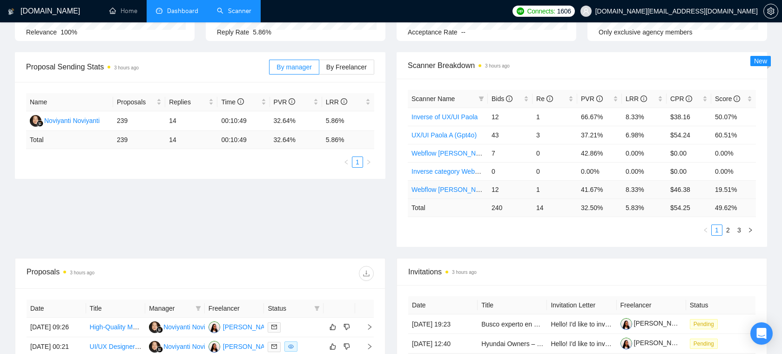
scroll to position [96, 0]
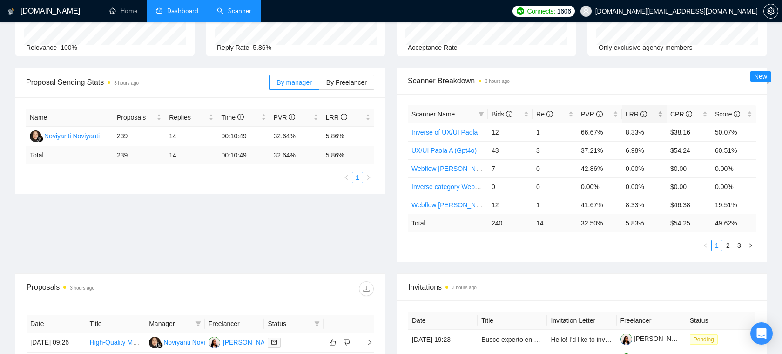
click at [661, 111] on div "LRR" at bounding box center [643, 114] width 37 height 10
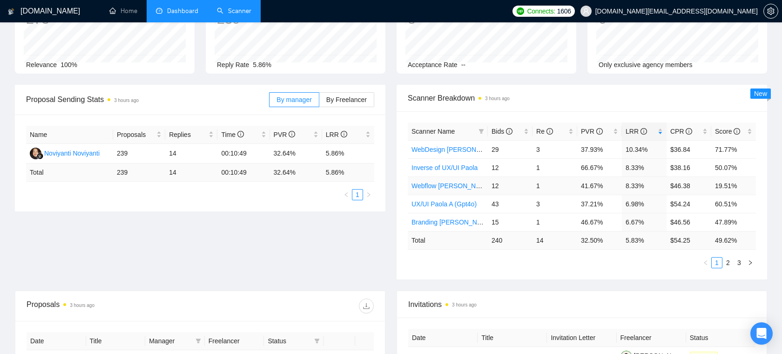
scroll to position [80, 0]
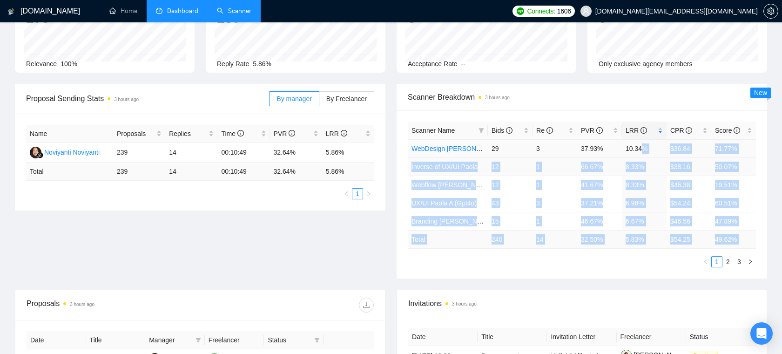
drag, startPoint x: 651, startPoint y: 250, endPoint x: 644, endPoint y: 149, distance: 101.2
click at [644, 149] on div "Scanner Name Bids Re PVR LRR CPR Score WebDesign [PERSON_NAME] (Let's & Name 👋🏻…" at bounding box center [582, 194] width 348 height 146
click at [641, 259] on ul "1 2 3" at bounding box center [582, 261] width 348 height 11
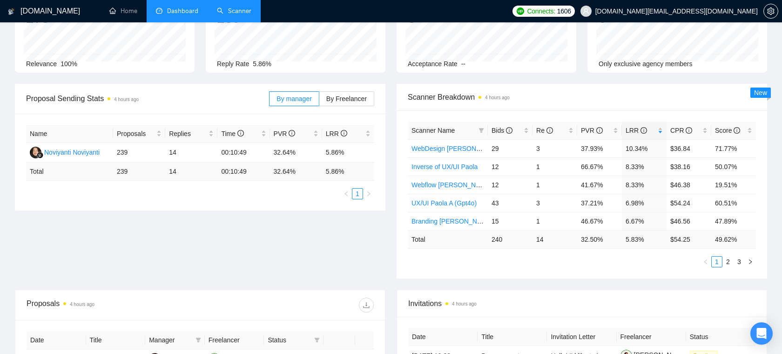
scroll to position [0, 0]
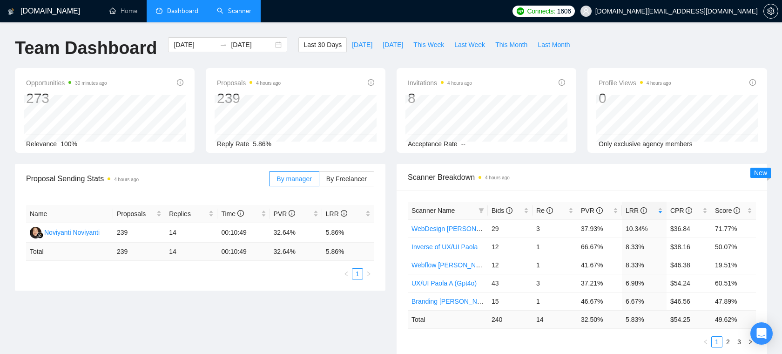
click at [217, 7] on link "Scanner" at bounding box center [234, 11] width 34 height 8
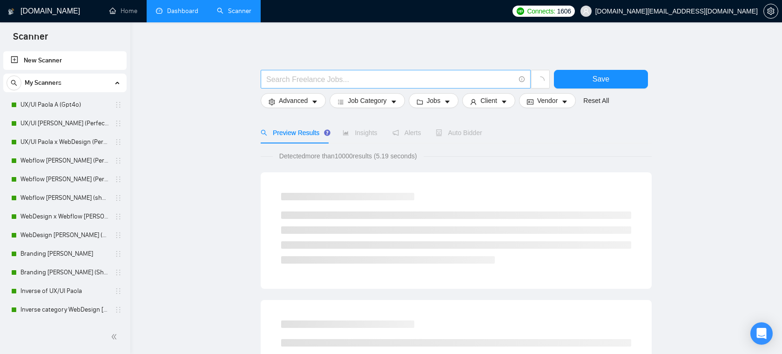
click at [310, 77] on input "text" at bounding box center [390, 80] width 248 height 12
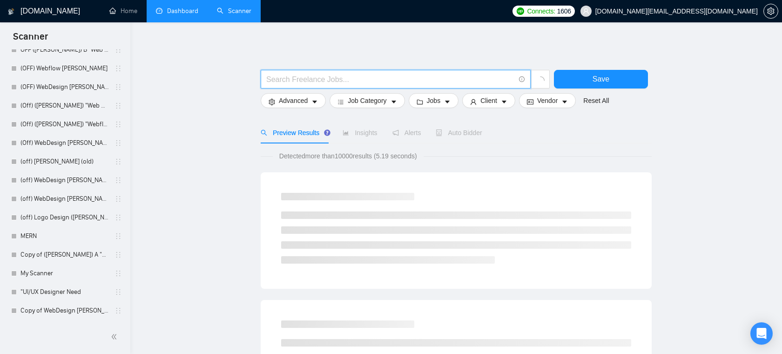
paste input "("Power BI" | "Power BI/" | "Power BI-" | "/Power BI" | "Power BI," | "Power BI…"
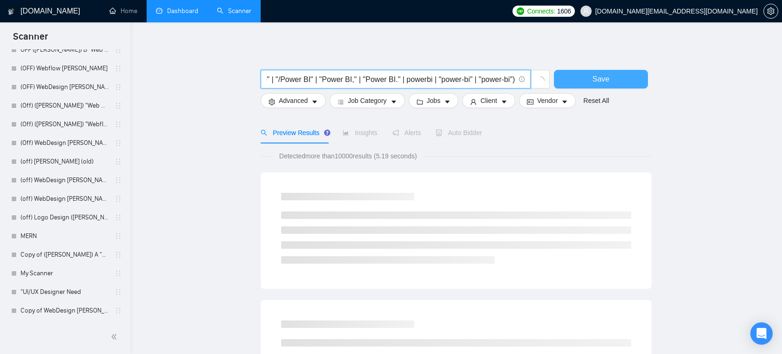
type input "("Power BI" | "Power BI/" | "Power BI-" | "/Power BI" | "Power BI," | "Power BI…"
click at [587, 73] on button "Save" at bounding box center [601, 79] width 94 height 19
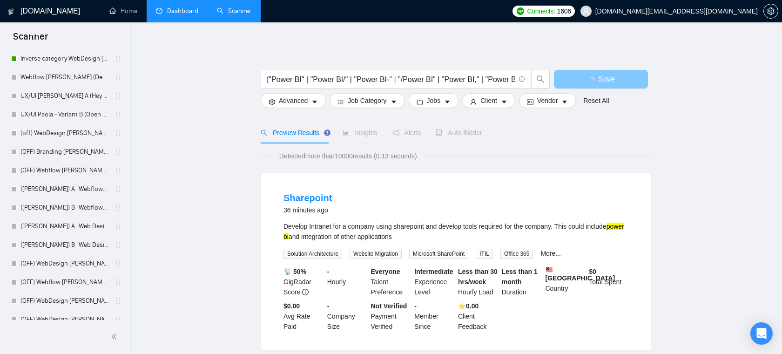
scroll to position [236, 0]
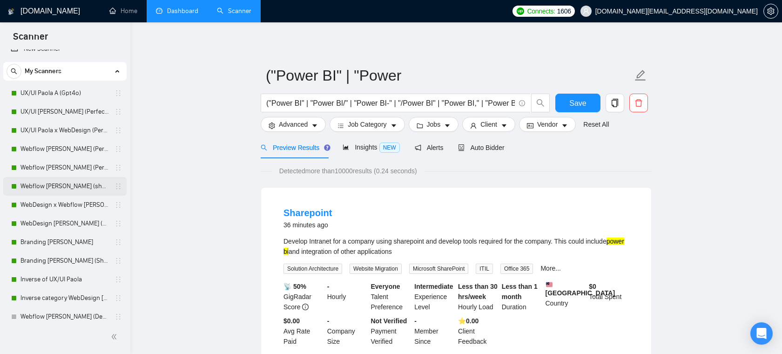
scroll to position [13, 0]
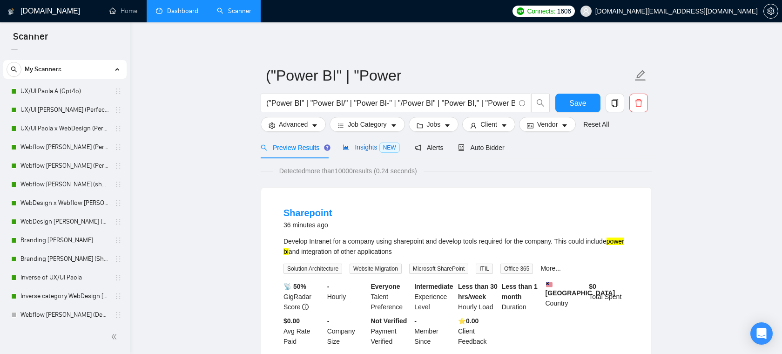
click at [369, 143] on span "Insights NEW" at bounding box center [370, 146] width 57 height 7
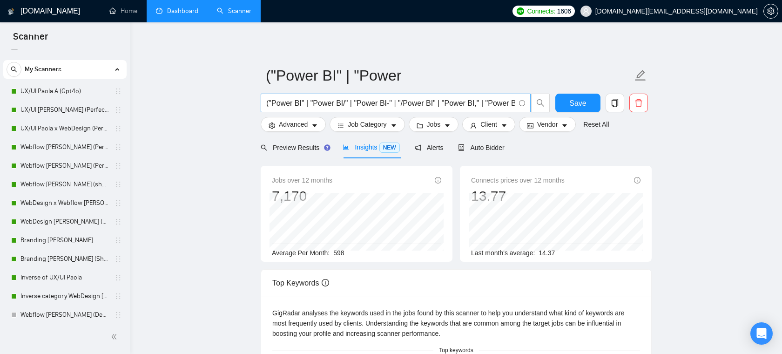
click at [426, 107] on input "("Power BI" | "Power BI/" | "Power BI-" | "/Power BI" | "Power BI," | "Power BI…" at bounding box center [390, 103] width 248 height 12
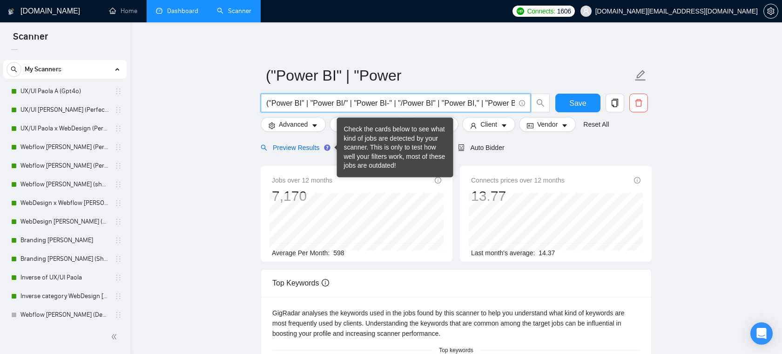
click at [319, 147] on span "Preview Results" at bounding box center [294, 147] width 67 height 7
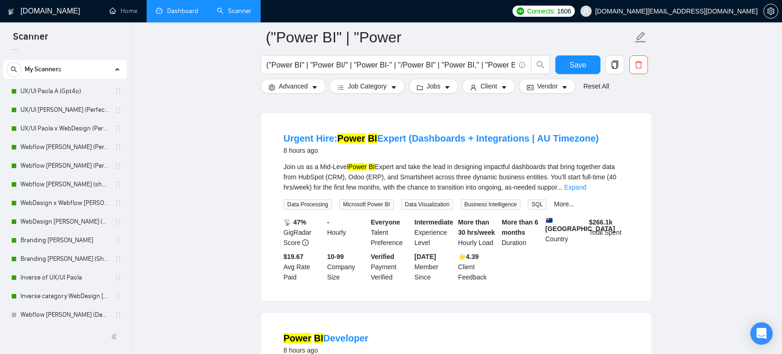
scroll to position [464, 0]
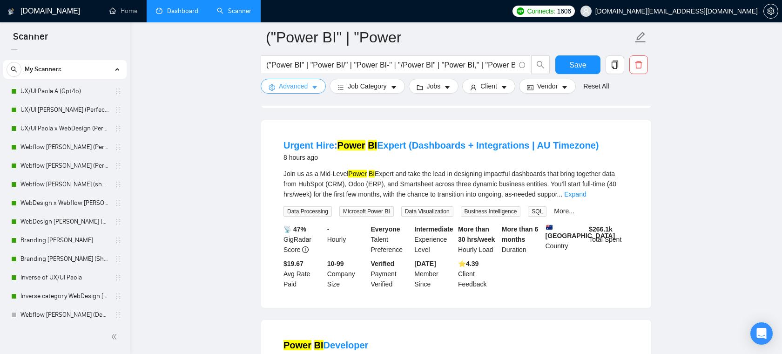
click at [296, 90] on span "Advanced" at bounding box center [293, 86] width 29 height 10
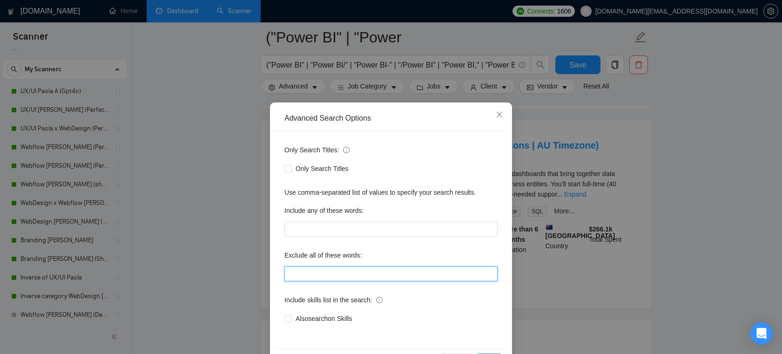
click at [342, 268] on input "text" at bounding box center [390, 273] width 213 height 15
click at [339, 220] on div "Include any of these words:" at bounding box center [390, 212] width 213 height 19
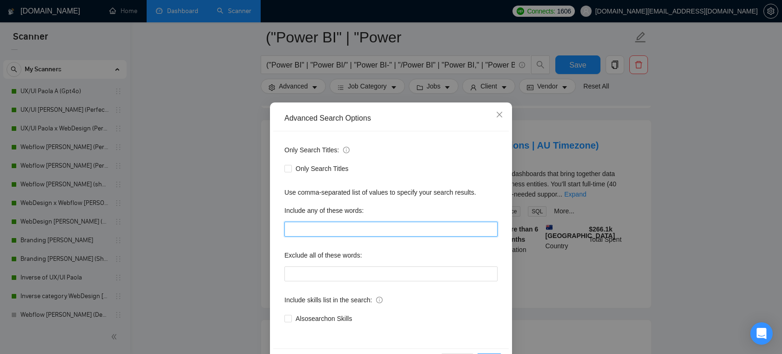
click at [347, 227] on input "text" at bounding box center [390, 228] width 213 height 15
click at [359, 222] on input "text" at bounding box center [390, 228] width 213 height 15
click at [498, 111] on icon "close" at bounding box center [498, 114] width 7 height 7
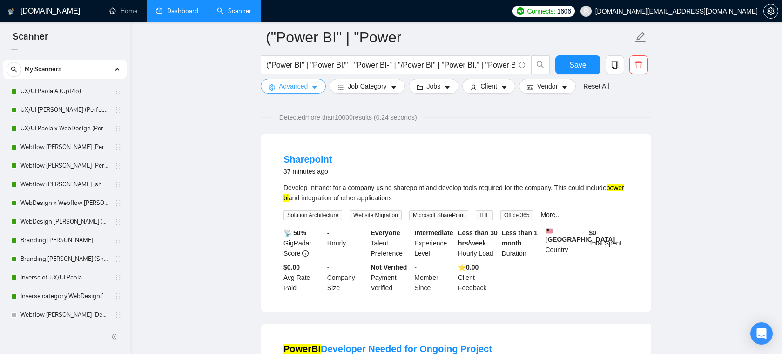
scroll to position [0, 0]
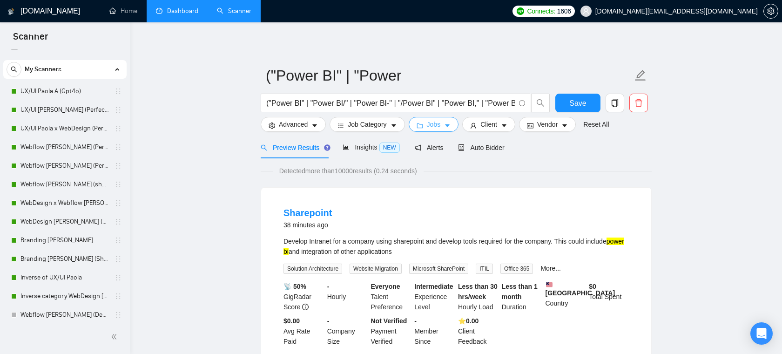
click at [450, 122] on icon "caret-down" at bounding box center [447, 125] width 7 height 7
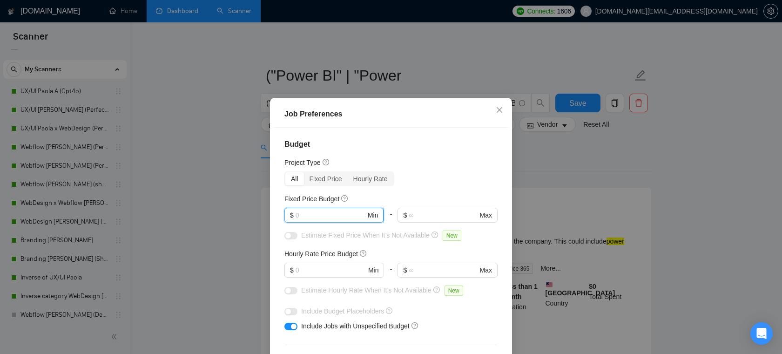
click at [341, 214] on input "text" at bounding box center [330, 215] width 70 height 10
click at [317, 270] on input "text" at bounding box center [330, 270] width 70 height 10
click at [316, 216] on input "text" at bounding box center [330, 215] width 70 height 10
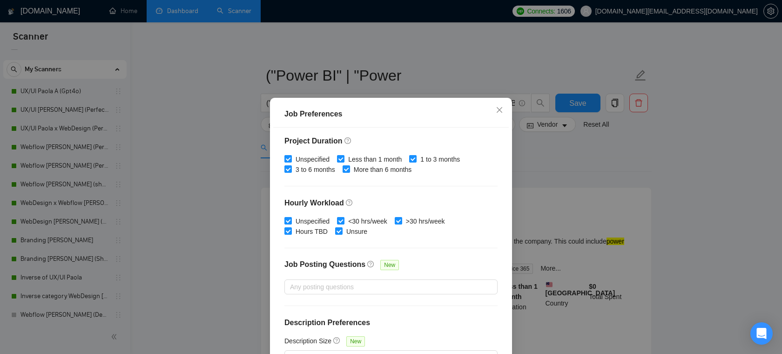
scroll to position [62, 0]
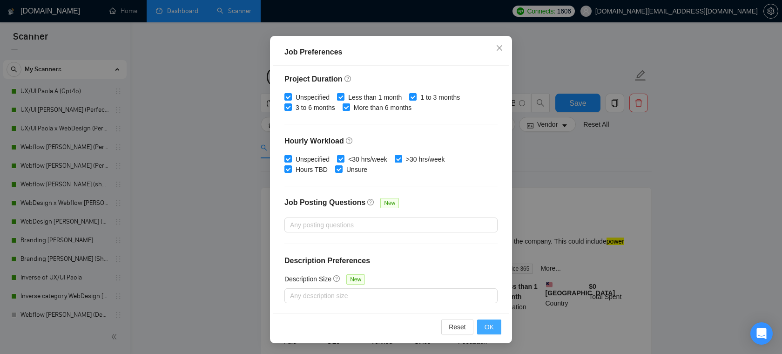
type input "3000"
click at [484, 323] on button "OK" at bounding box center [489, 326] width 24 height 15
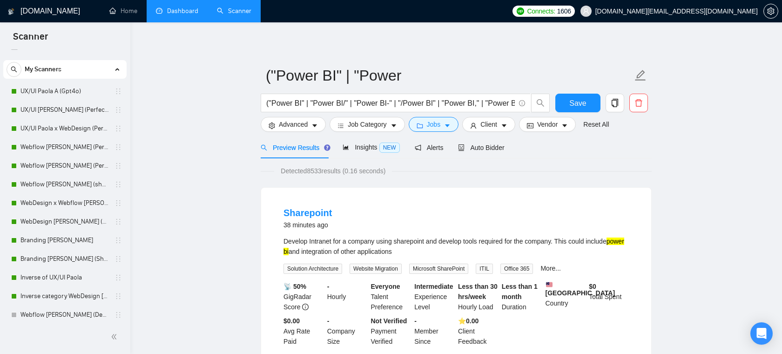
scroll to position [20, 0]
click at [380, 145] on span "Insights NEW" at bounding box center [370, 146] width 57 height 7
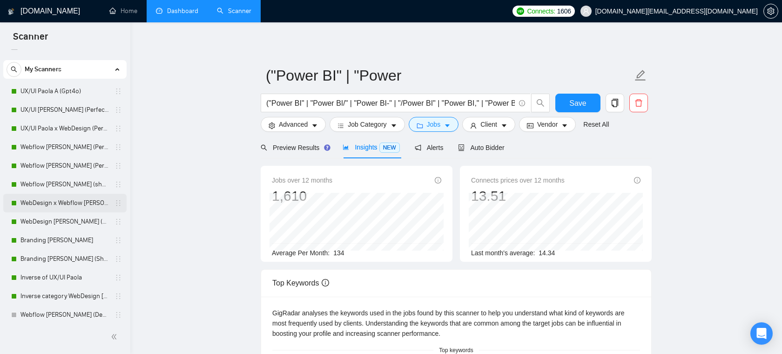
scroll to position [688, 0]
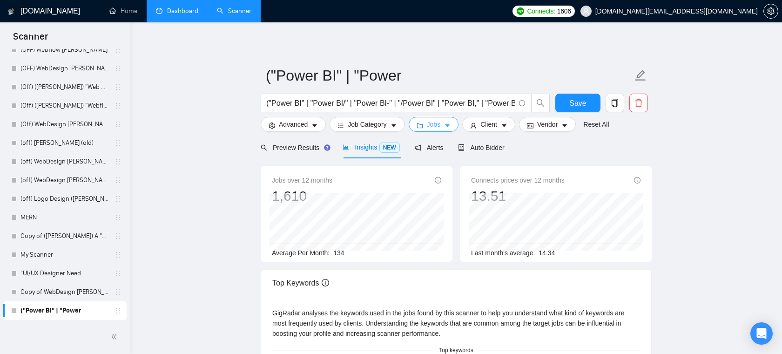
click at [432, 130] on button "Jobs" at bounding box center [433, 124] width 50 height 15
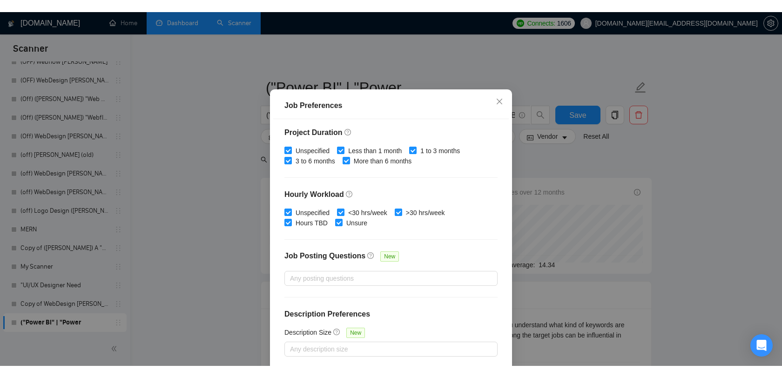
scroll to position [0, 0]
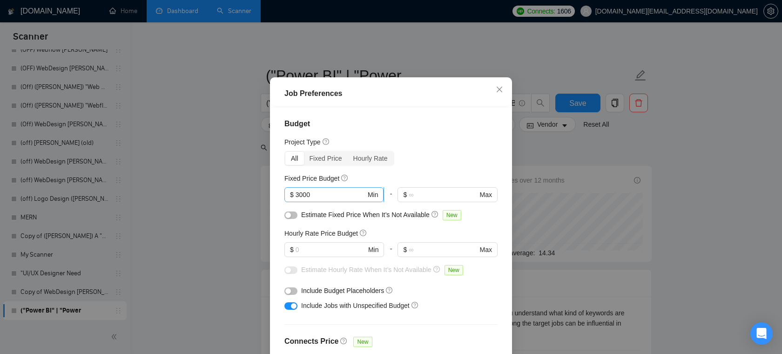
click at [318, 200] on input "3000" at bounding box center [330, 194] width 70 height 10
click at [502, 93] on icon "close" at bounding box center [498, 89] width 7 height 7
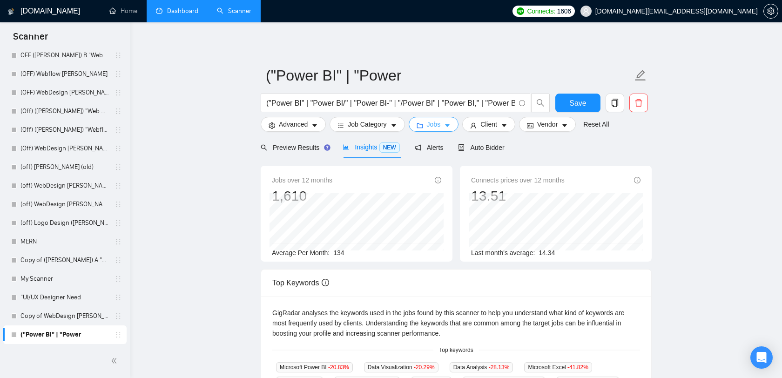
scroll to position [663, 0]
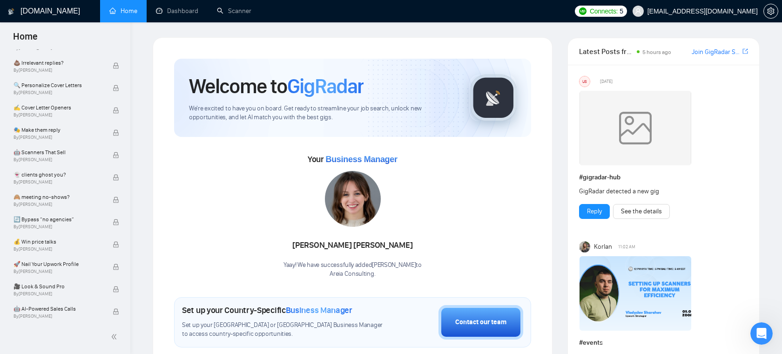
scroll to position [201, 0]
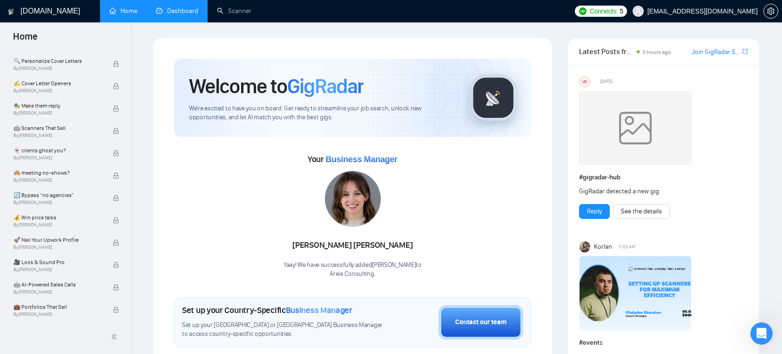
click at [188, 7] on link "Dashboard" at bounding box center [177, 11] width 42 height 8
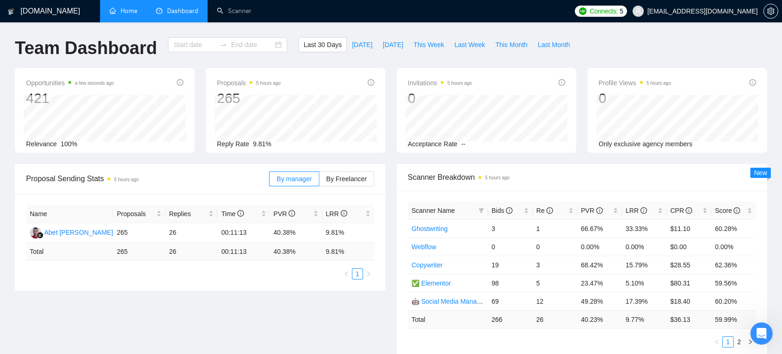
type input "[DATE]"
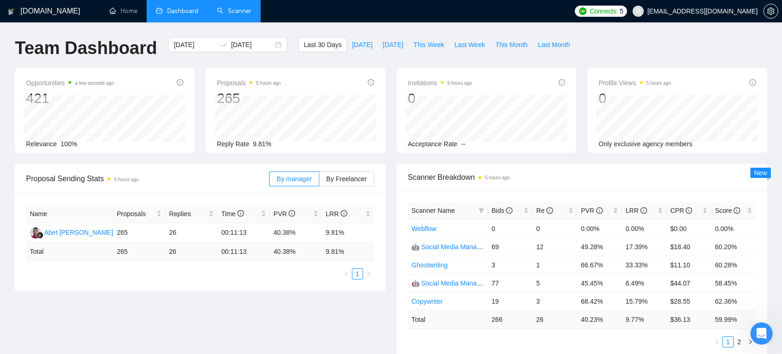
click at [233, 8] on link "Scanner" at bounding box center [234, 11] width 34 height 8
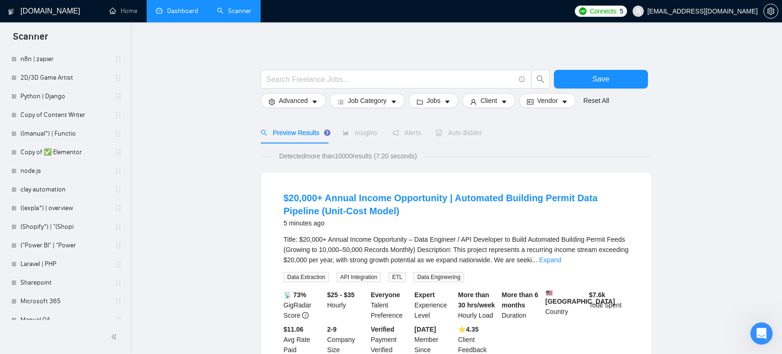
scroll to position [636, 0]
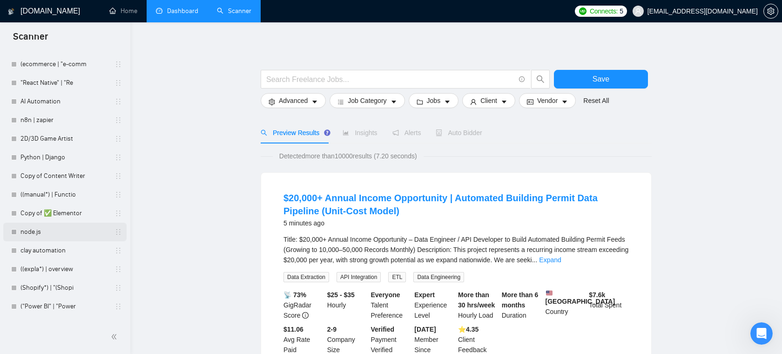
click at [44, 229] on link "node.js" at bounding box center [64, 231] width 88 height 19
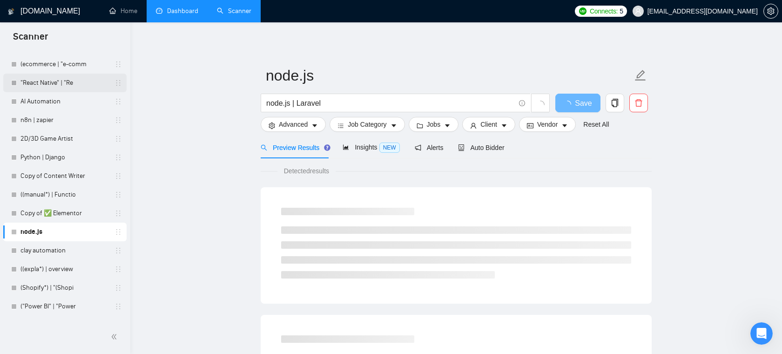
click at [78, 85] on link ""React Native" | "Re" at bounding box center [64, 83] width 88 height 19
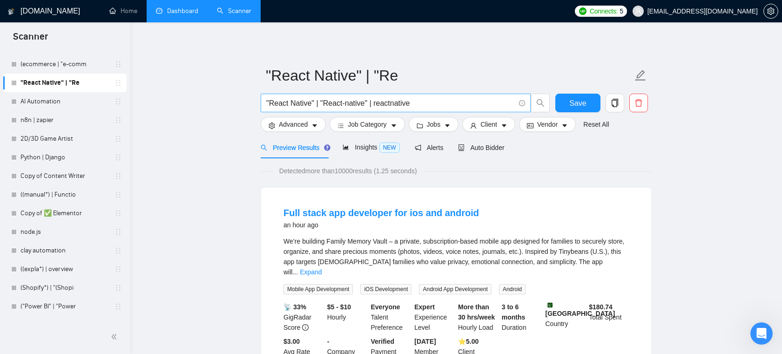
click at [424, 100] on input ""React Native" | "React-native" | reactnative" at bounding box center [390, 103] width 248 height 12
click at [430, 125] on span "Jobs" at bounding box center [434, 124] width 14 height 10
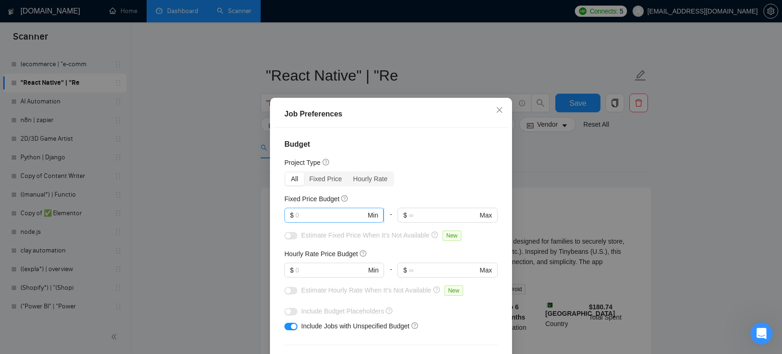
click at [337, 215] on input "text" at bounding box center [330, 215] width 70 height 10
click at [336, 270] on input "text" at bounding box center [330, 270] width 70 height 10
type input "25"
click at [344, 218] on input "text" at bounding box center [330, 215] width 70 height 10
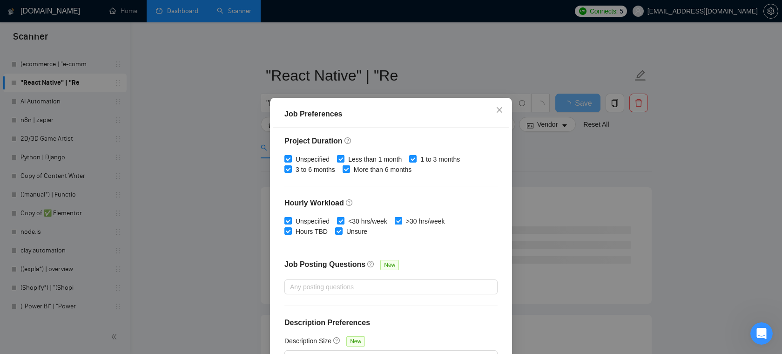
scroll to position [62, 0]
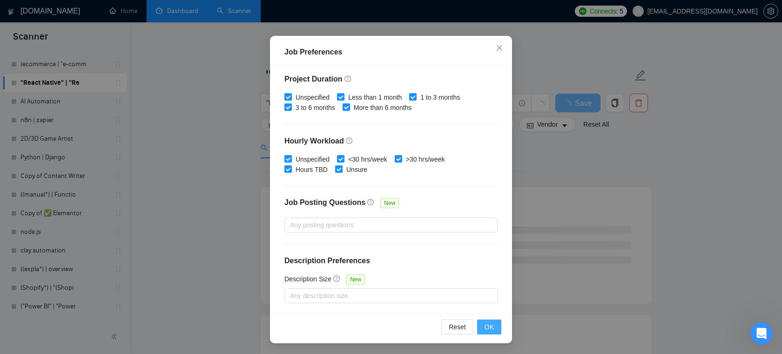
type input "2000"
click at [484, 324] on span "OK" at bounding box center [488, 326] width 9 height 10
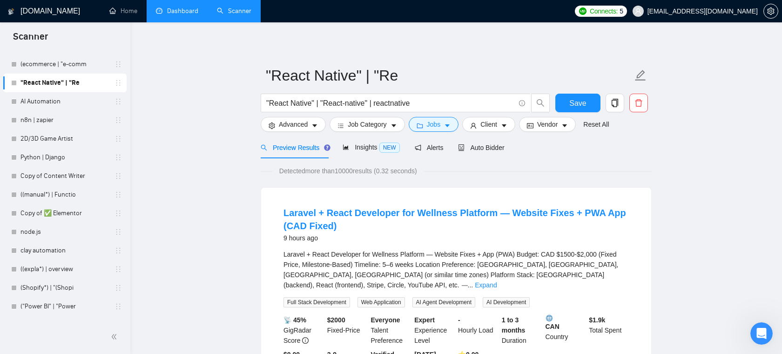
scroll to position [20, 0]
click at [352, 150] on span "Insights NEW" at bounding box center [370, 146] width 57 height 7
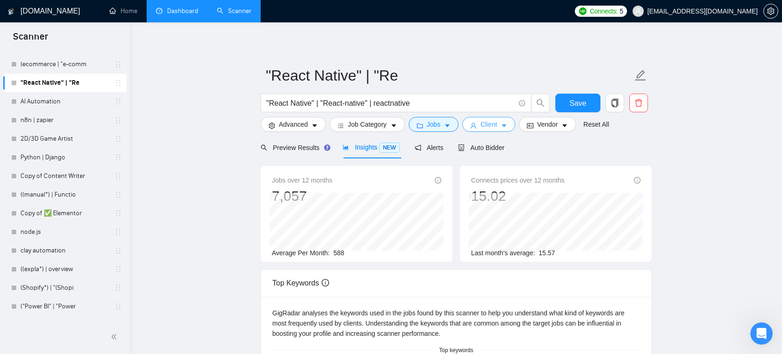
click at [489, 125] on span "Client" at bounding box center [488, 124] width 17 height 10
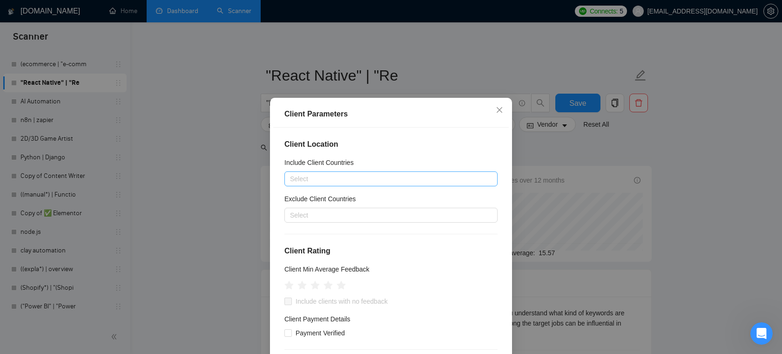
click at [401, 180] on div at bounding box center [386, 178] width 199 height 11
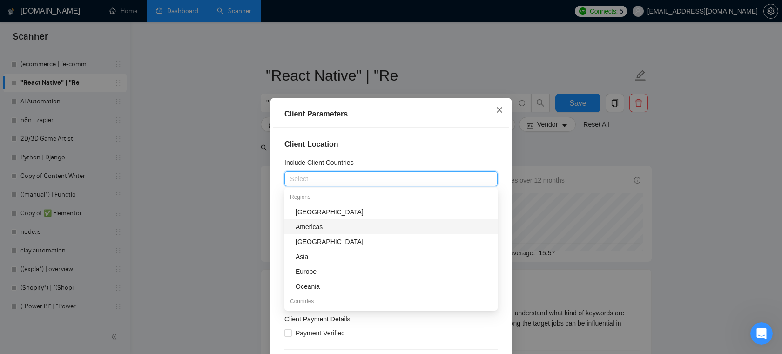
click at [499, 106] on icon "close" at bounding box center [498, 109] width 7 height 7
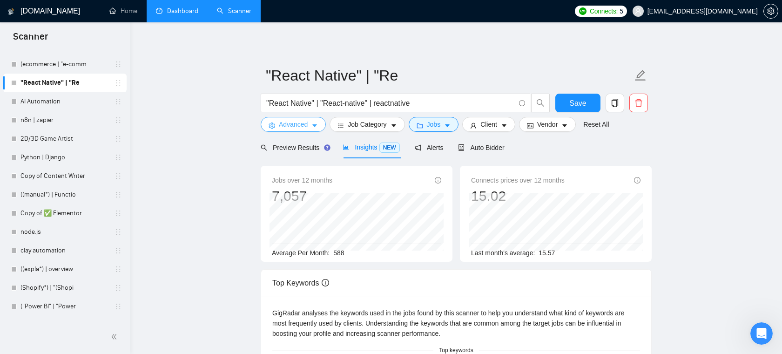
click at [279, 127] on span "Advanced" at bounding box center [293, 124] width 29 height 10
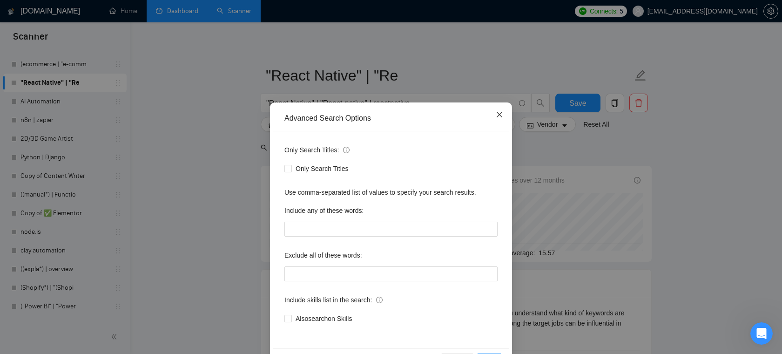
click at [500, 122] on span "Close" at bounding box center [499, 114] width 25 height 25
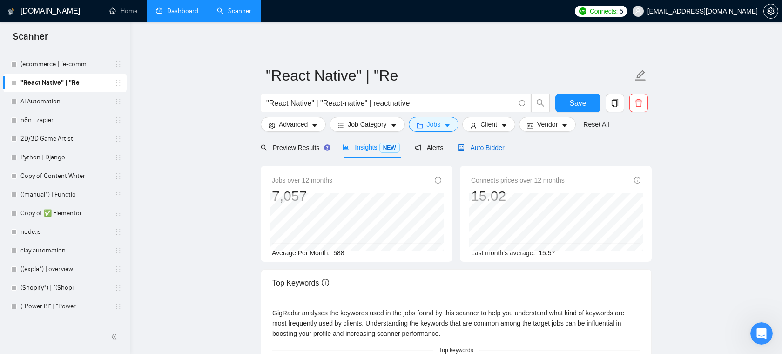
click at [474, 149] on span "Auto Bidder" at bounding box center [481, 147] width 46 height 7
